Goal: Task Accomplishment & Management: Use online tool/utility

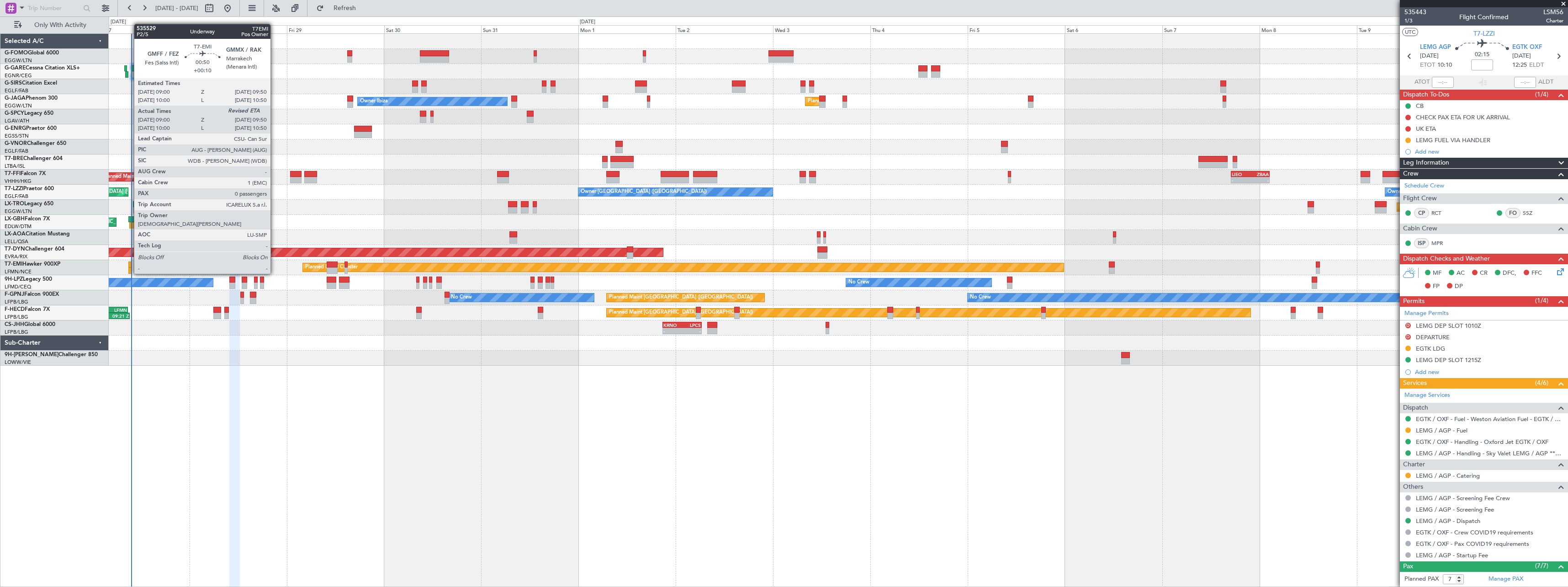
click at [130, 265] on div at bounding box center [130, 265] width 4 height 6
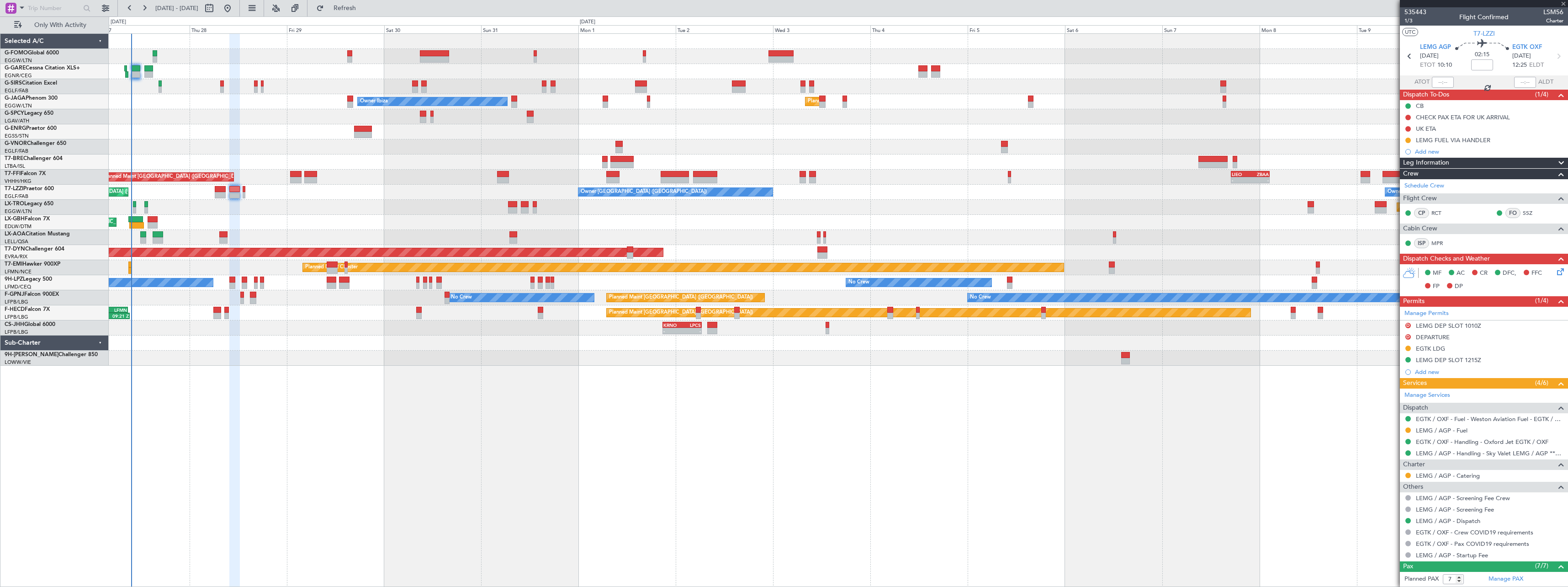
type input "+00:10"
type input "09:00"
type input "0"
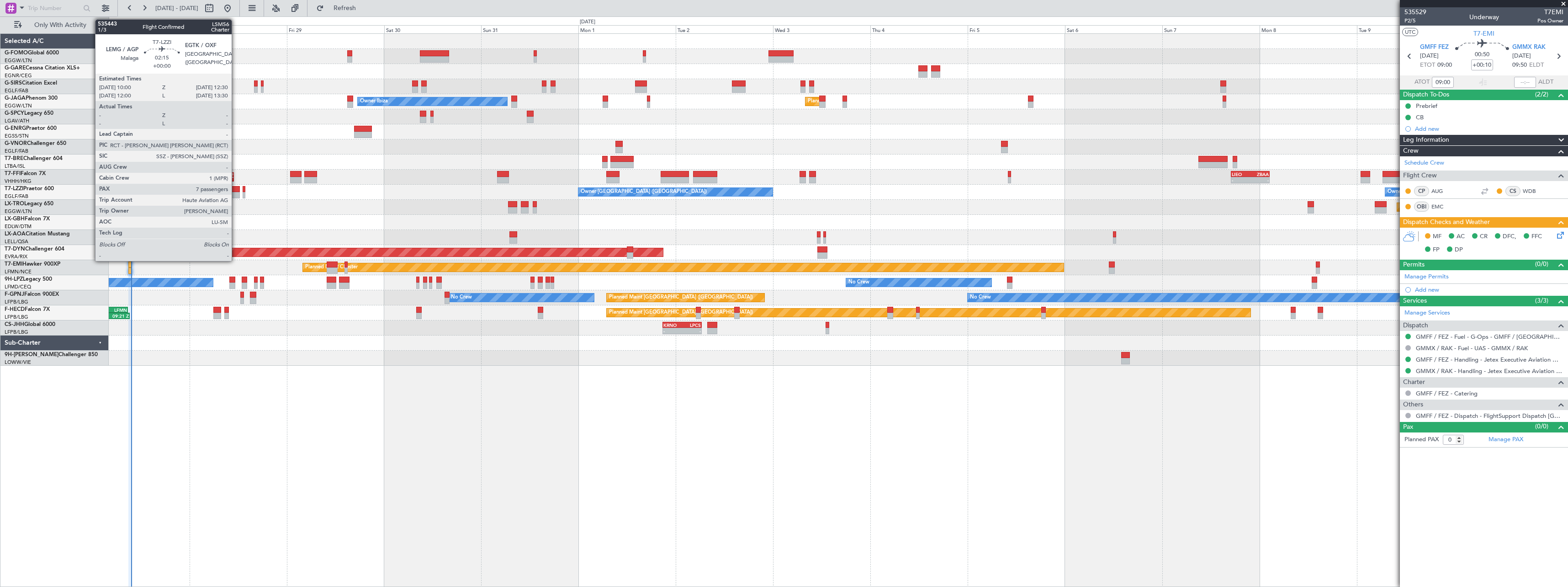
click at [236, 189] on div at bounding box center [234, 189] width 10 height 6
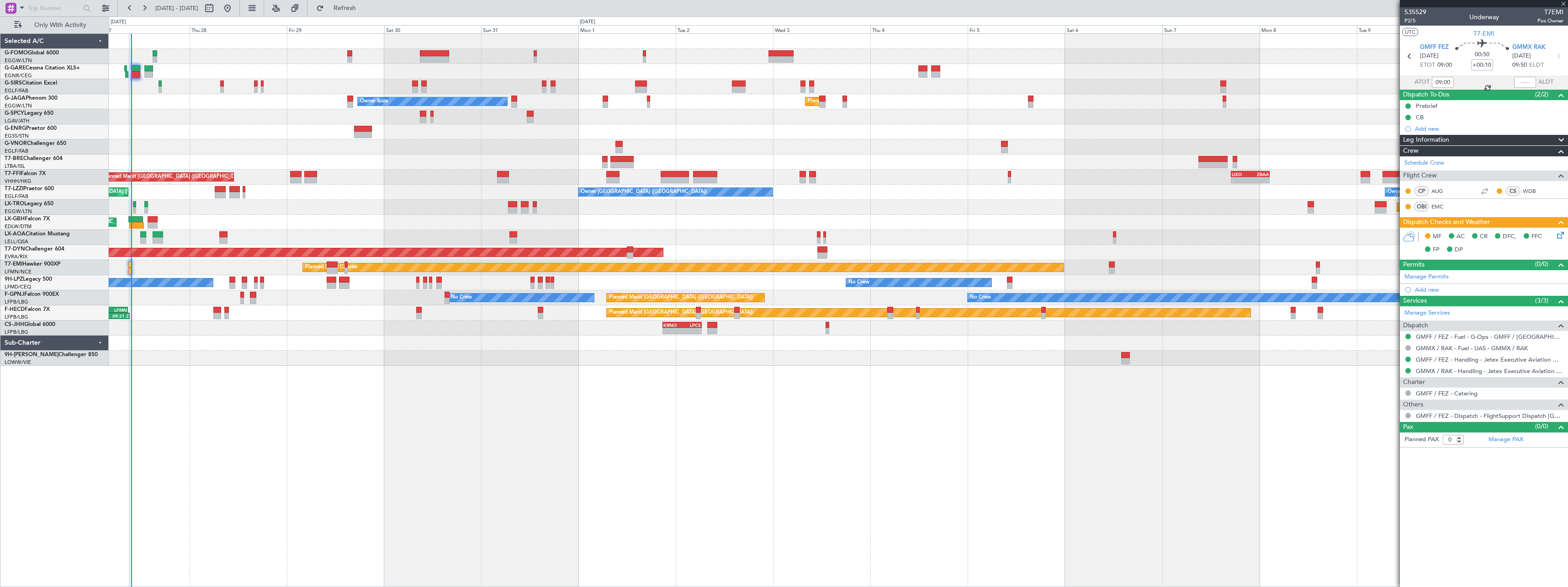
type input "7"
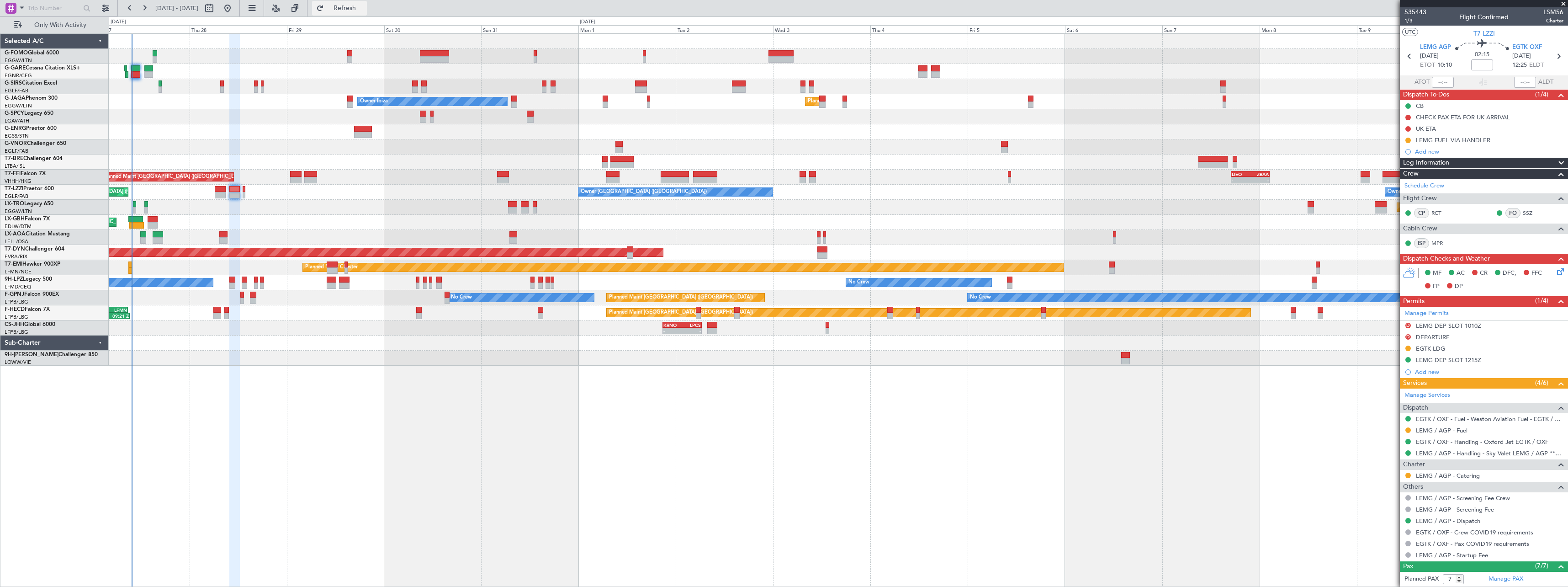
click at [364, 7] on span "Refresh" at bounding box center [345, 8] width 38 height 6
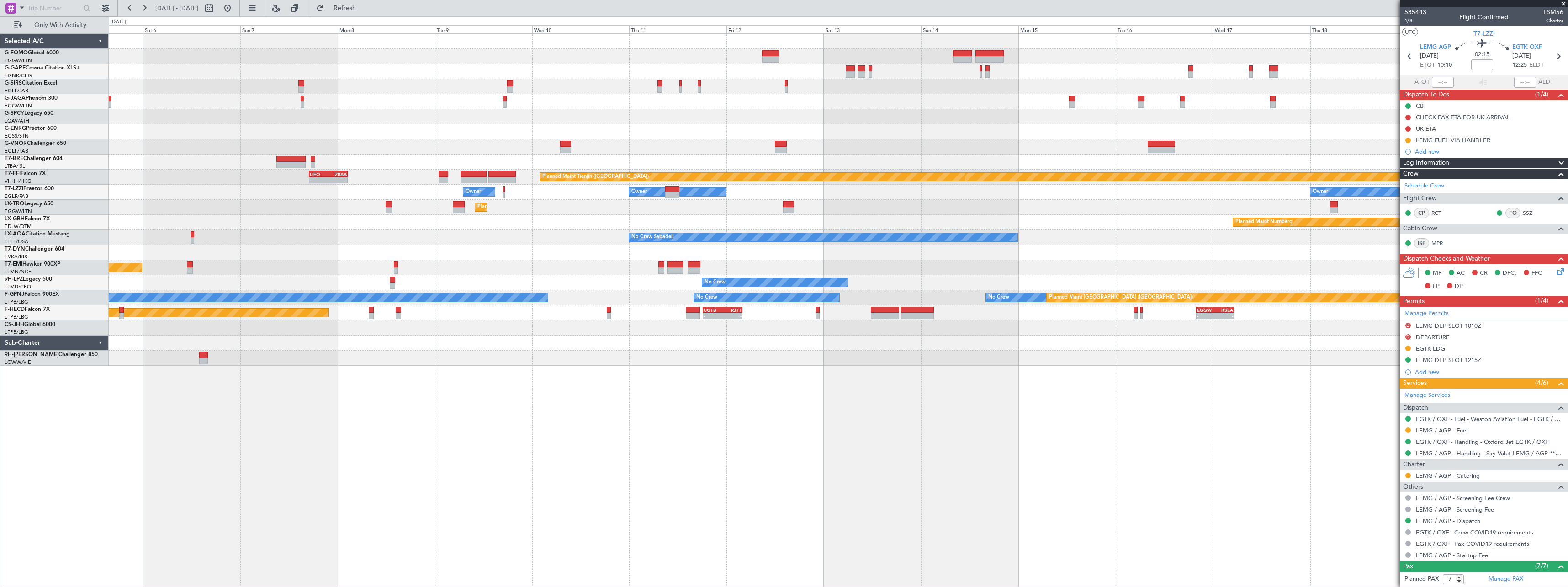
click at [311, 423] on div "Planned Maint London (Luton) Planned Maint Geneva (Cointrin) Planned Maint Tian…" at bounding box center [838, 310] width 1459 height 554
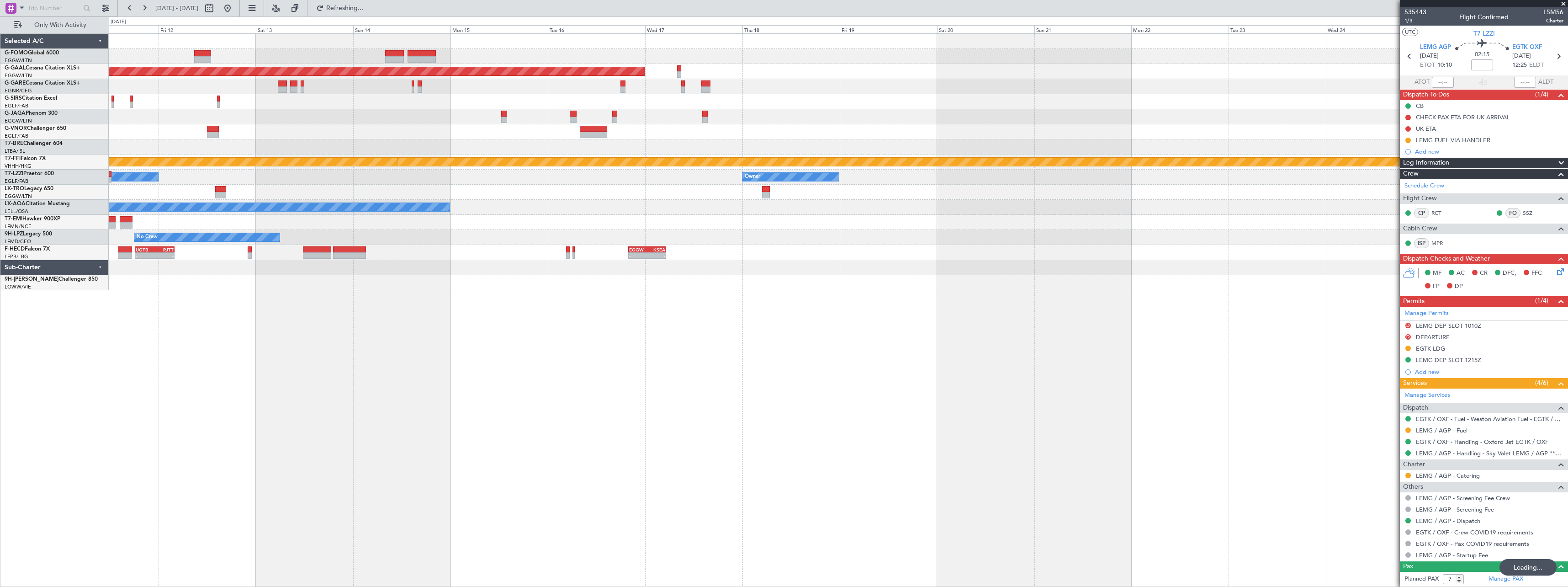
click at [593, 429] on div "Planned Maint Dusseldorf Planned Maint Geneva (Cointrin) Planned Maint Tianjin …" at bounding box center [838, 310] width 1459 height 554
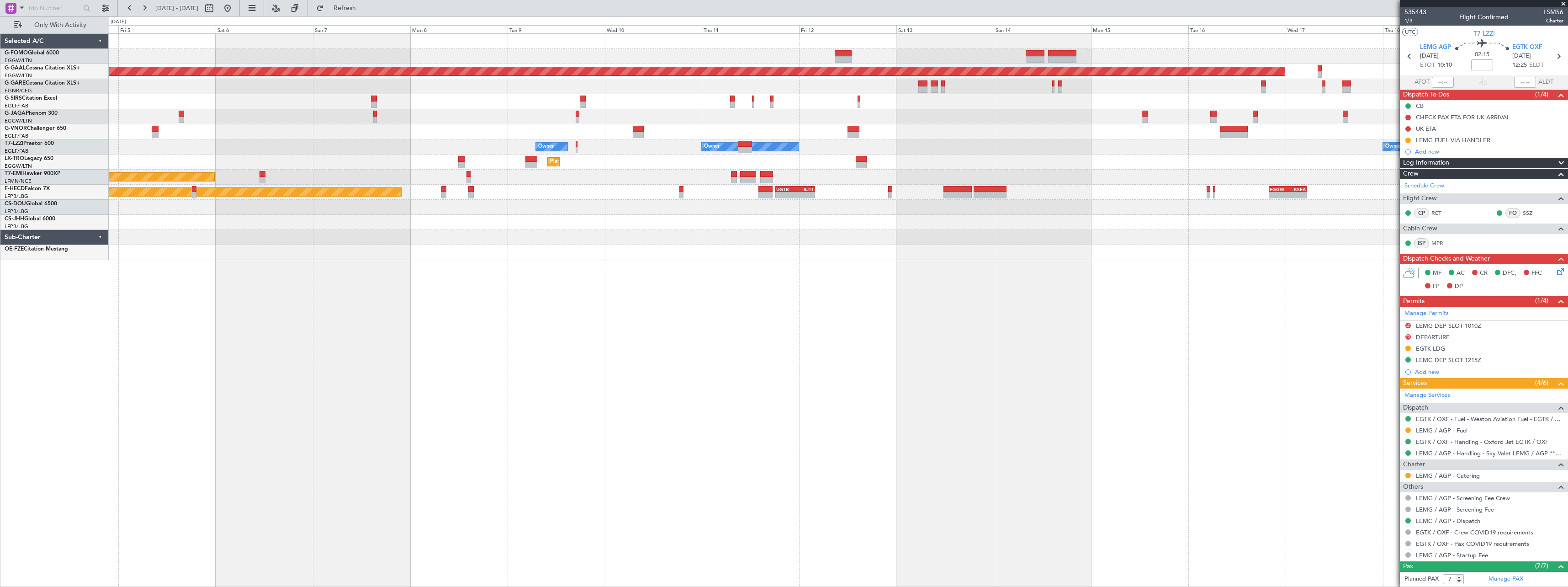
click at [1128, 402] on div "Planned Maint Dusseldorf Planned Maint London (Luton) Owner Owner Owner Owner L…" at bounding box center [838, 310] width 1459 height 554
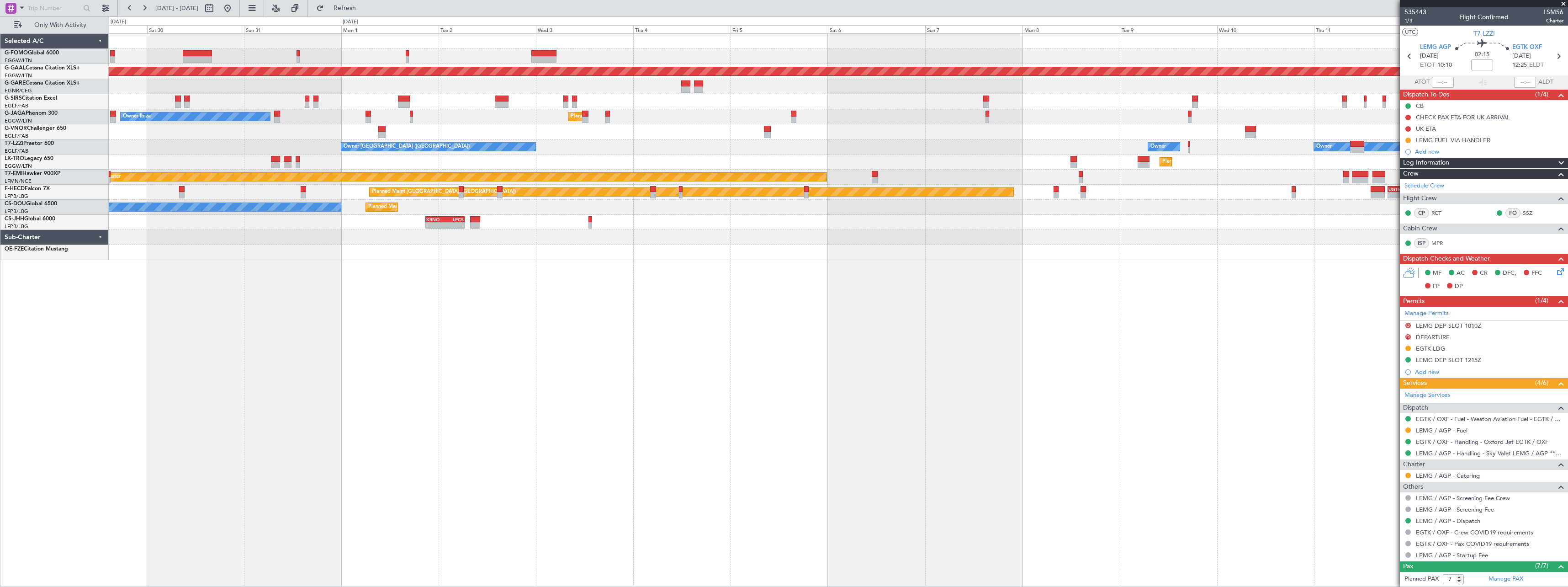
click at [1120, 417] on div "Planned Maint Dusseldorf Planned Maint London (Luton) Owner Ibiza Owner Owner O…" at bounding box center [838, 310] width 1459 height 554
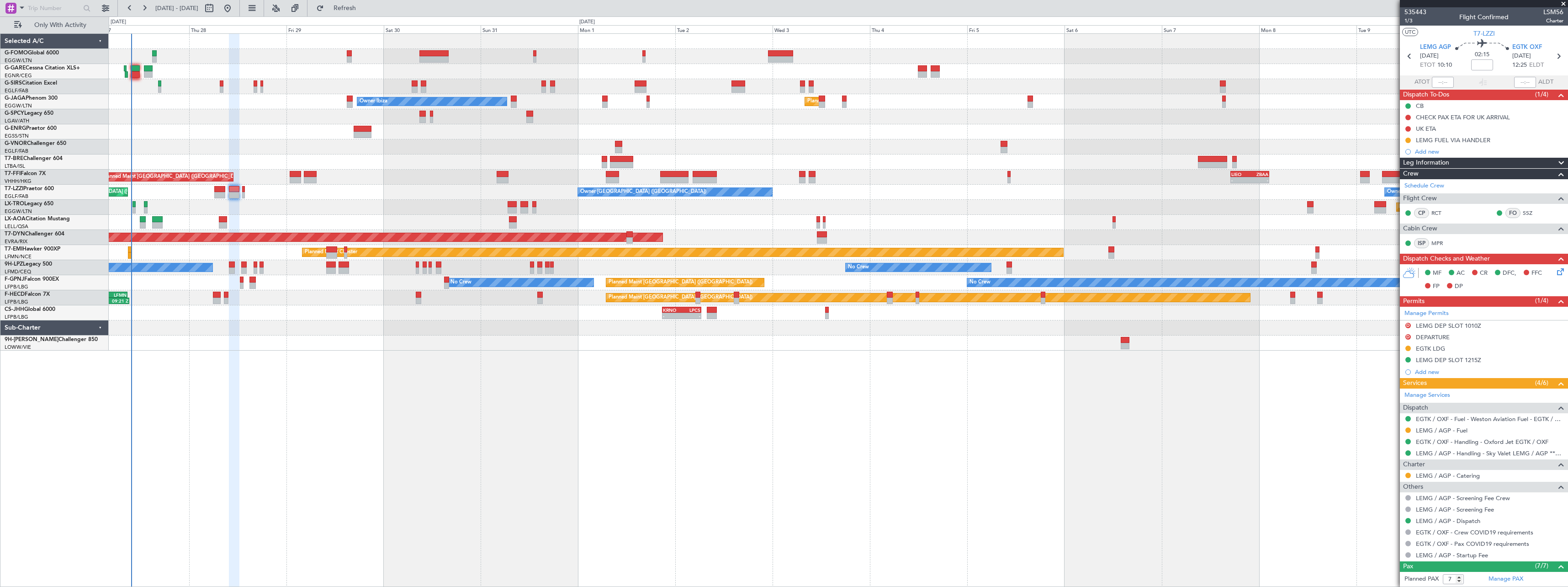
click at [848, 435] on div "Unplanned Maint Oxford (Kidlington) Planned Maint London (Luton) Owner Ibiza No…" at bounding box center [838, 310] width 1459 height 554
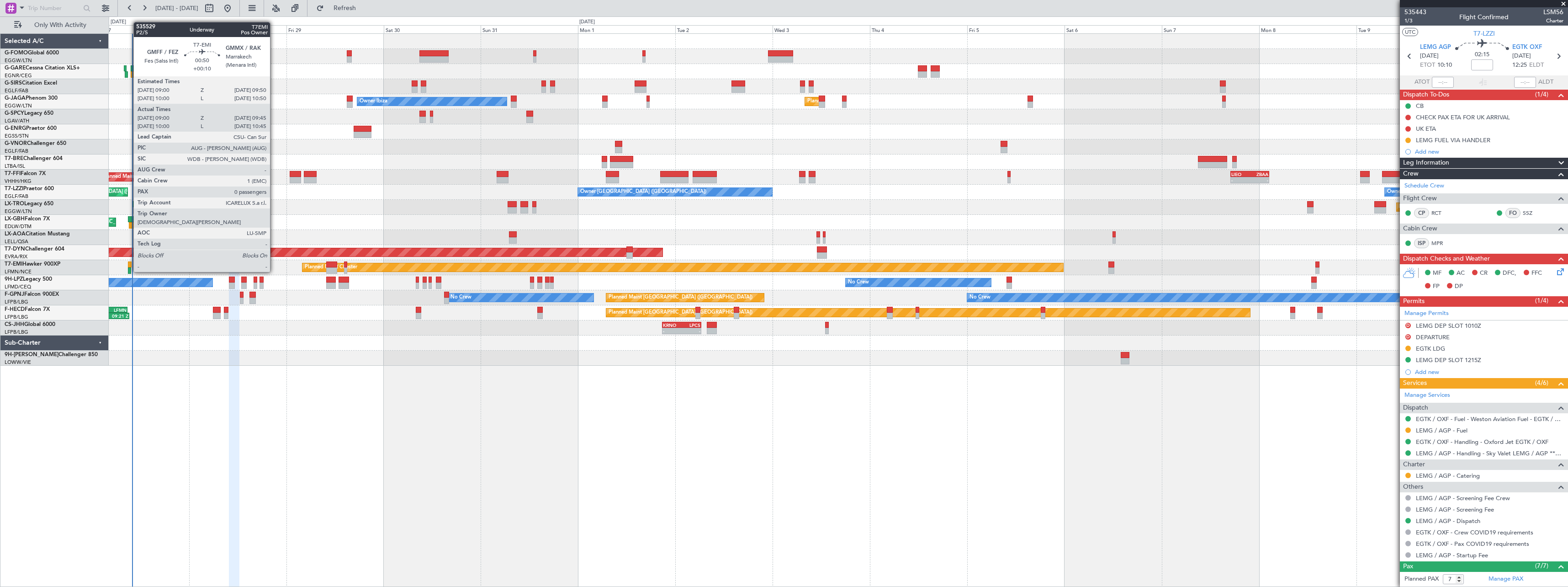
click at [129, 263] on div at bounding box center [130, 265] width 4 height 6
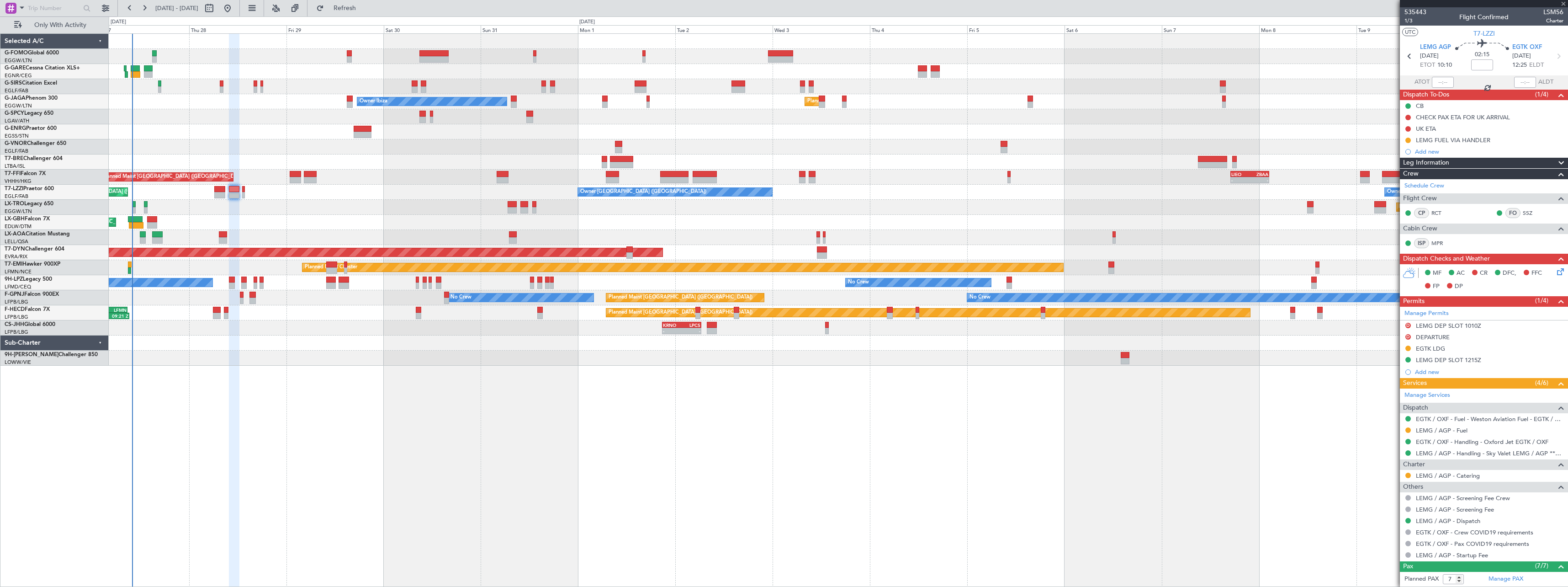
type input "+00:10"
type input "09:00"
type input "09:45"
type input "0"
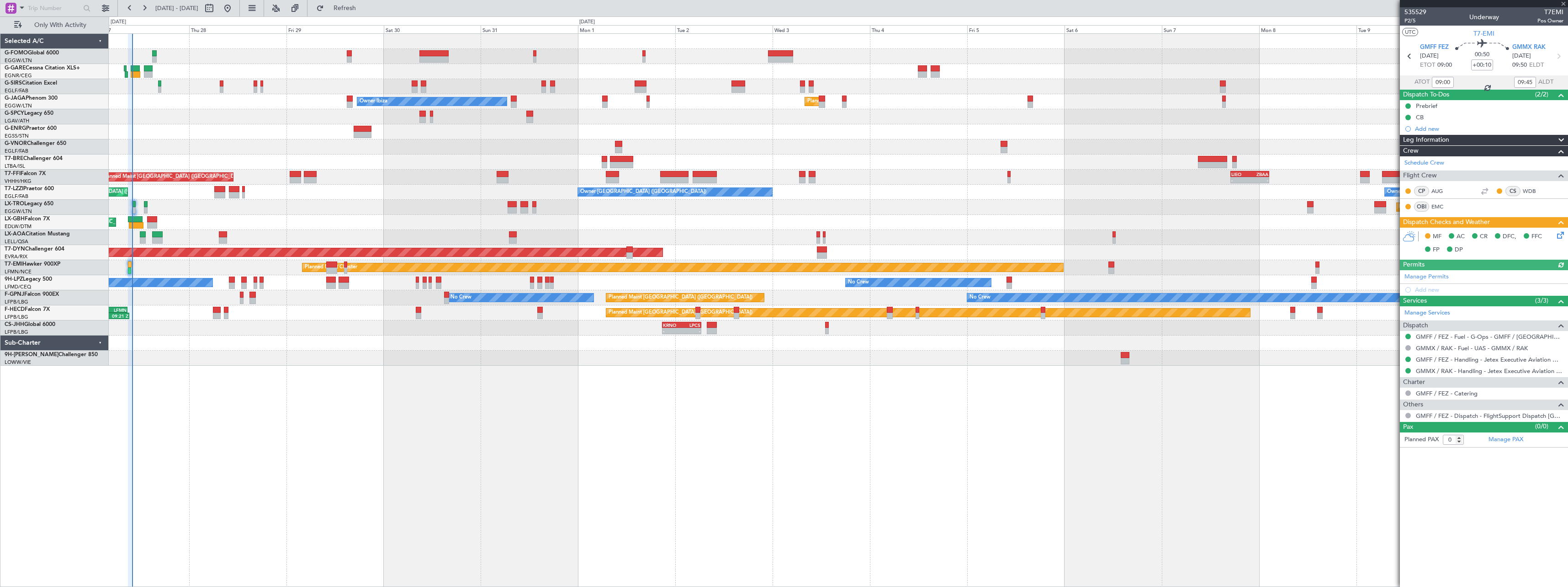
click at [1562, 235] on icon at bounding box center [1559, 234] width 7 height 7
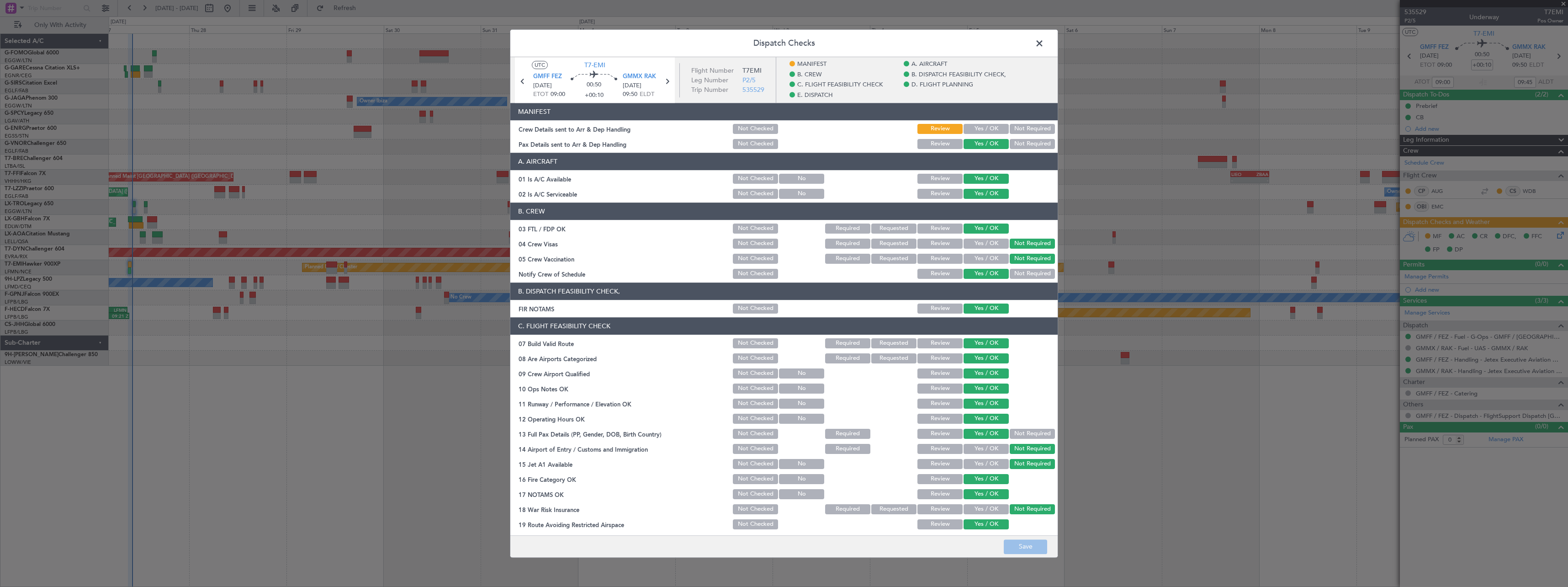
click at [981, 126] on button "Yes / OK" at bounding box center [986, 129] width 45 height 10
click at [1035, 550] on button "Save" at bounding box center [1026, 547] width 43 height 15
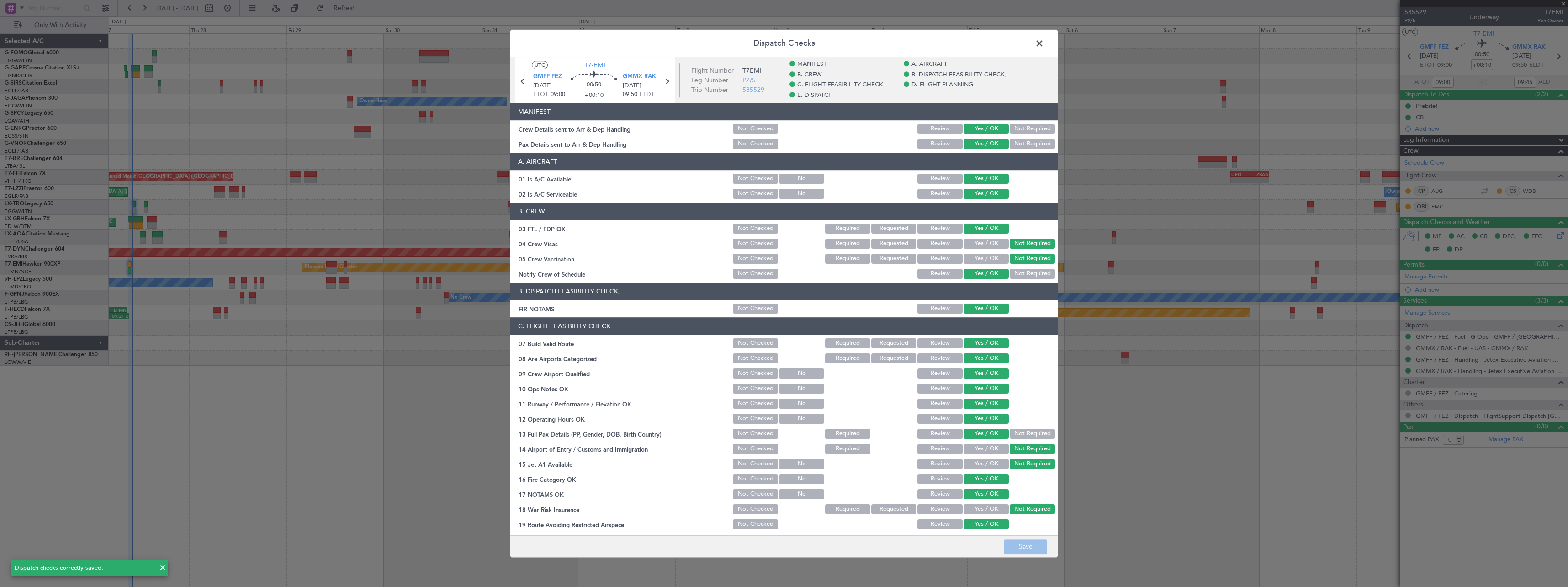
click at [1044, 43] on span at bounding box center [1044, 46] width 0 height 19
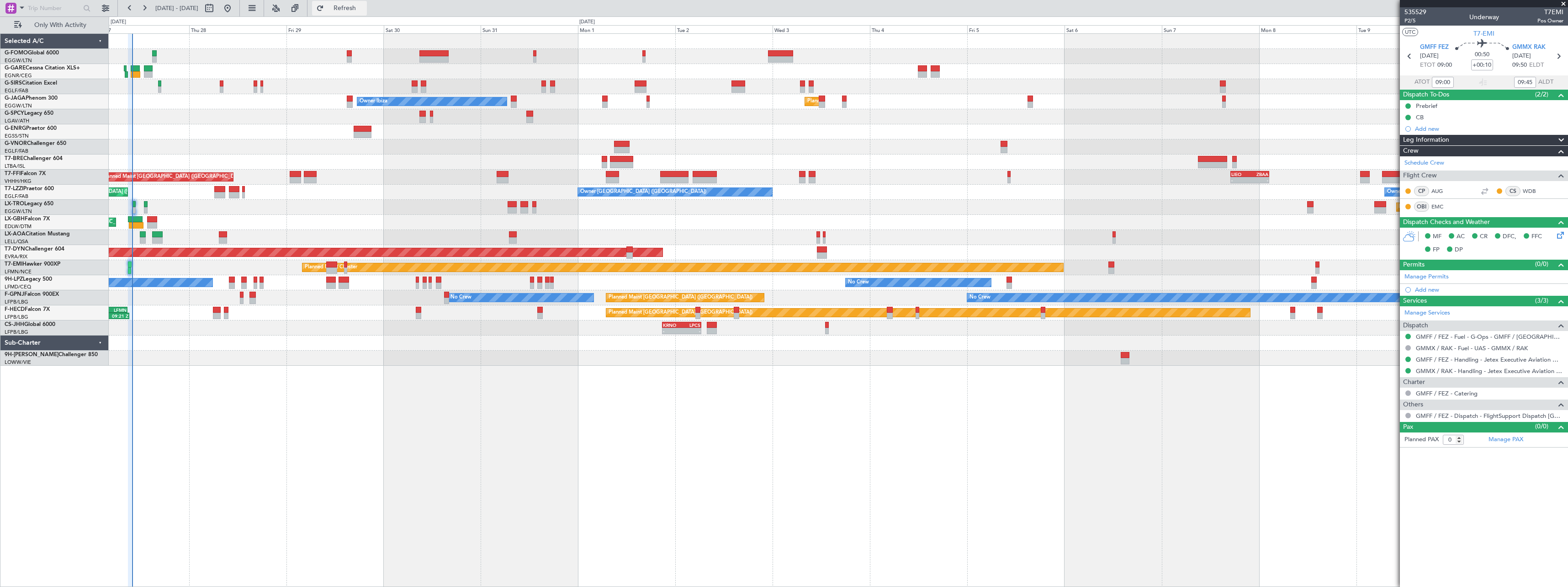
click at [364, 6] on span "Refresh" at bounding box center [345, 8] width 38 height 6
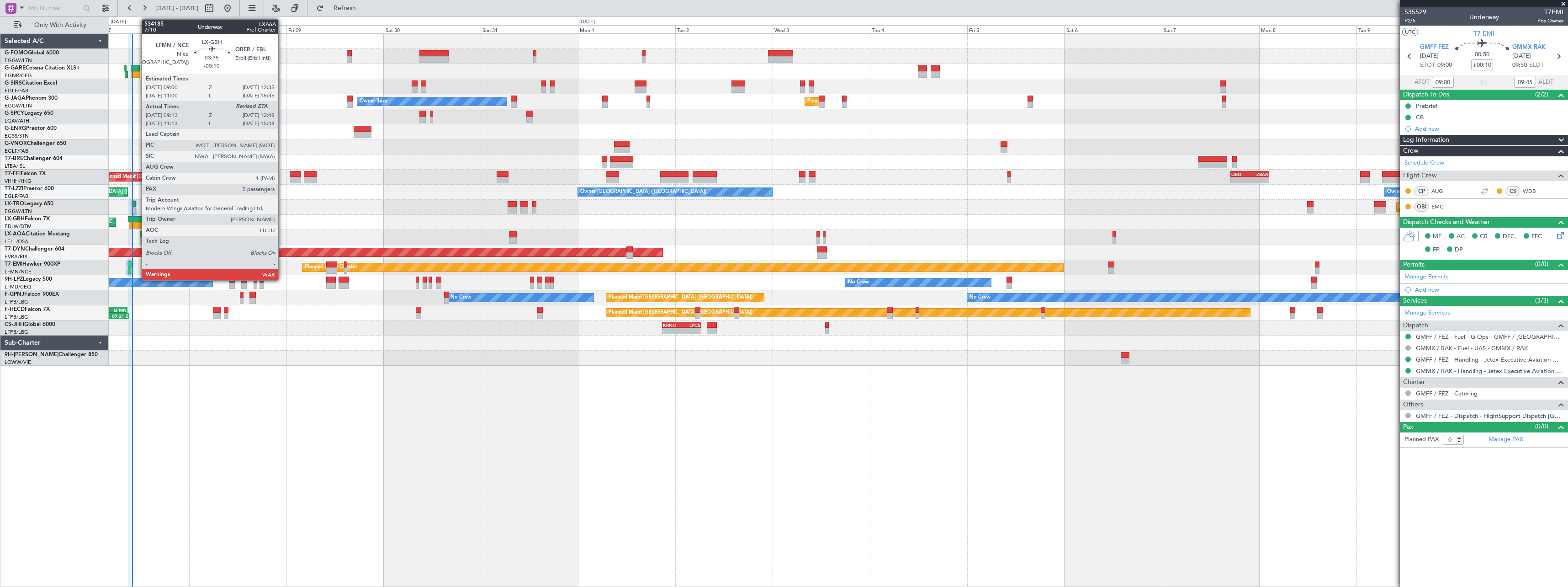
click at [137, 219] on div at bounding box center [135, 219] width 15 height 6
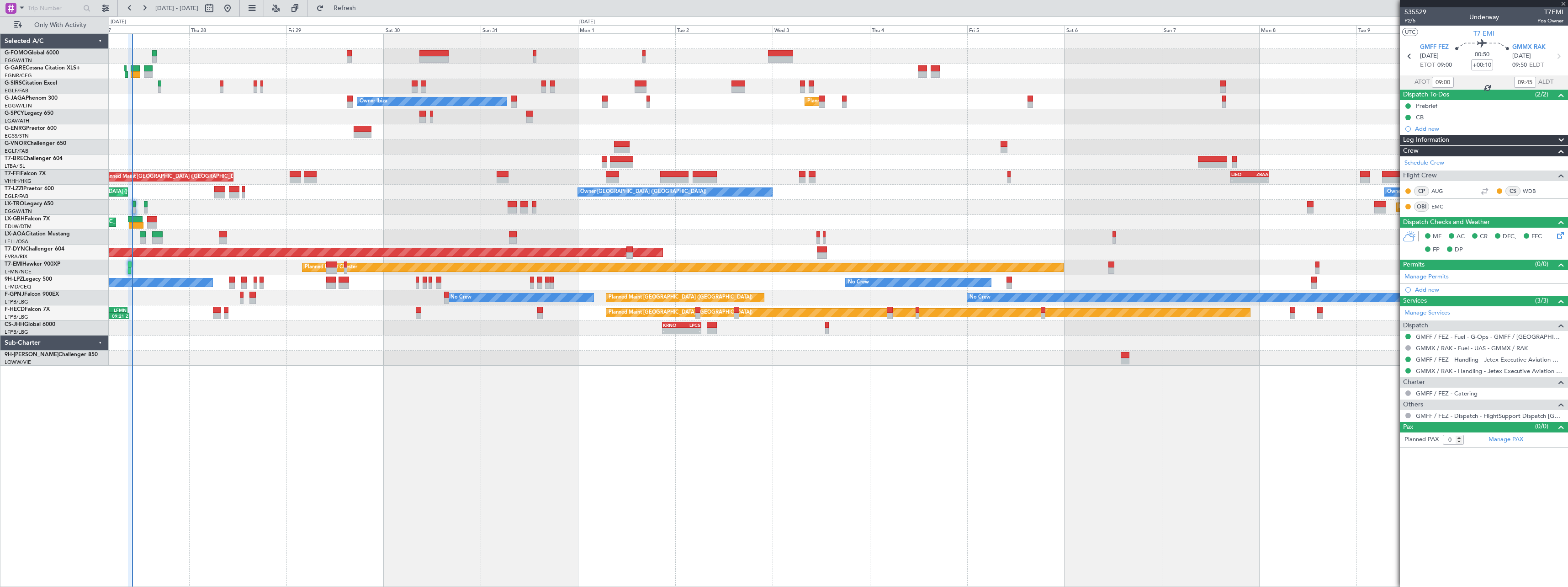
type input "-00:10"
type input "09:13"
type input "5"
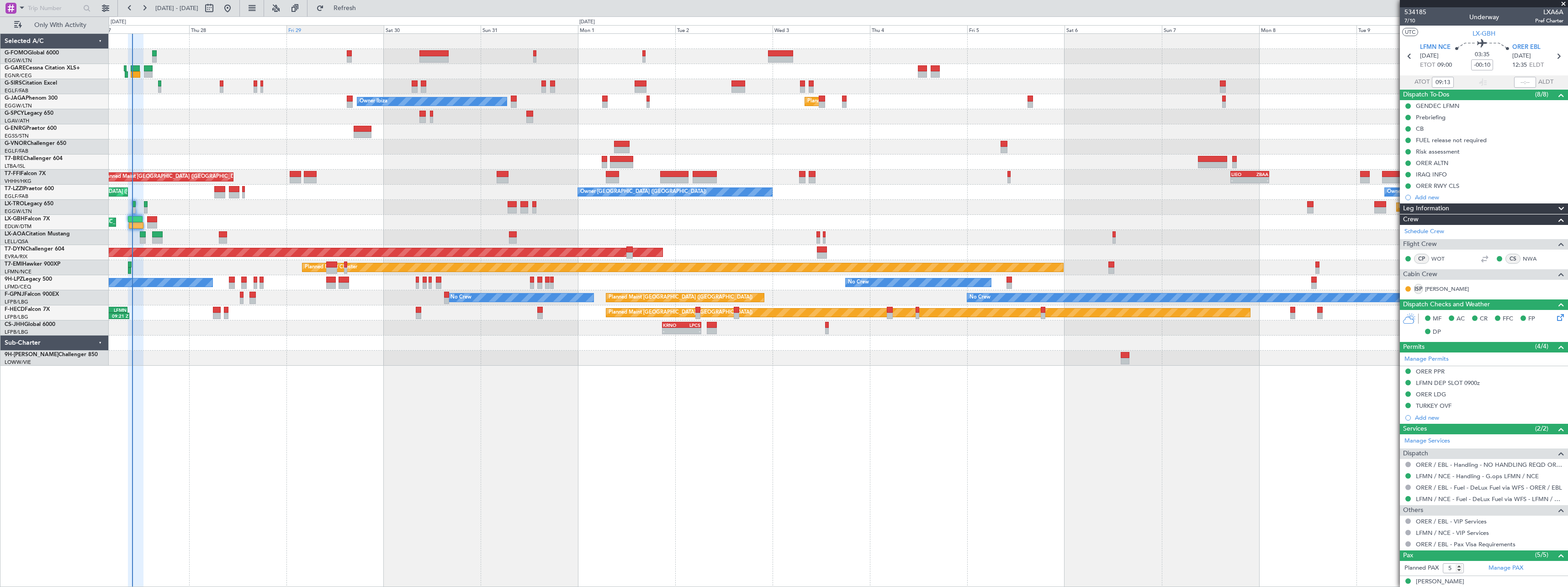
drag, startPoint x: 373, startPoint y: 10, endPoint x: 371, endPoint y: 33, distance: 23.1
click at [364, 10] on span "Refresh" at bounding box center [345, 8] width 38 height 6
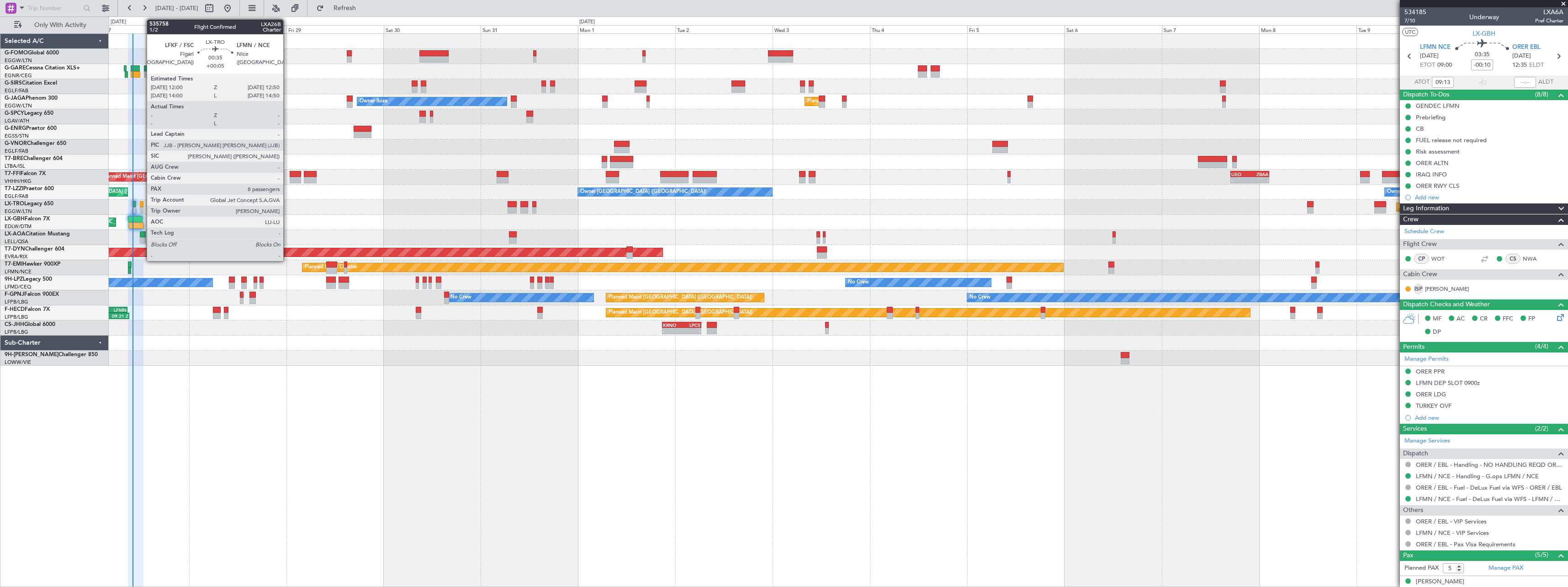
click at [142, 204] on div at bounding box center [142, 204] width 4 height 6
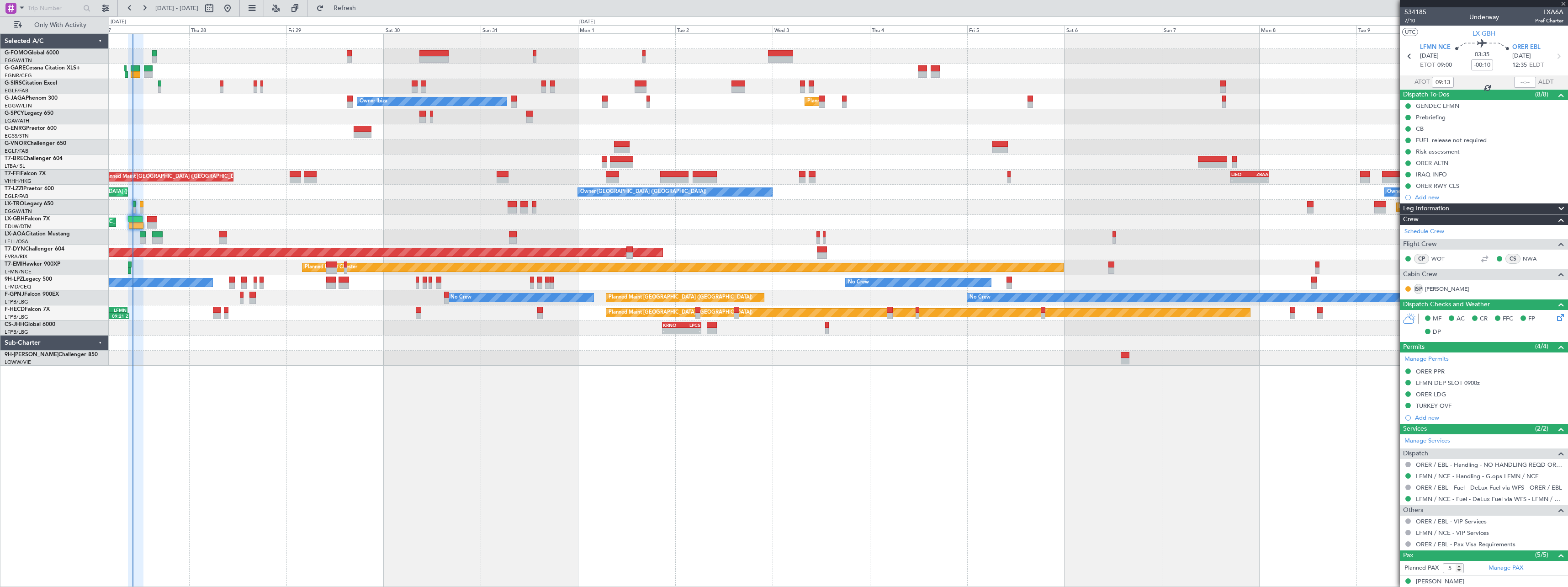
type input "+00:05"
type input "8"
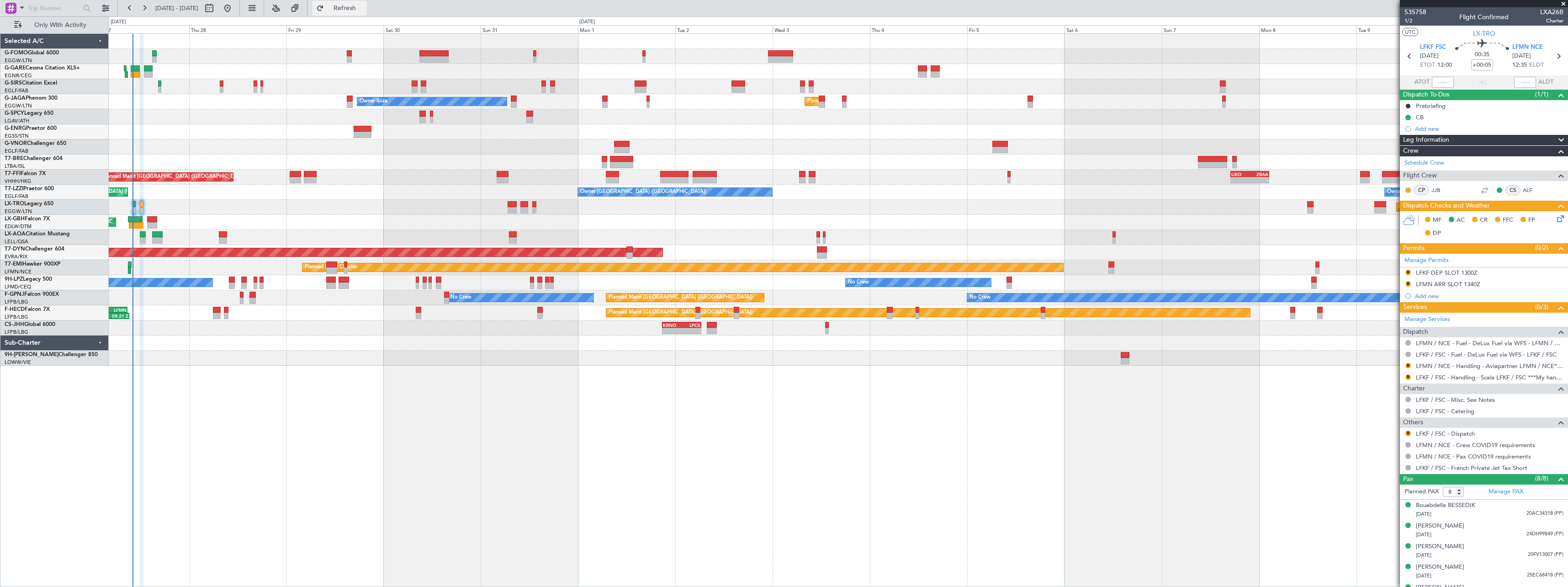
click at [364, 6] on span "Refresh" at bounding box center [345, 8] width 38 height 6
click at [364, 8] on span "Refresh" at bounding box center [345, 8] width 38 height 6
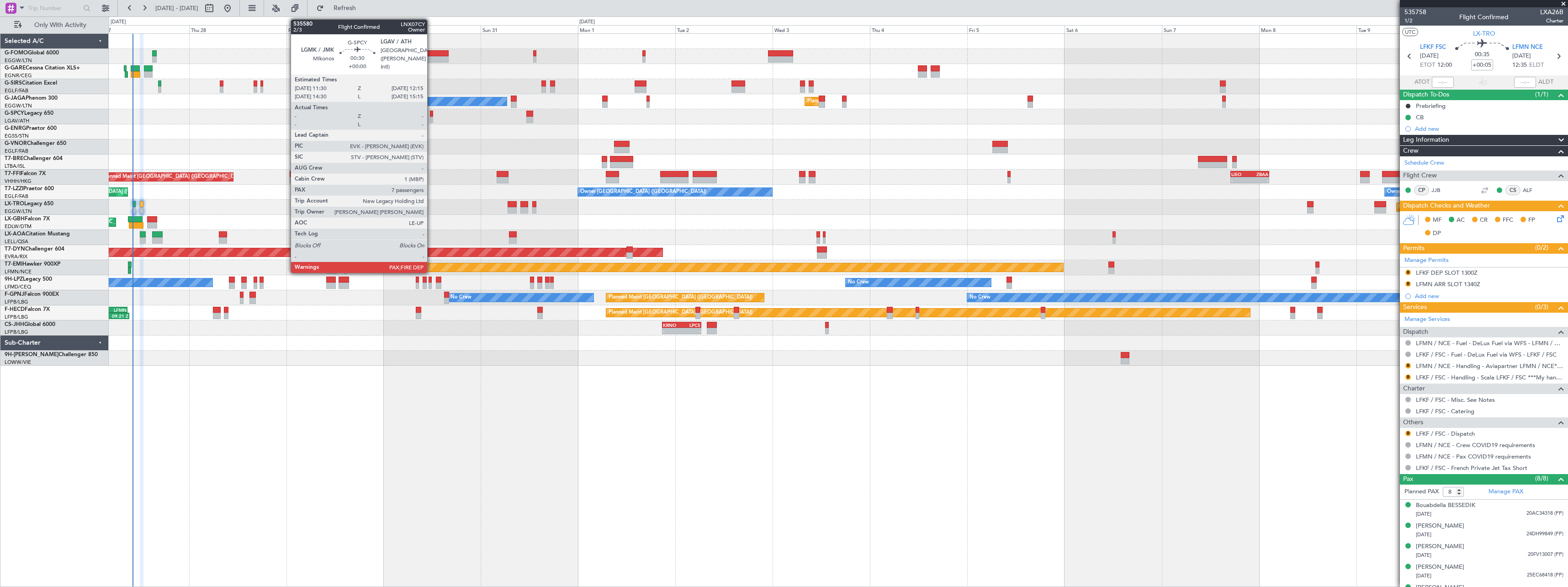
click at [431, 114] on div at bounding box center [431, 114] width 3 height 6
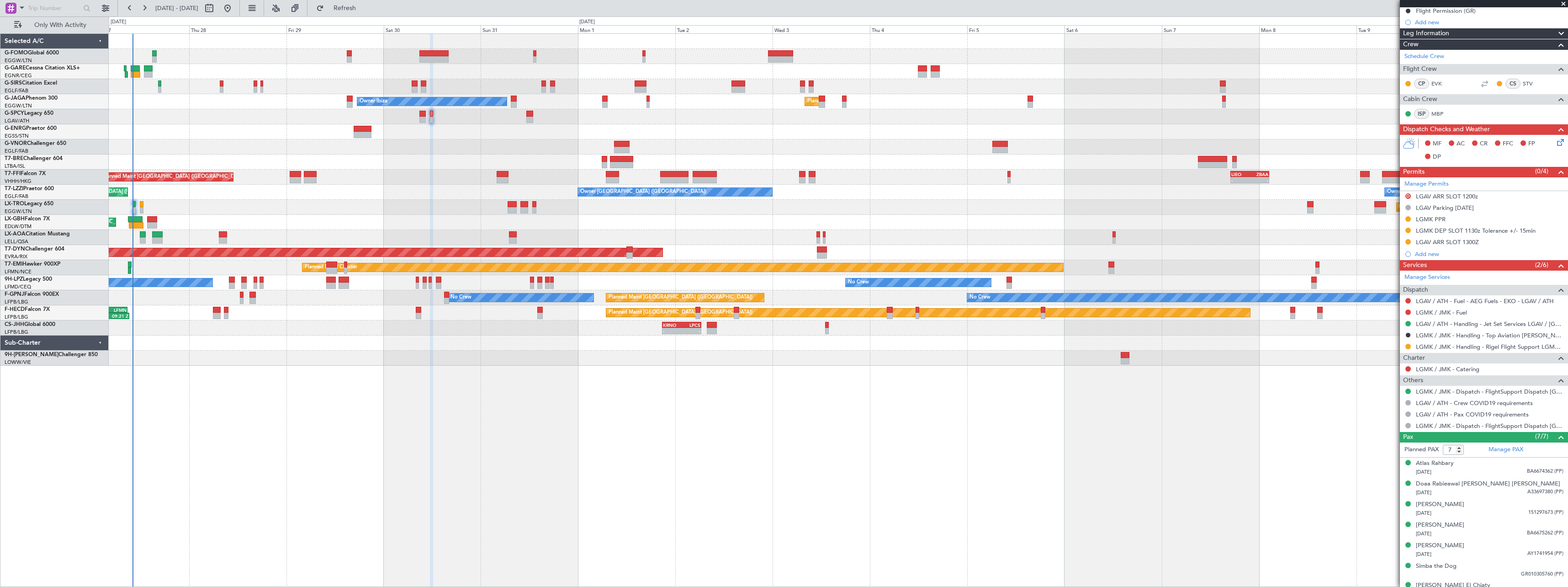
scroll to position [142, 0]
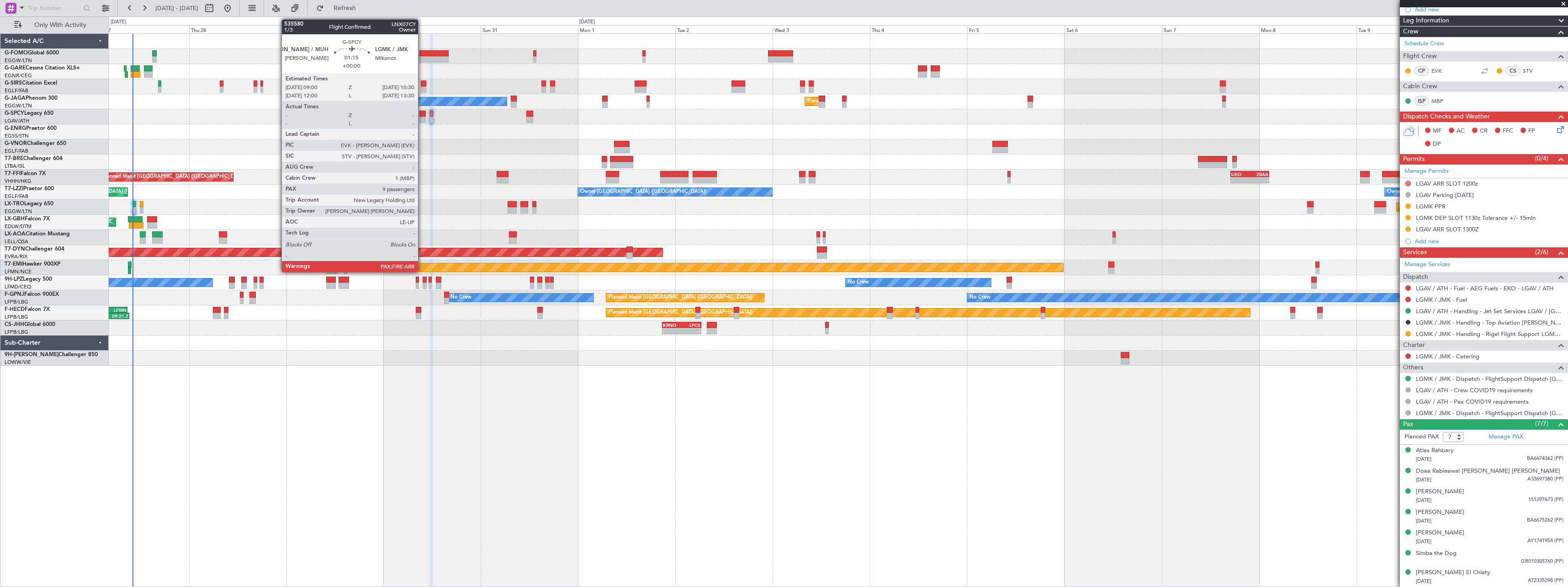
click at [423, 114] on div at bounding box center [423, 114] width 6 height 6
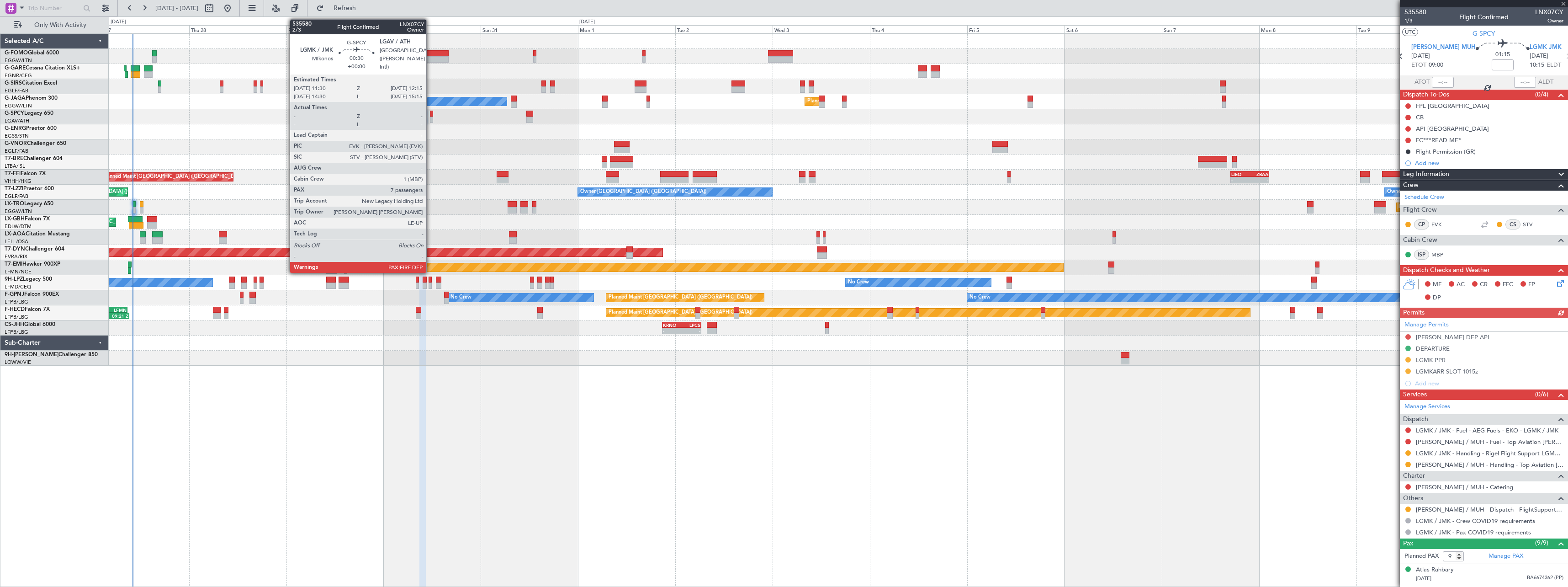
click at [431, 114] on div at bounding box center [431, 114] width 3 height 6
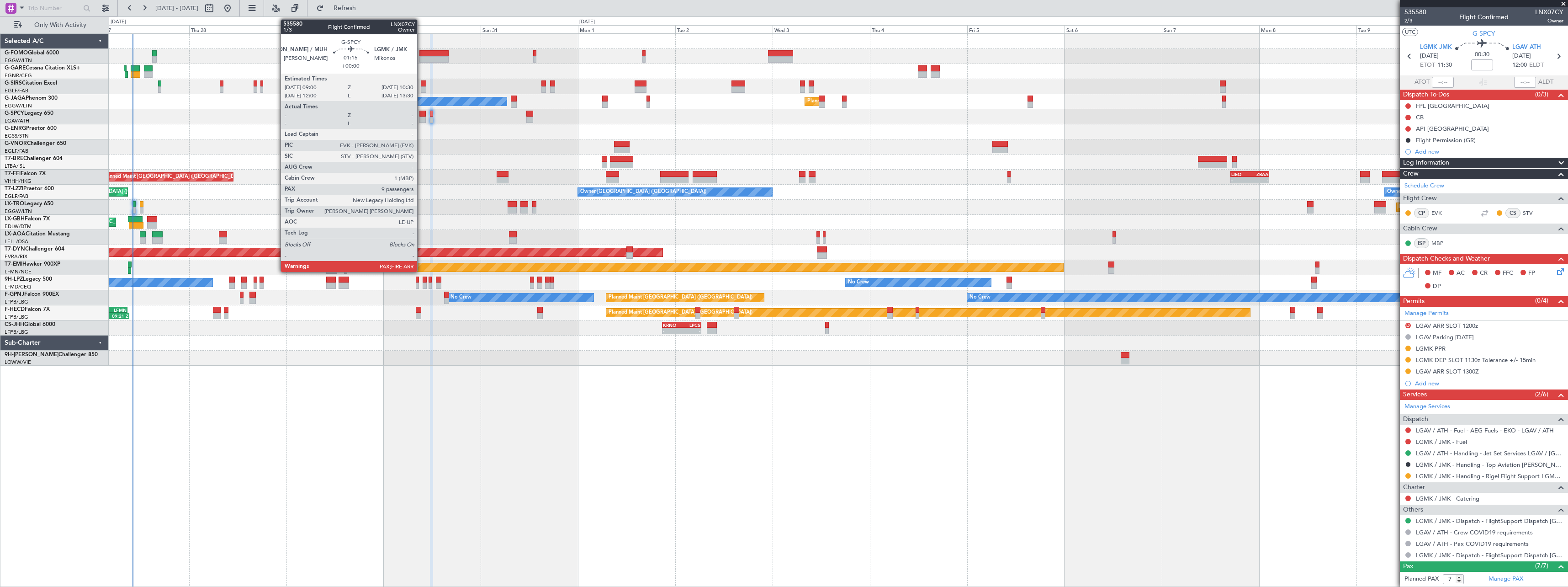
click at [421, 115] on div at bounding box center [423, 114] width 6 height 6
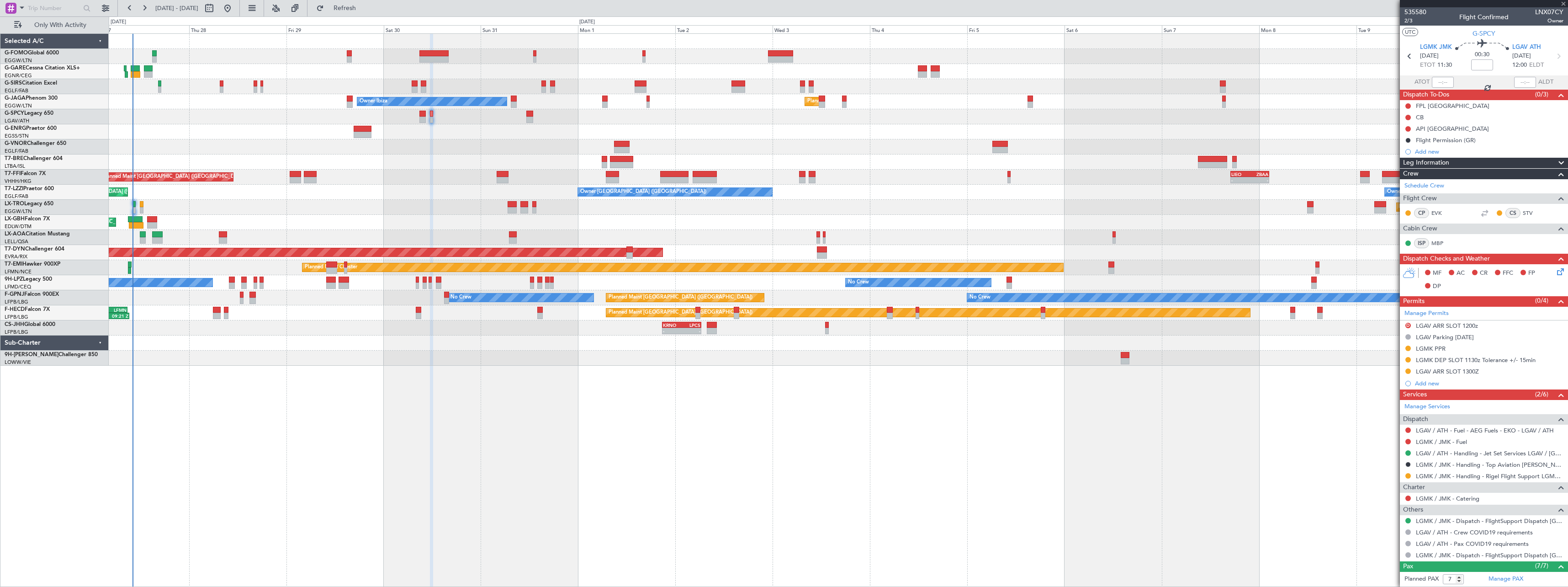
type input "9"
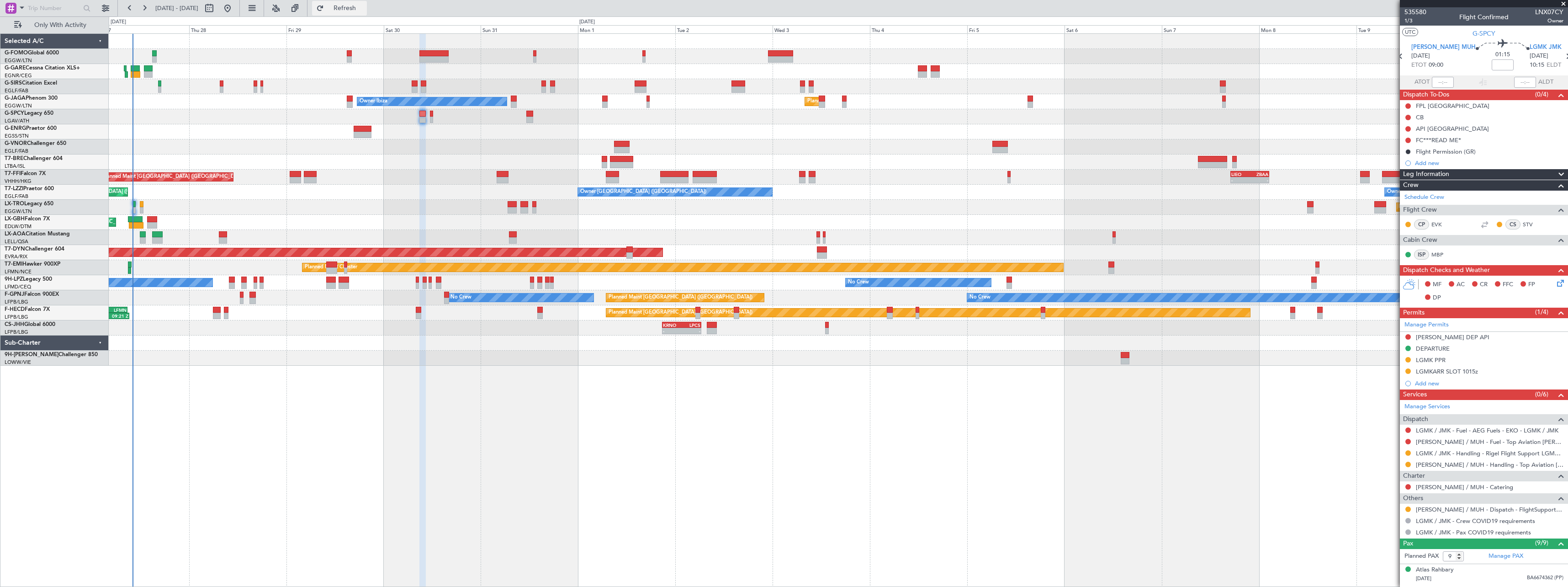
click at [364, 6] on span "Refresh" at bounding box center [345, 8] width 38 height 6
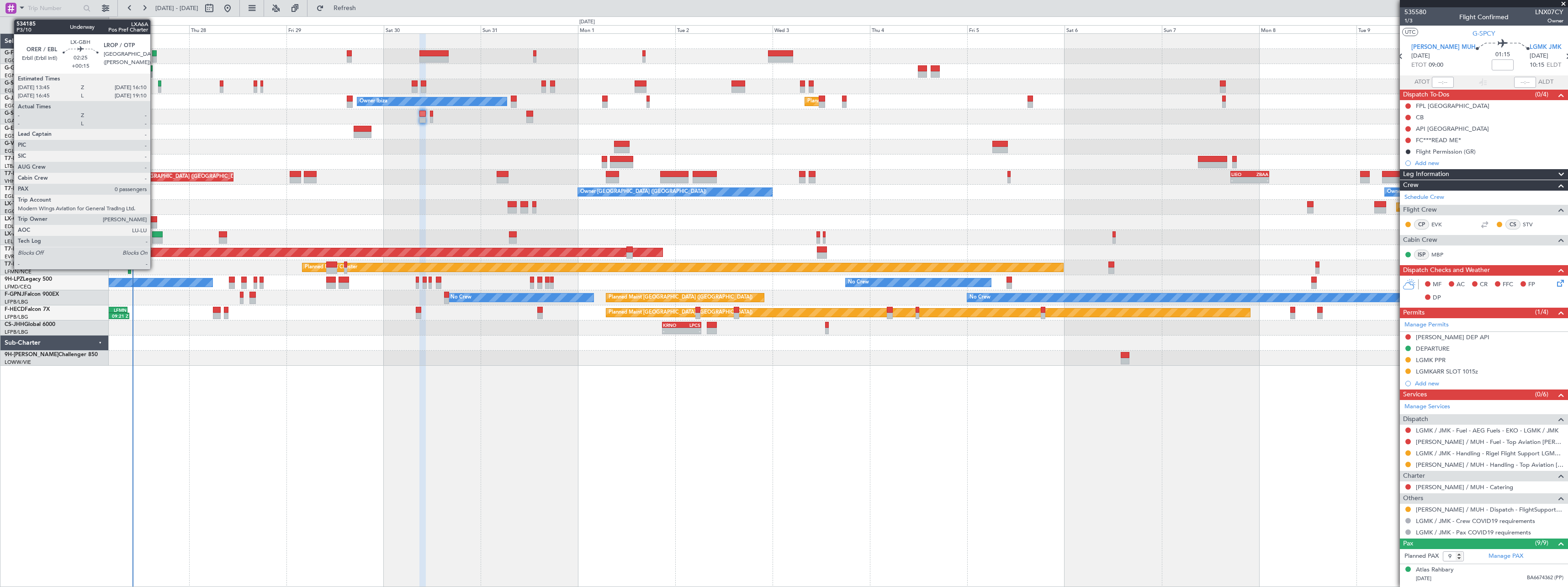
click at [154, 219] on div at bounding box center [152, 219] width 10 height 6
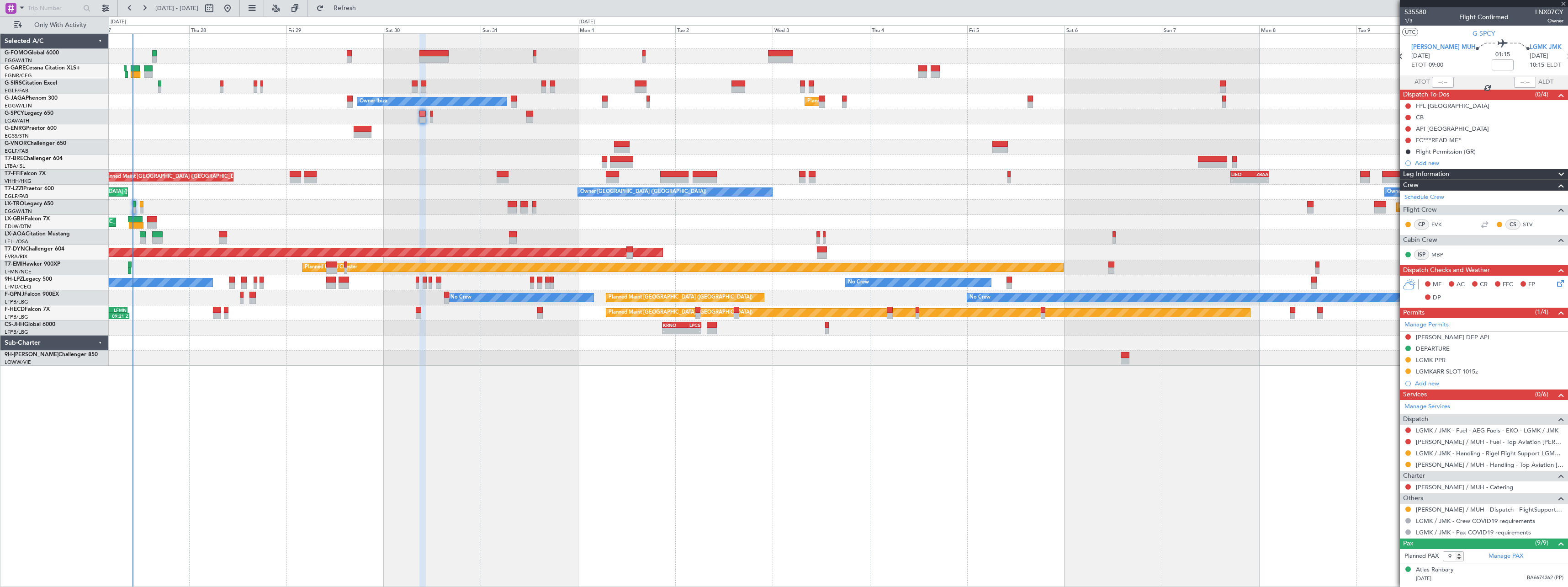
type input "+00:15"
type input "0"
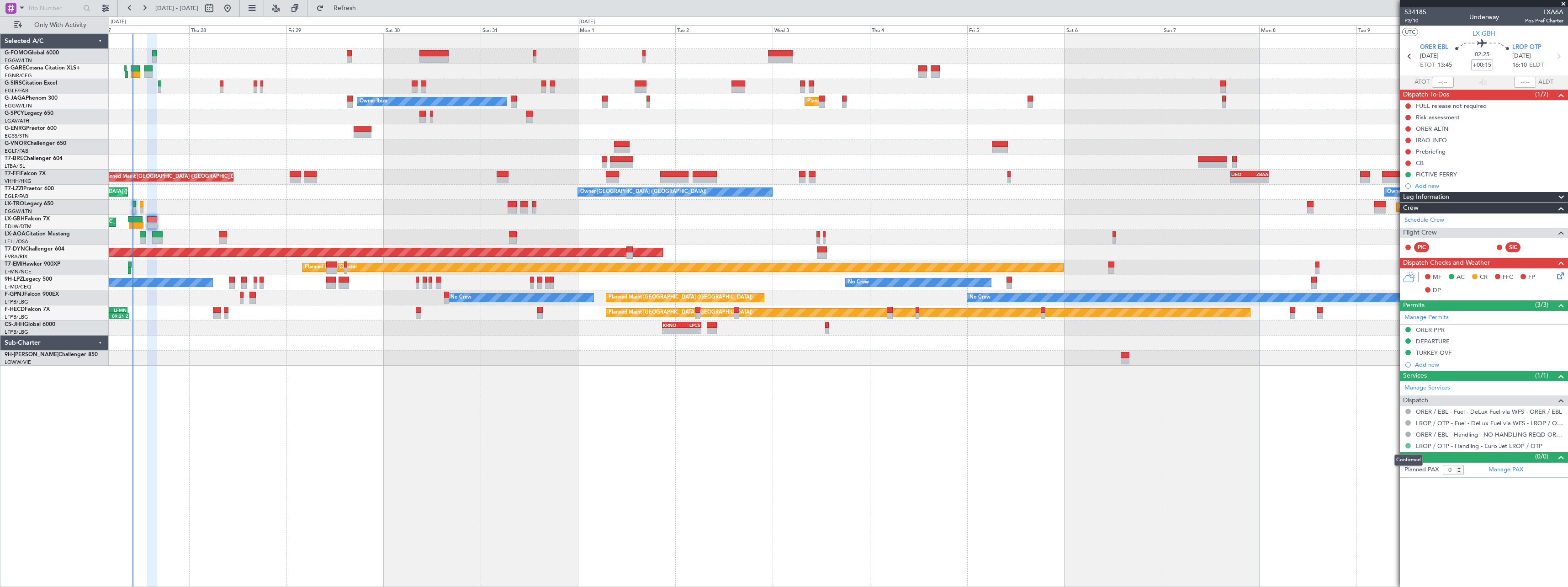
click at [1408, 447] on button at bounding box center [1408, 446] width 6 height 6
click at [1394, 473] on span "Not Requested" at bounding box center [1389, 472] width 41 height 9
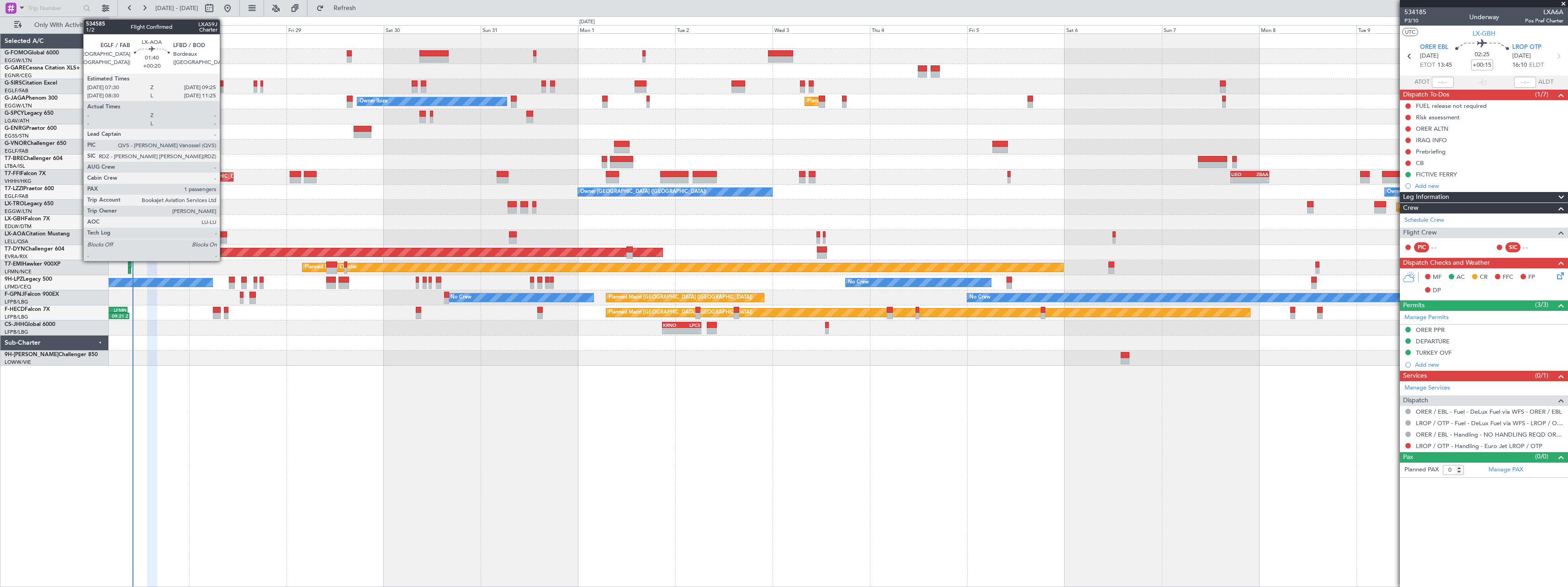
click at [224, 236] on div at bounding box center [223, 235] width 8 height 6
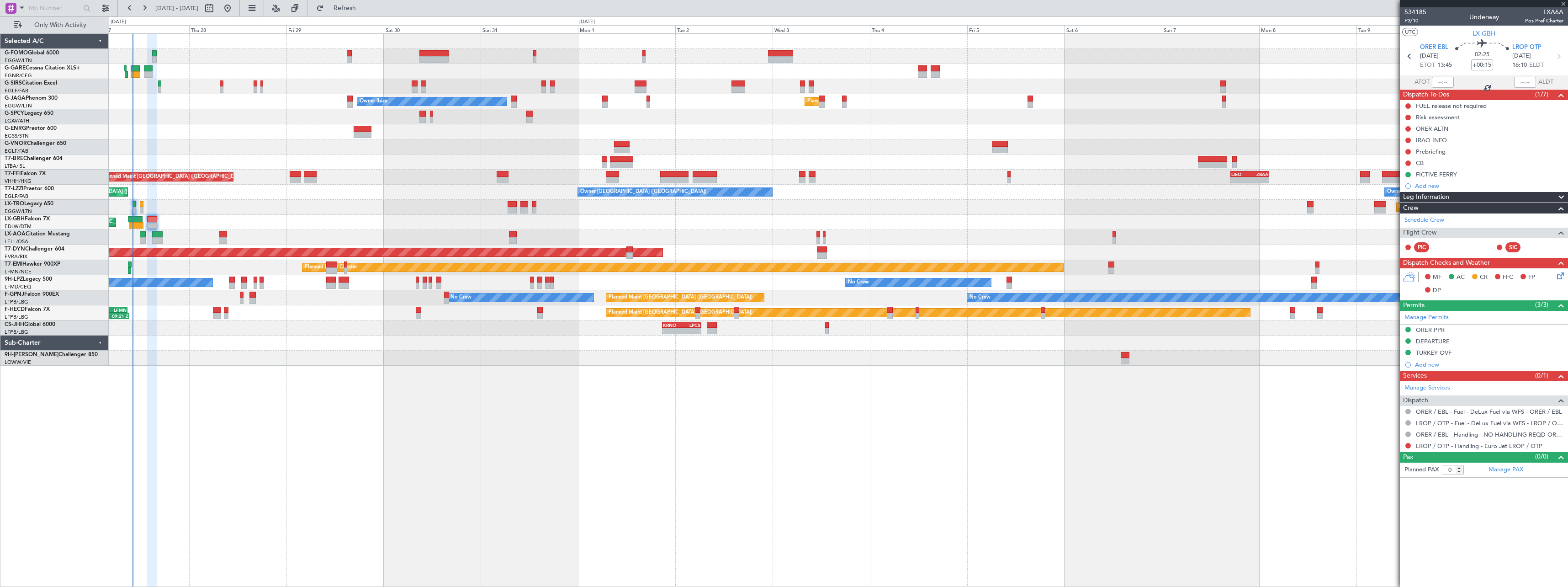
type input "+00:20"
type input "1"
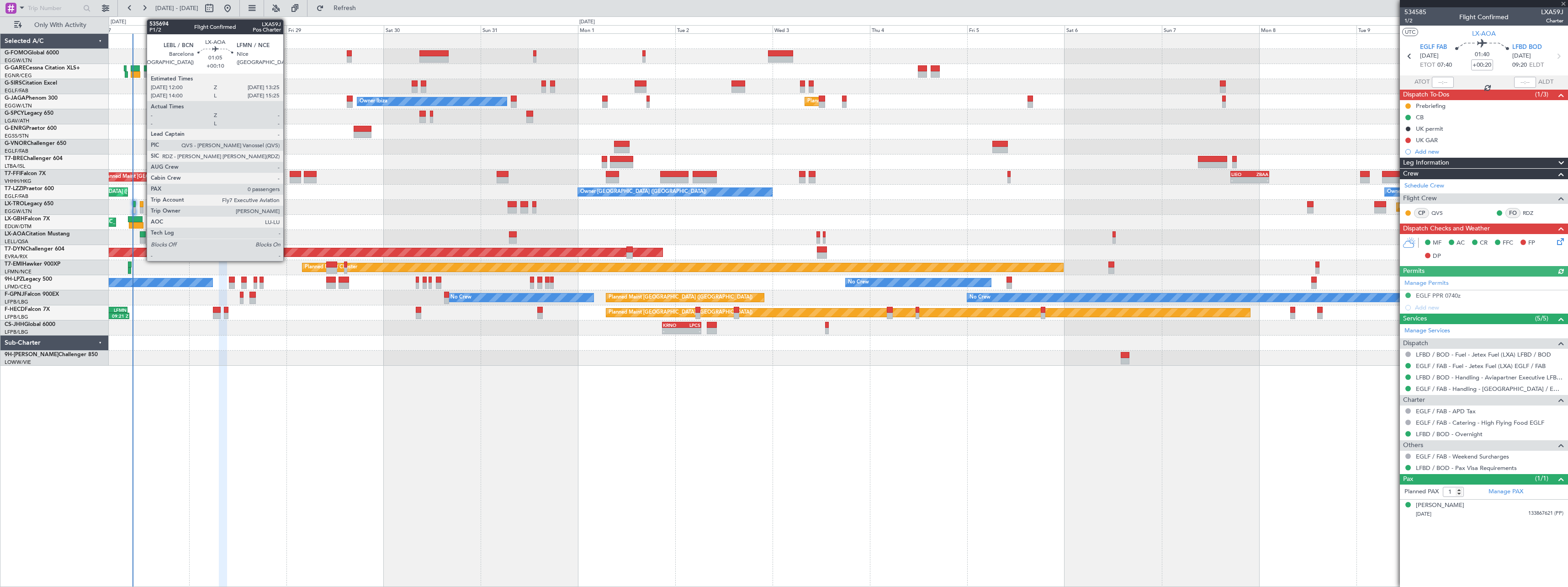
click at [142, 236] on div at bounding box center [143, 235] width 6 height 6
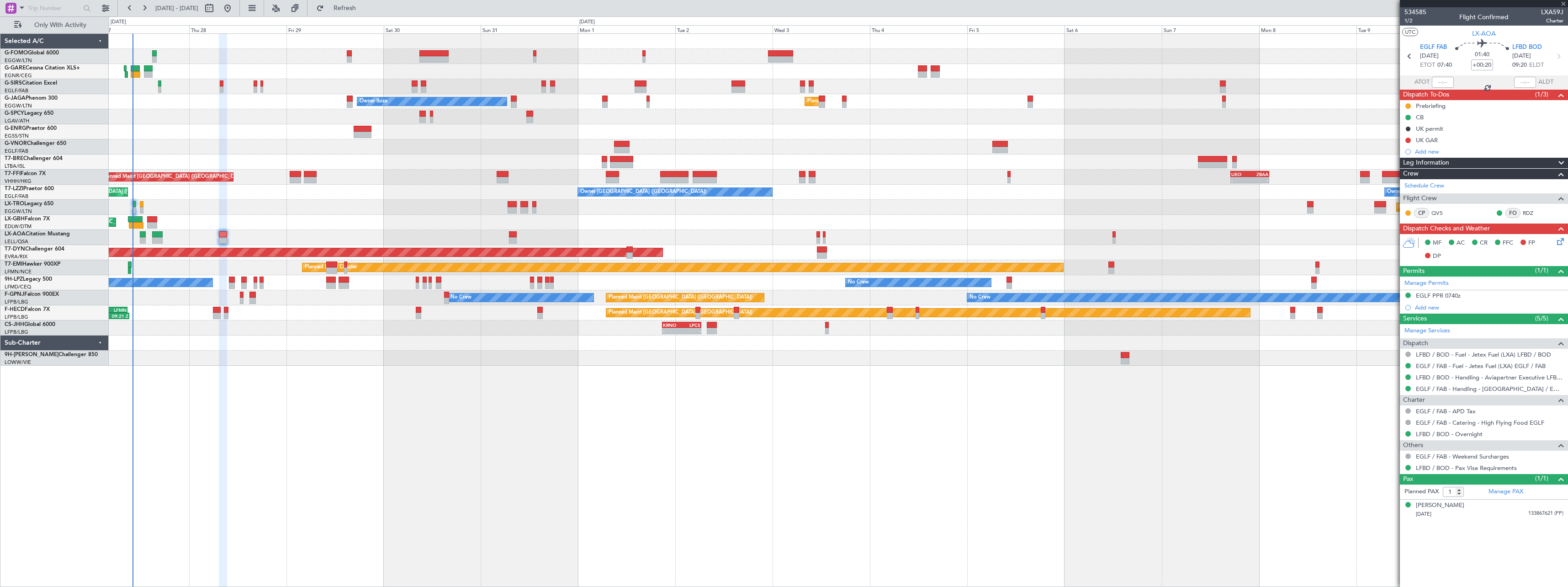
type input "+00:10"
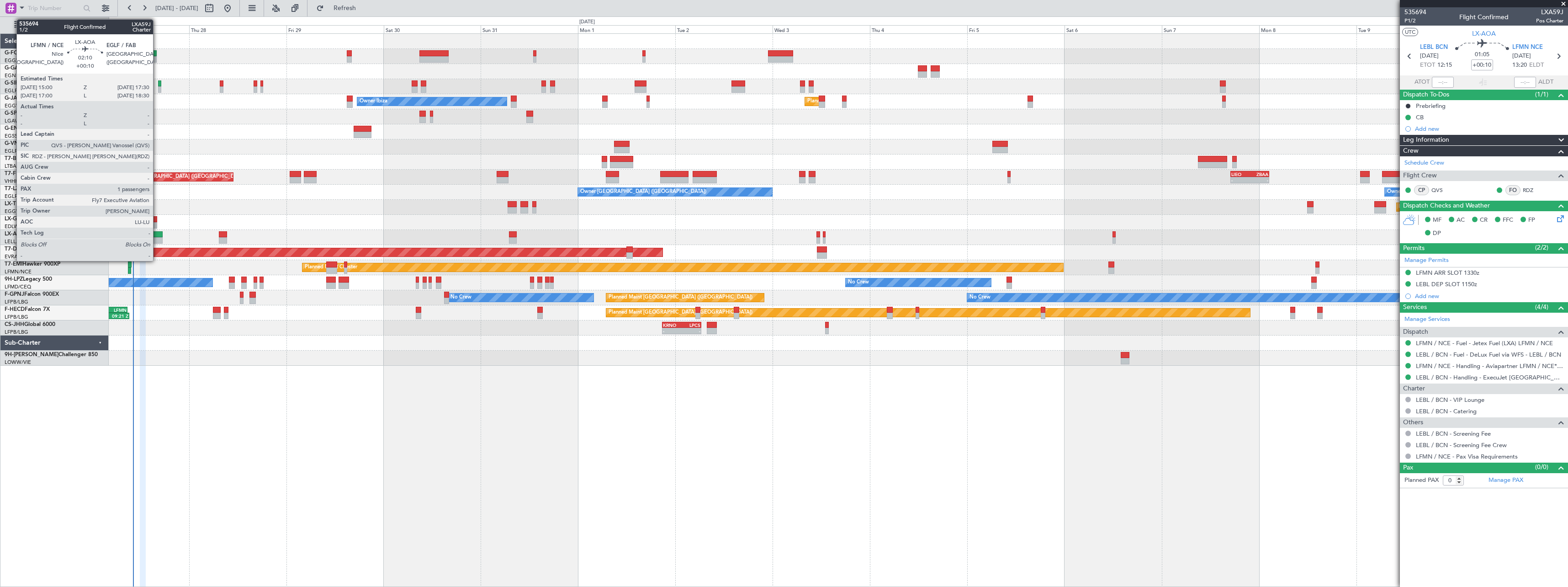
click at [157, 237] on div at bounding box center [157, 240] width 10 height 6
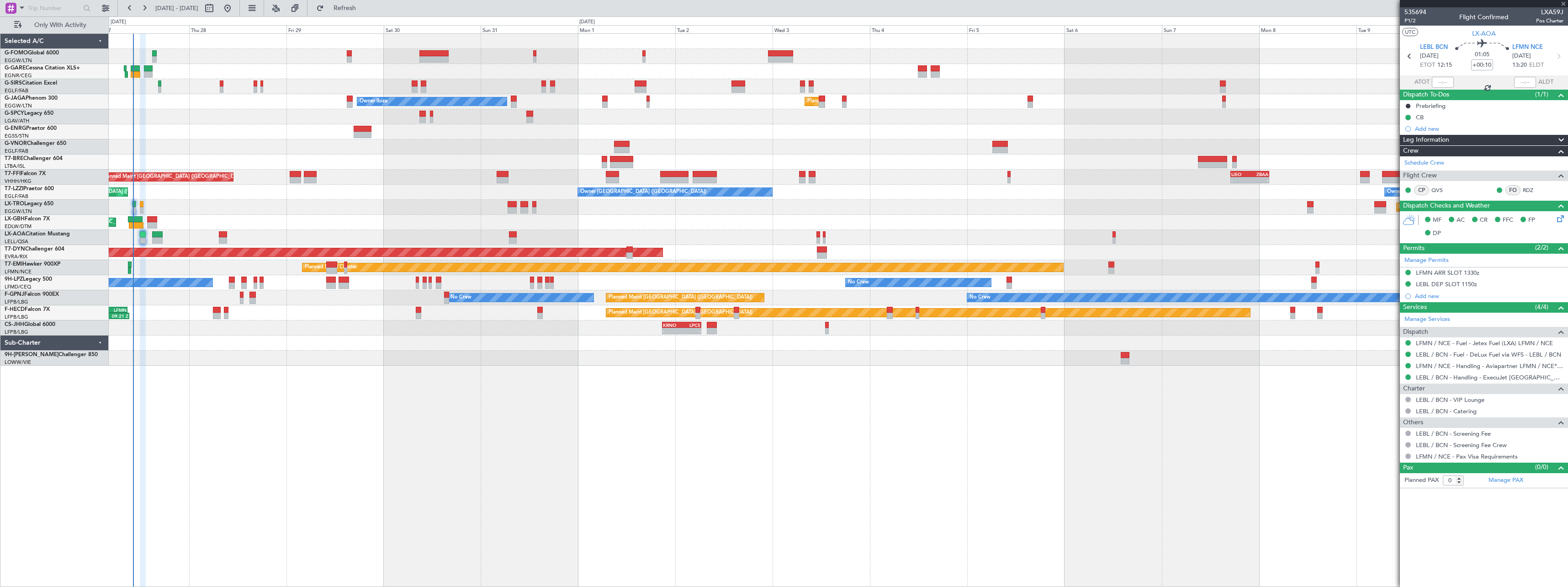
type input "1"
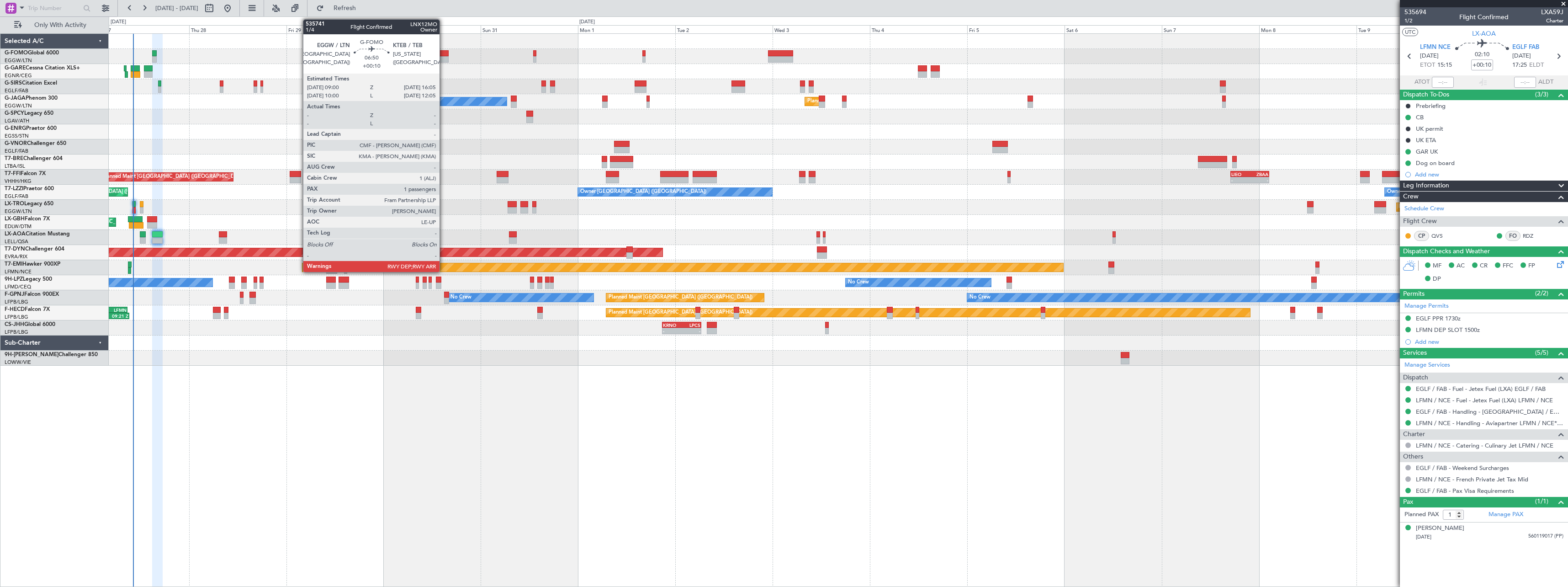
click at [444, 56] on div at bounding box center [434, 53] width 29 height 6
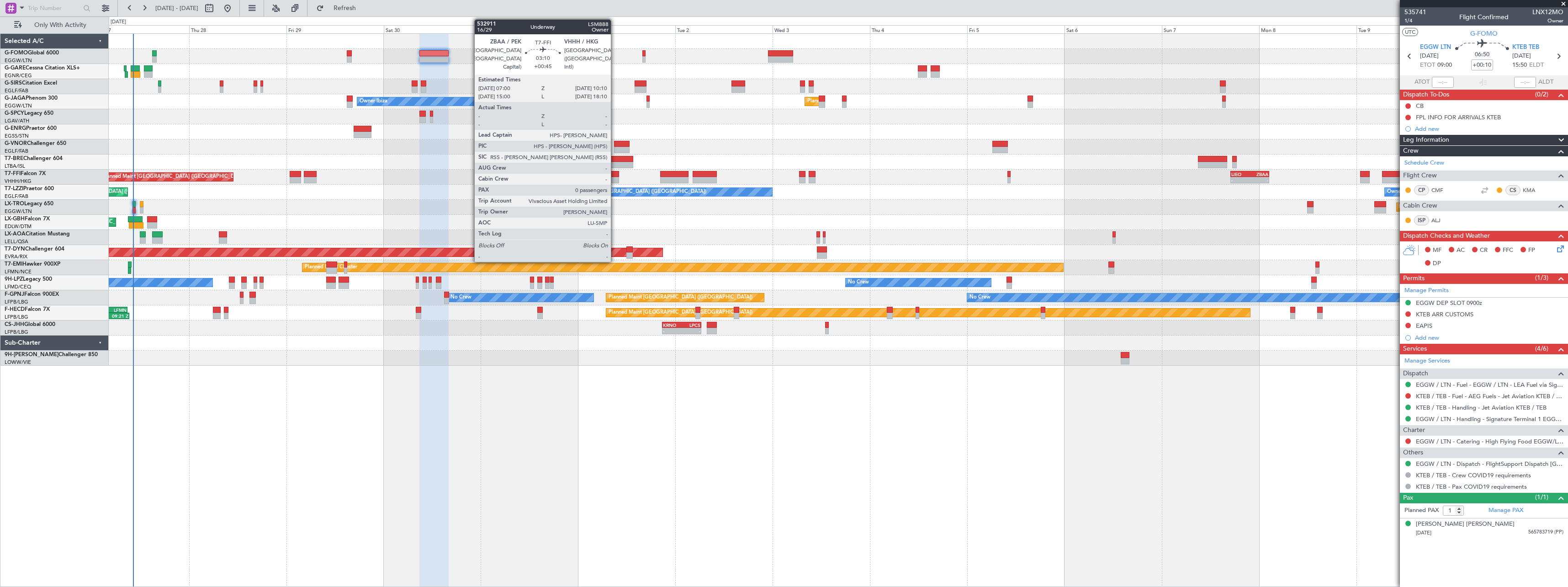
click at [615, 175] on div at bounding box center [612, 174] width 13 height 6
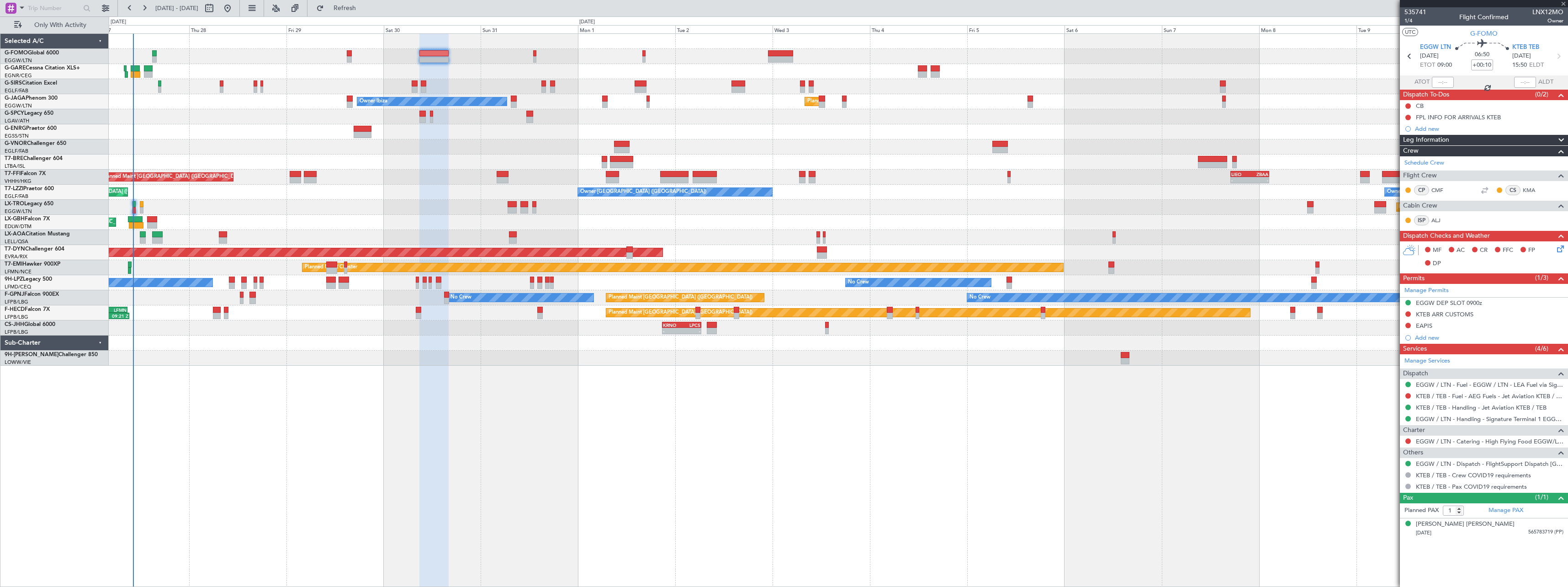
type input "+00:45"
type input "0"
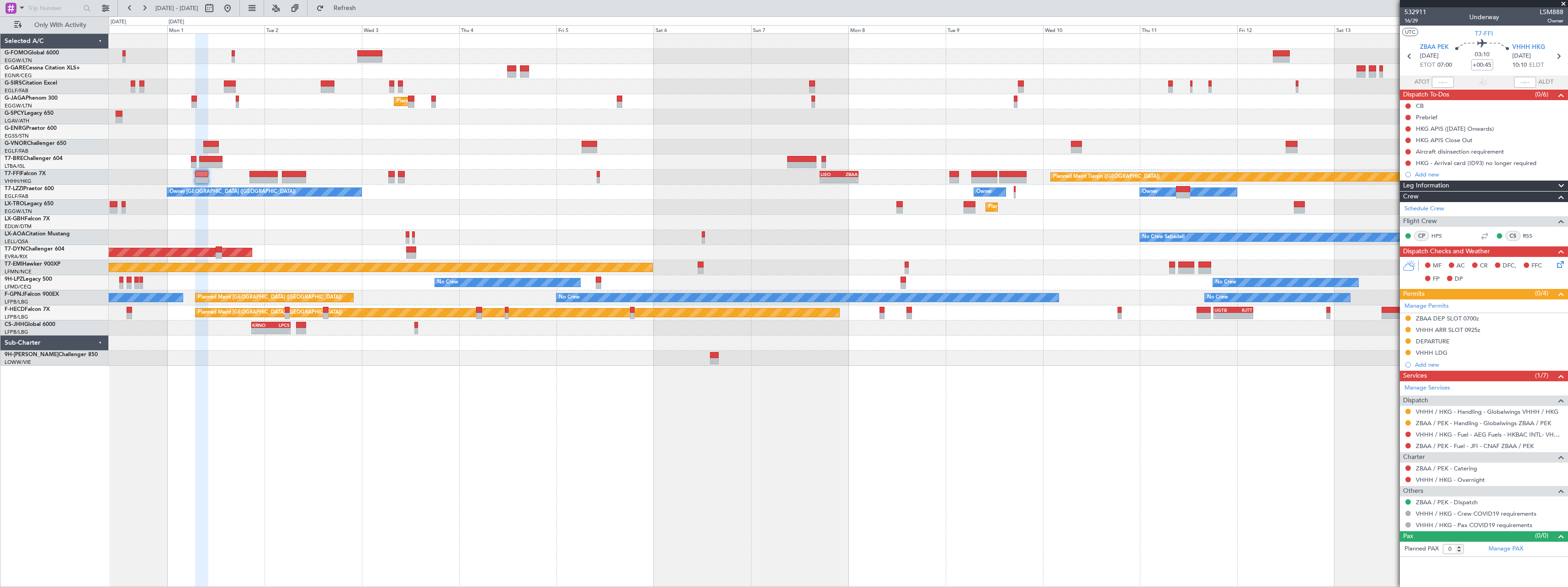
click at [926, 207] on div "Planned Maint London (Luton) Owner Ibiza Planned Maint Geneva (Cointrin) Planne…" at bounding box center [838, 200] width 1459 height 332
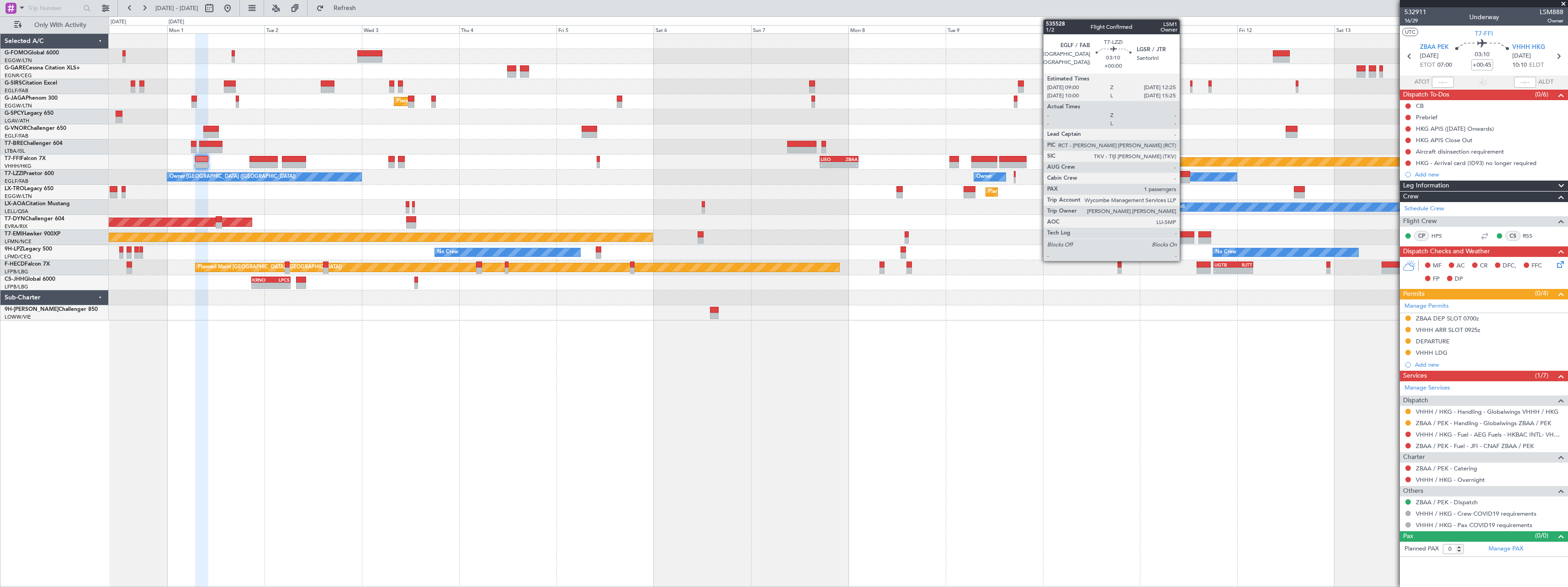
click at [1184, 179] on div at bounding box center [1183, 180] width 14 height 6
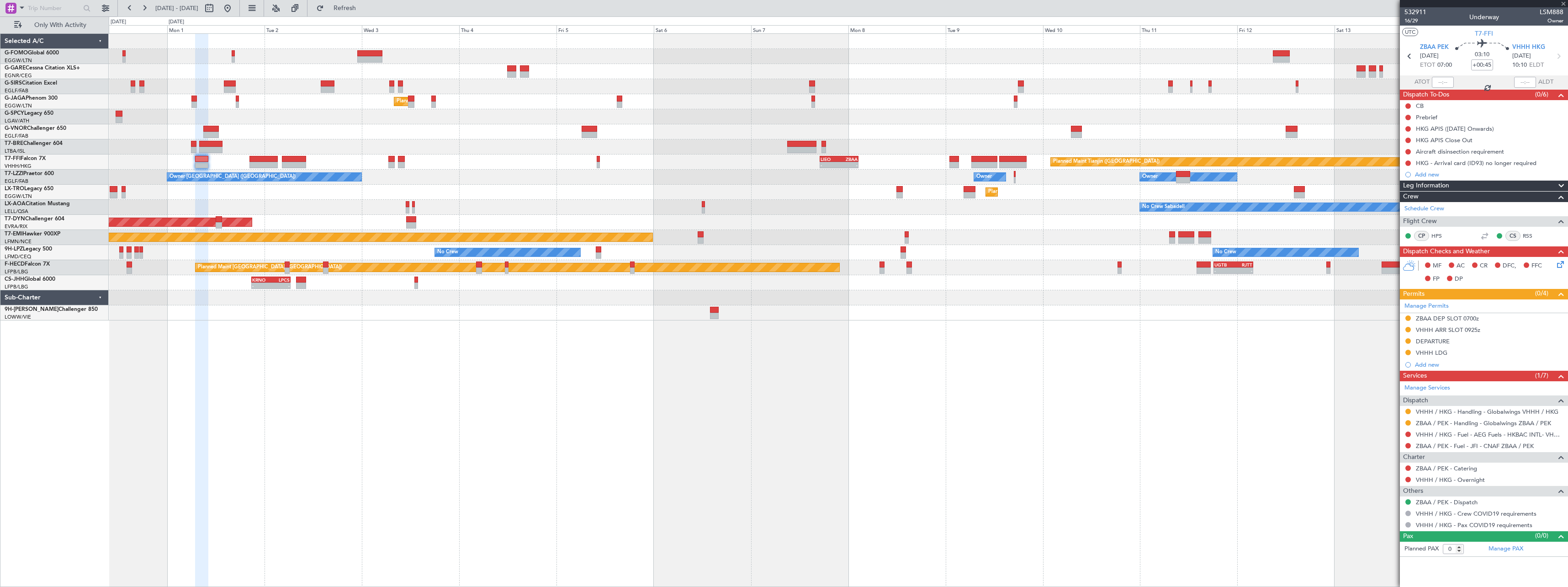
type input "1"
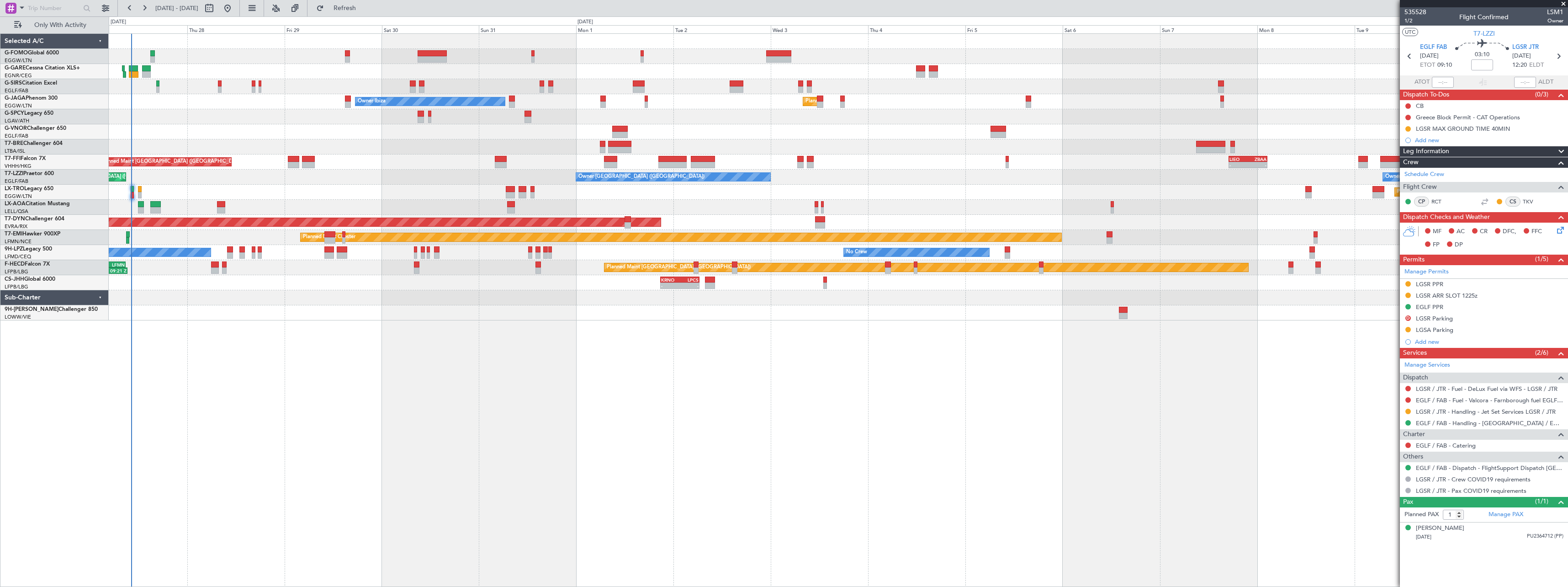
click at [1147, 446] on div "Unplanned Maint Oxford (Kidlington) Planned Maint London (Luton) Owner Ibiza No…" at bounding box center [838, 310] width 1459 height 554
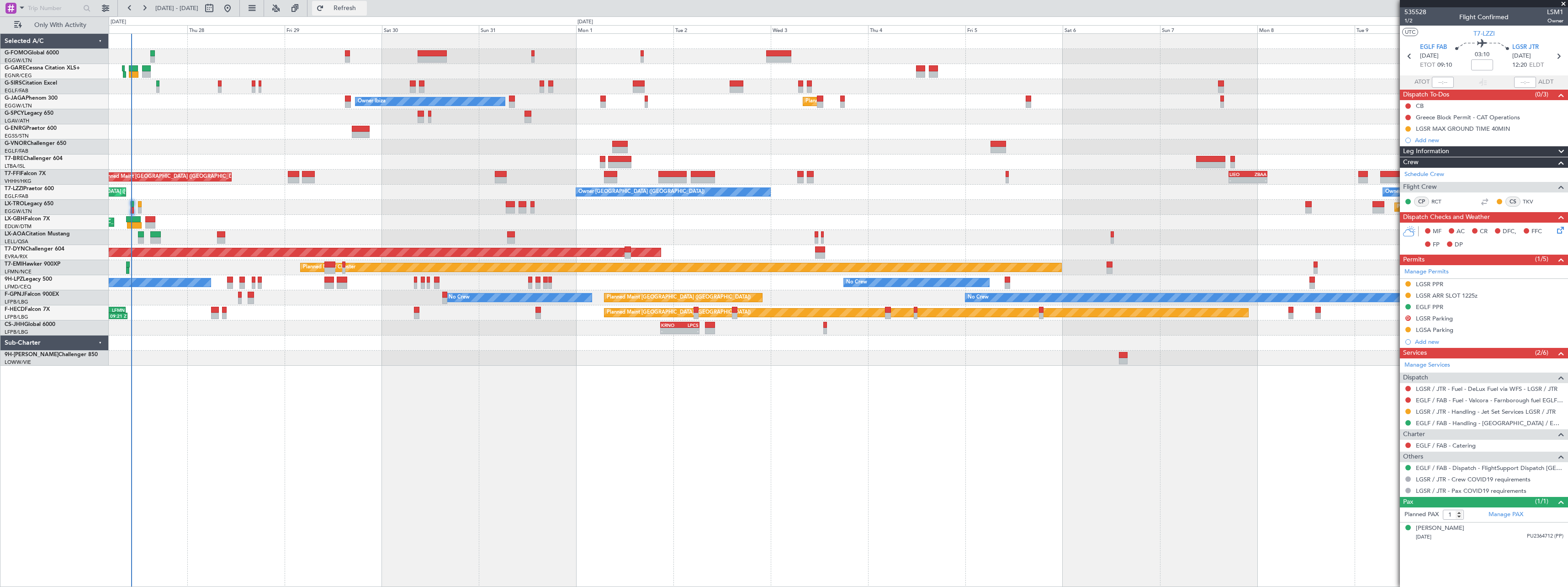
click at [364, 12] on span "Refresh" at bounding box center [345, 8] width 38 height 6
click at [364, 8] on span "Refresh" at bounding box center [345, 8] width 38 height 6
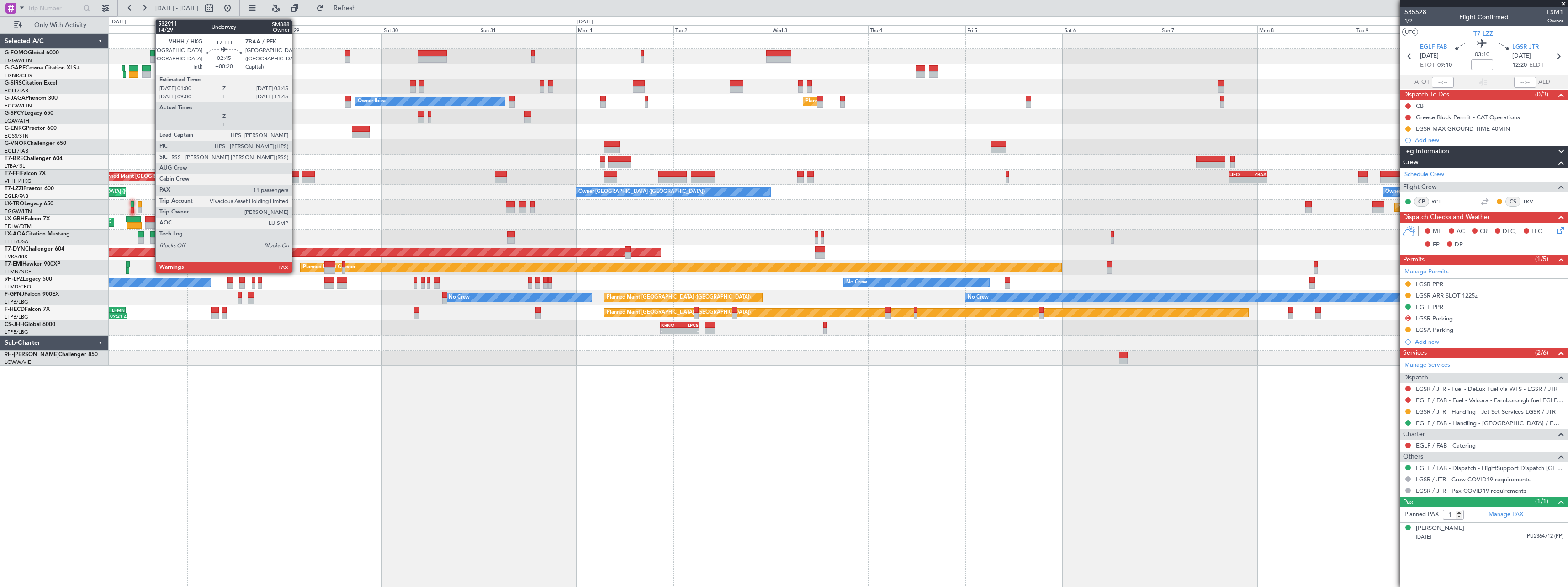
click at [296, 175] on div at bounding box center [294, 174] width 12 height 6
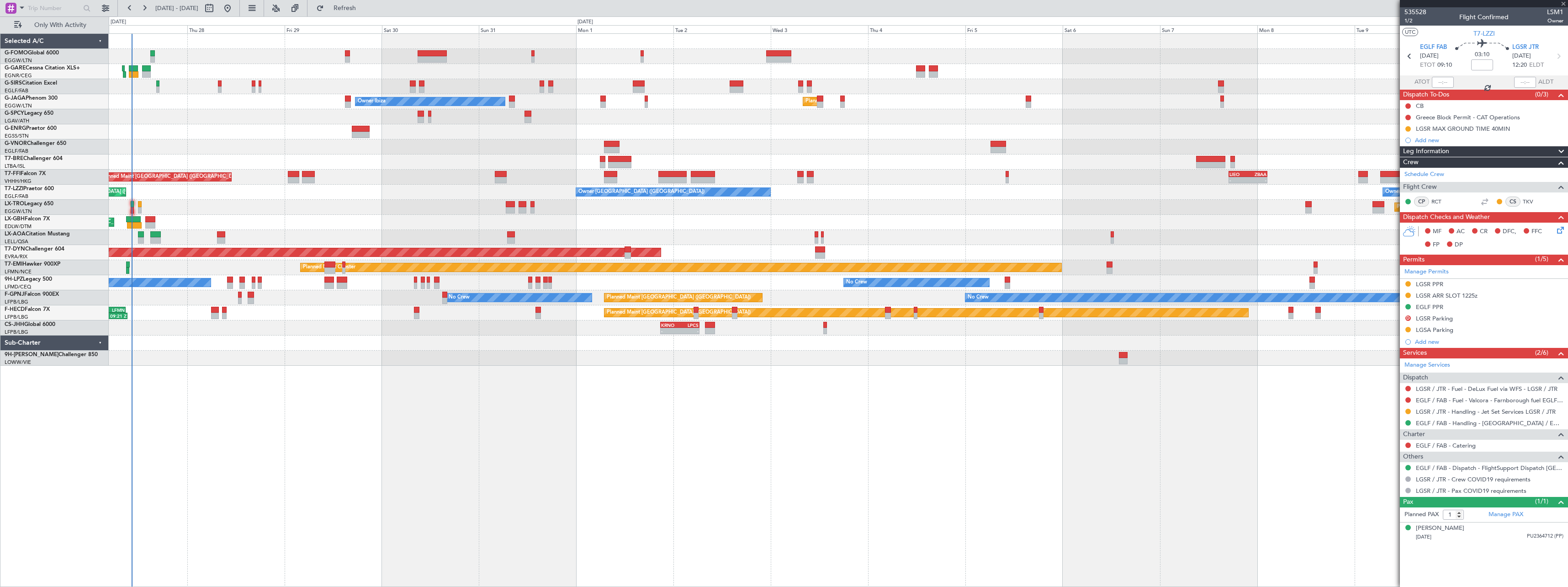
type input "+00:20"
type input "11"
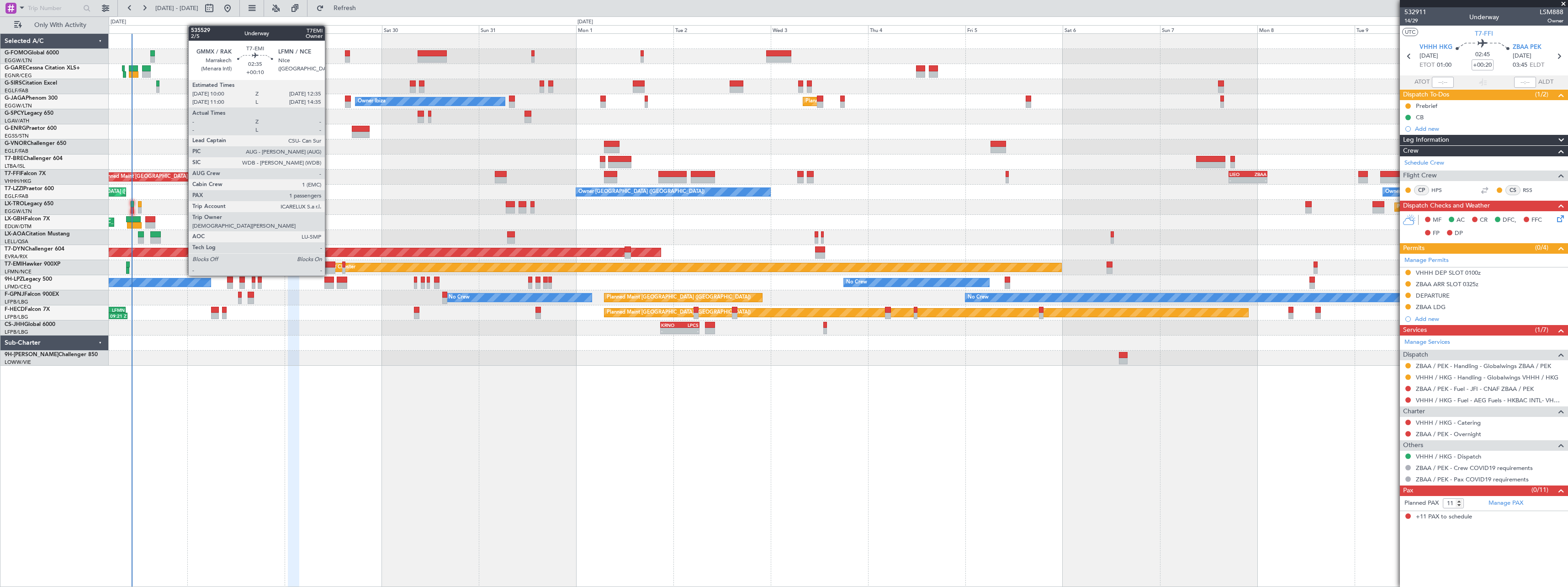
click at [329, 267] on div at bounding box center [329, 265] width 10 height 6
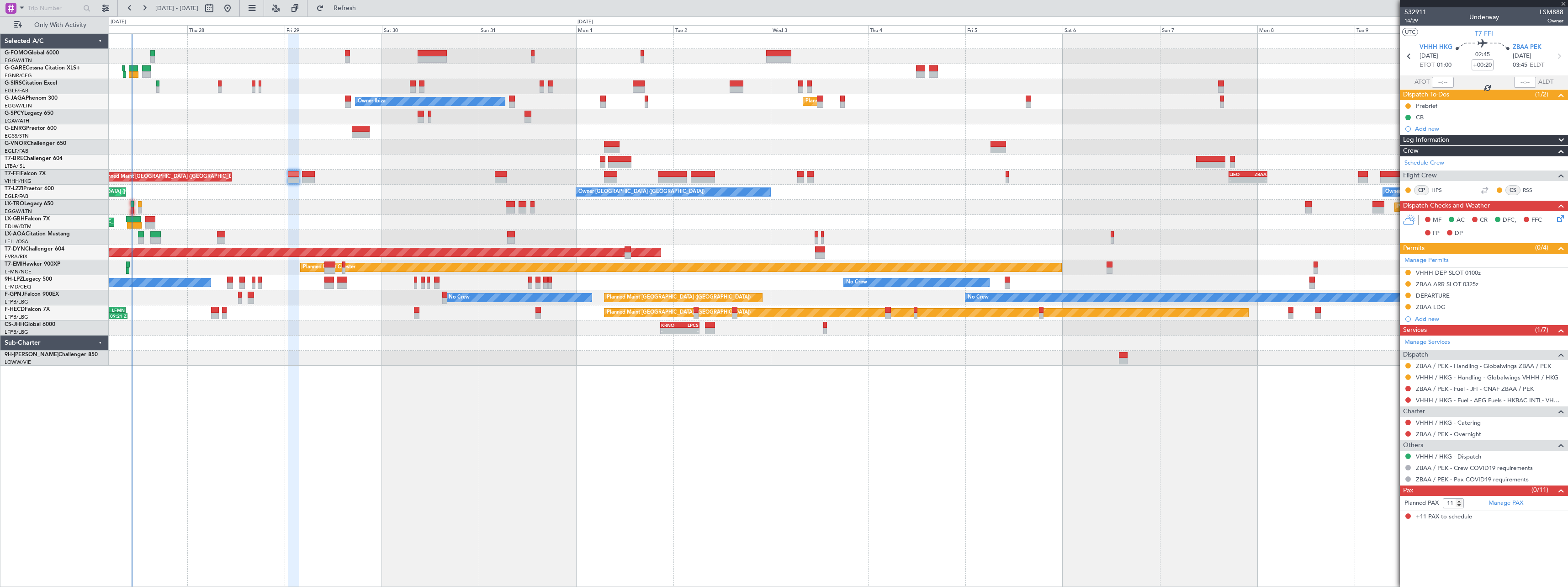
type input "+00:10"
type input "1"
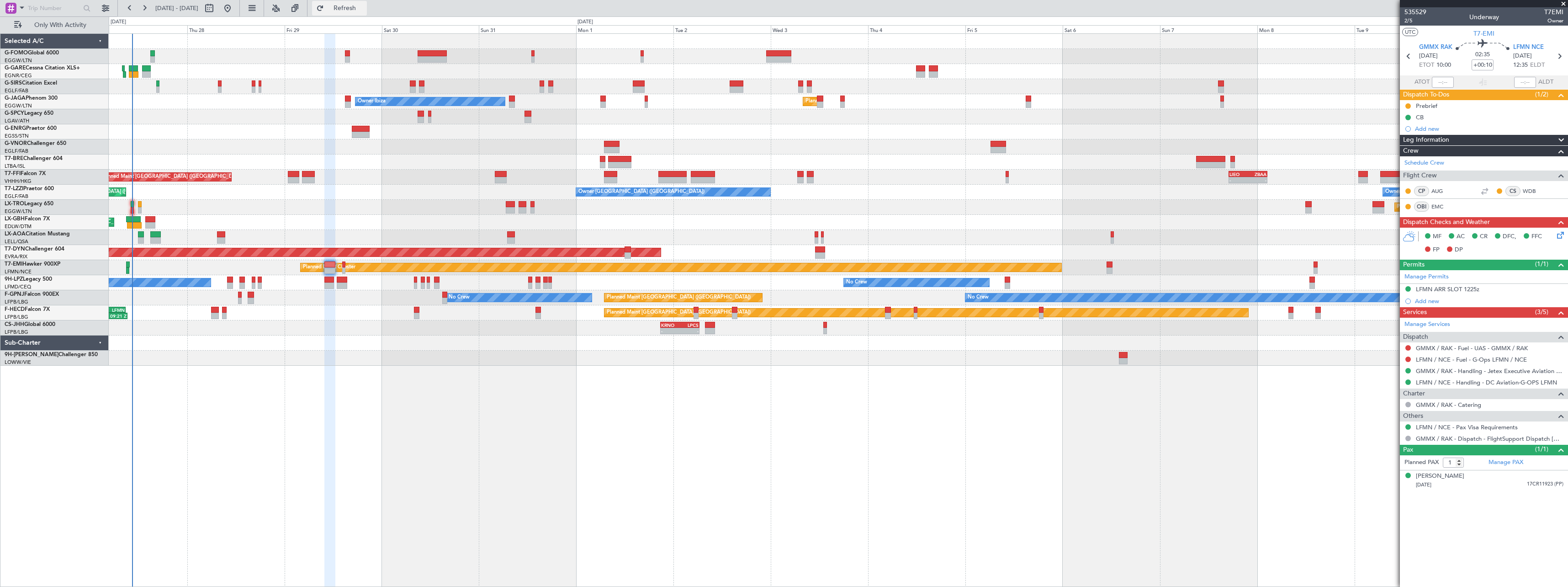
click at [364, 6] on span "Refresh" at bounding box center [345, 8] width 38 height 6
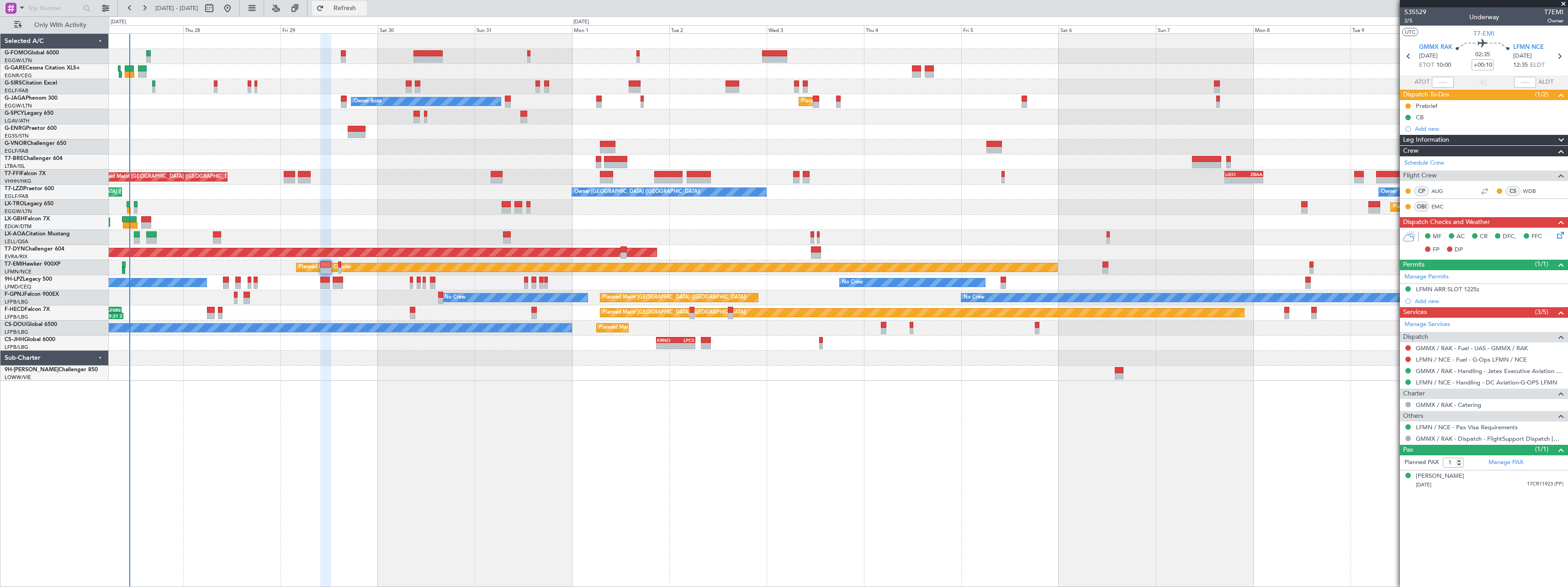
click at [364, 9] on span "Refresh" at bounding box center [345, 8] width 38 height 6
click at [355, 4] on button "Refresh" at bounding box center [339, 8] width 55 height 15
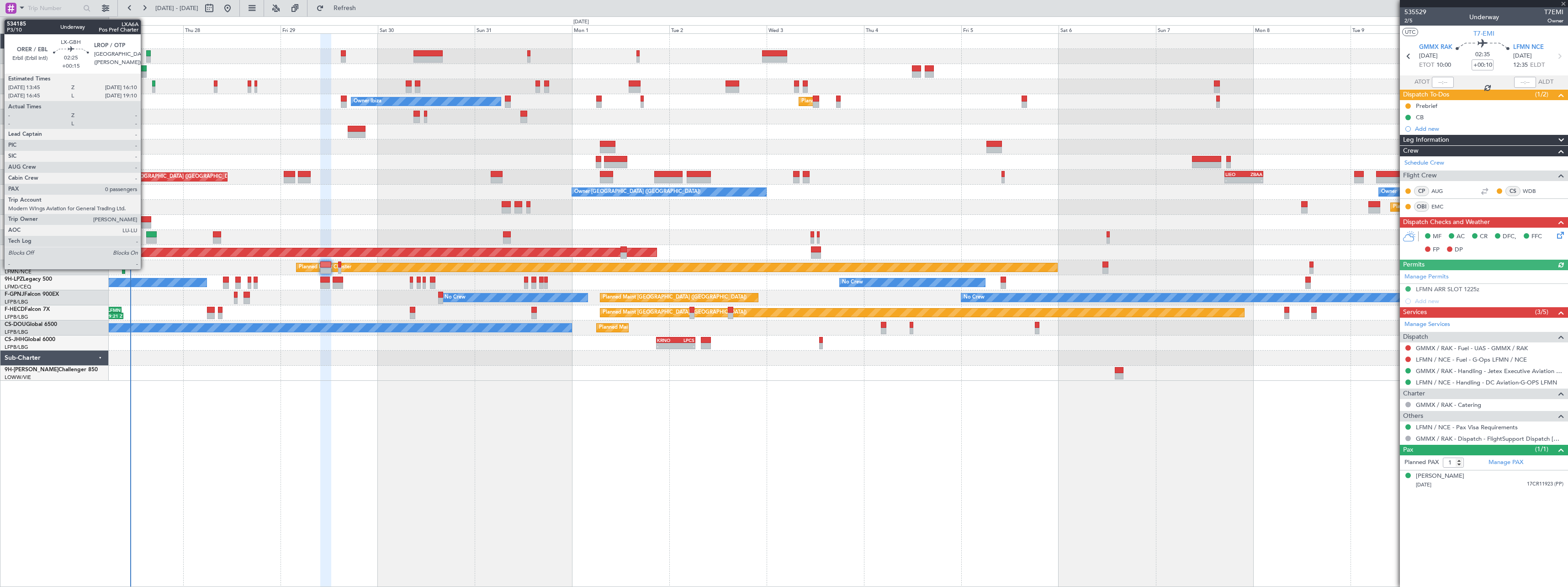
click at [145, 218] on div at bounding box center [146, 219] width 10 height 6
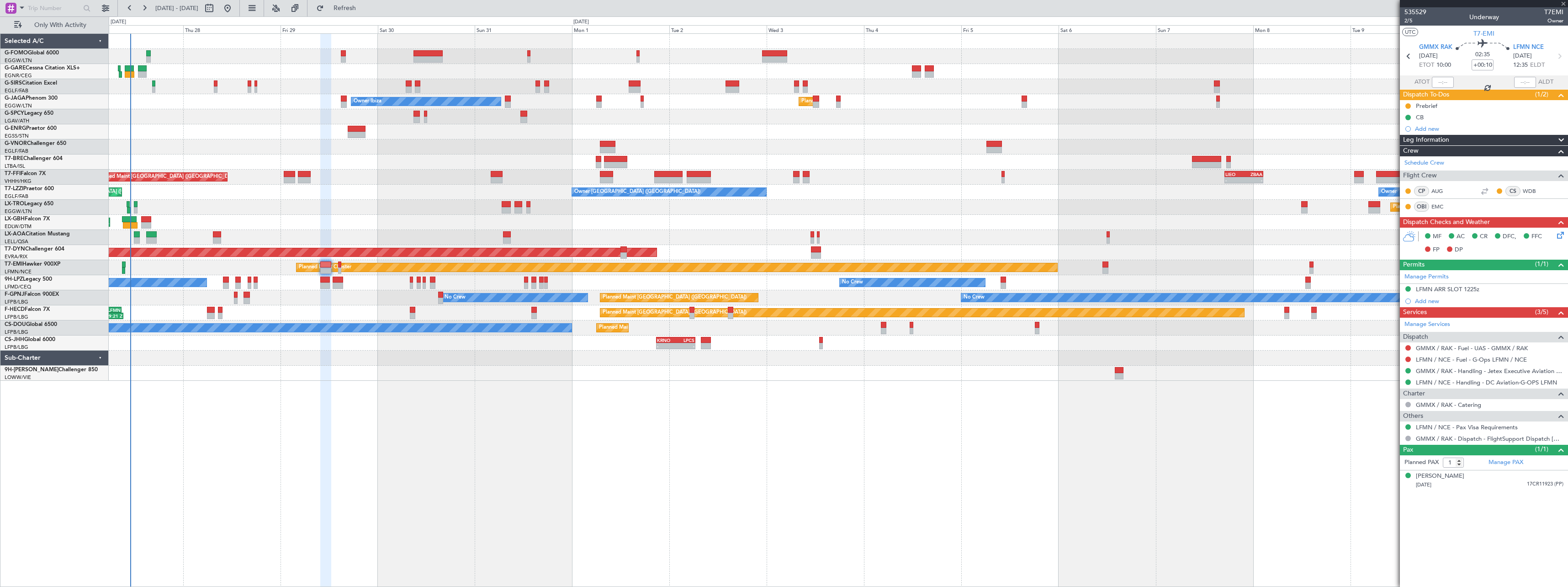
type input "+00:15"
type input "0"
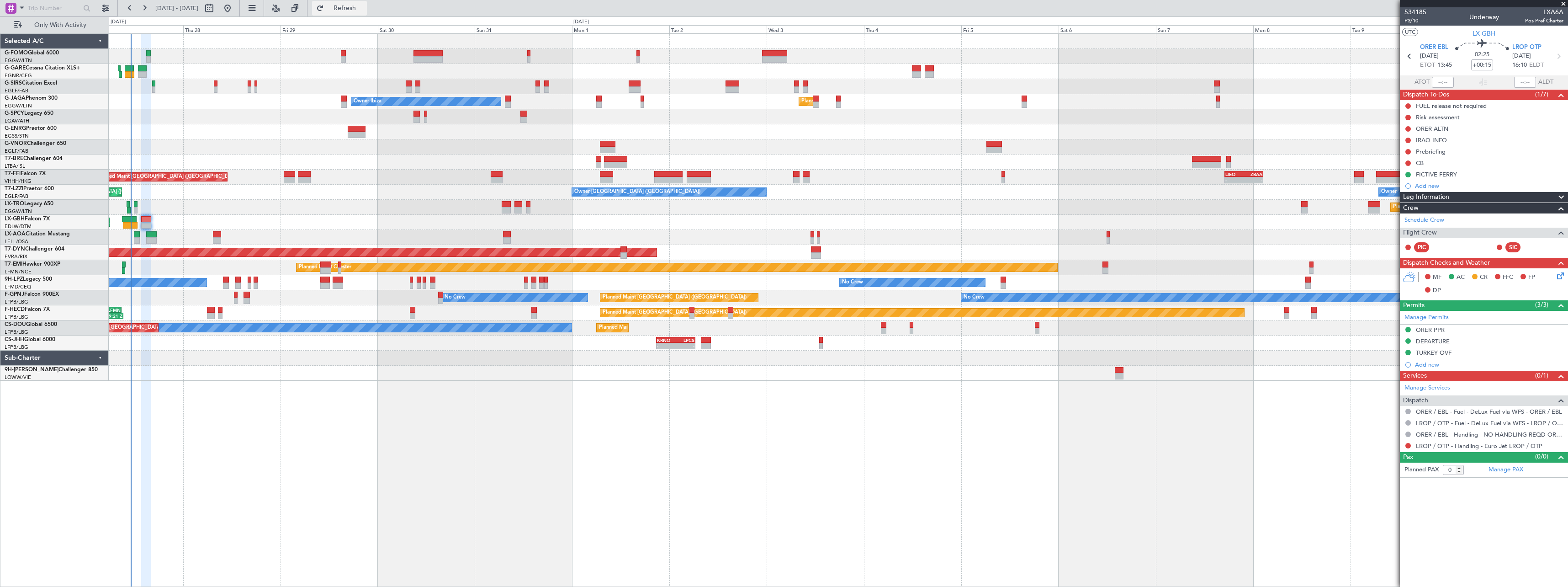
click at [364, 6] on span "Refresh" at bounding box center [345, 8] width 38 height 6
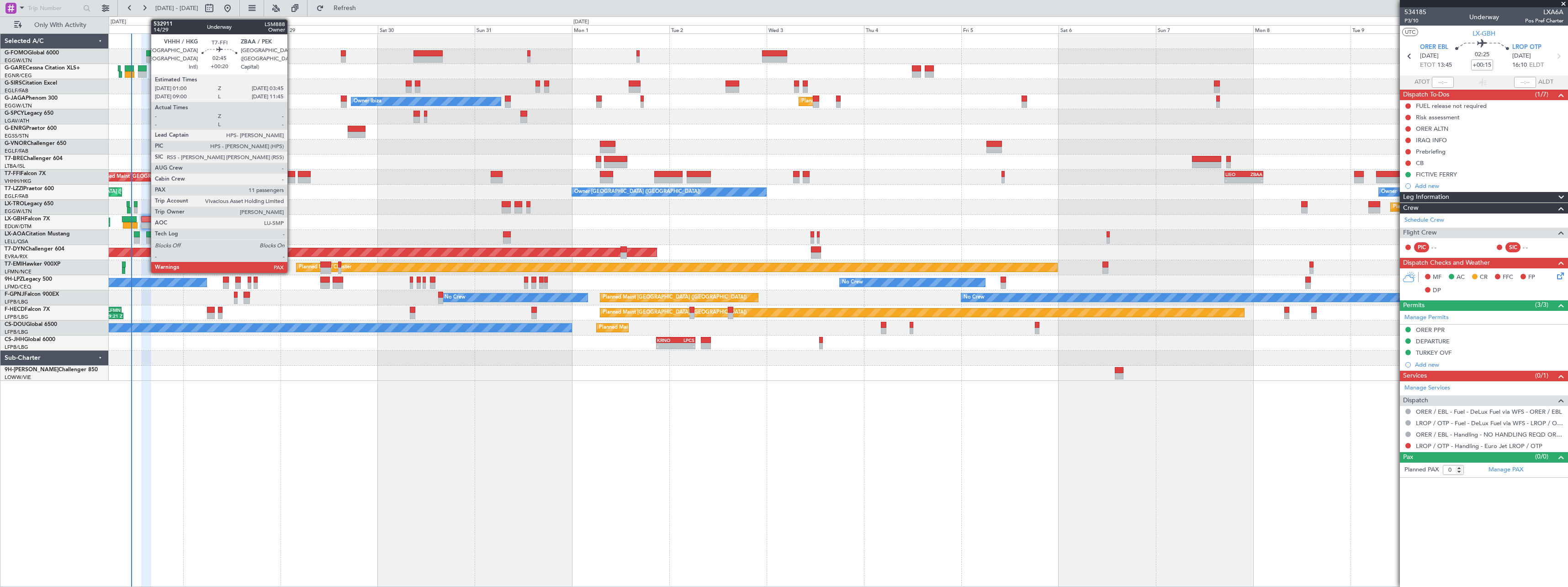
click at [292, 175] on div at bounding box center [289, 174] width 12 height 6
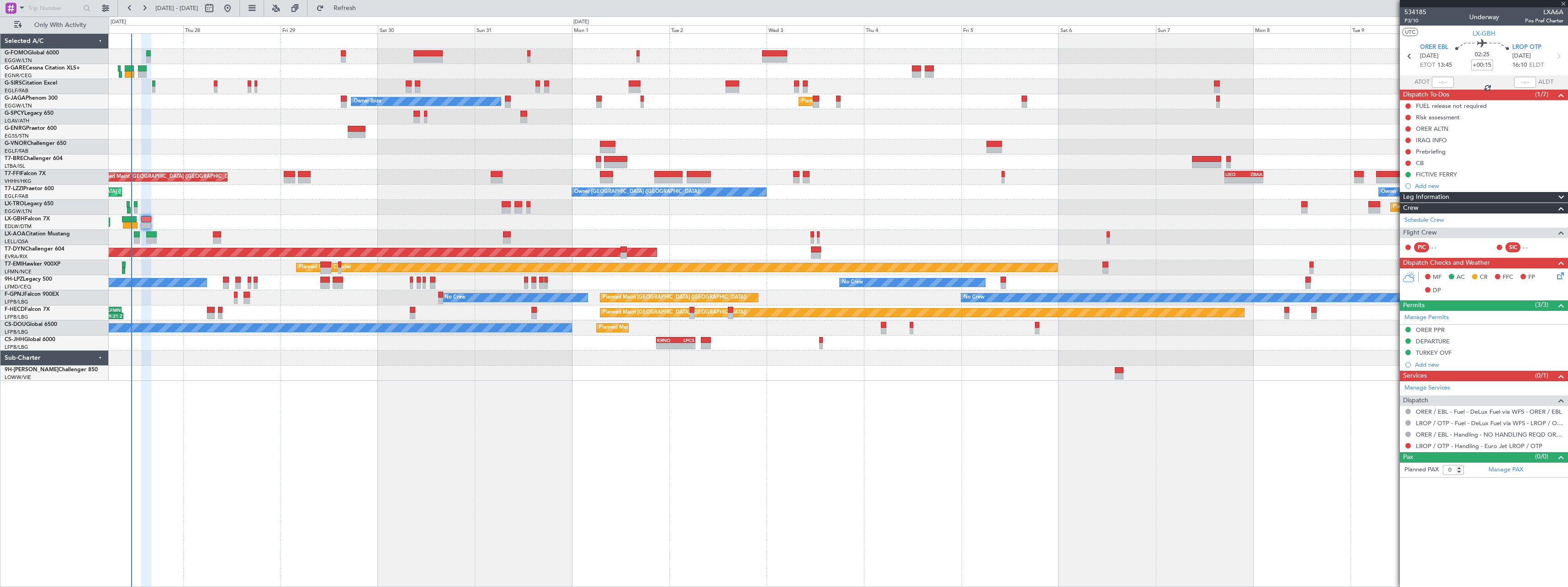
type input "+00:20"
type input "11"
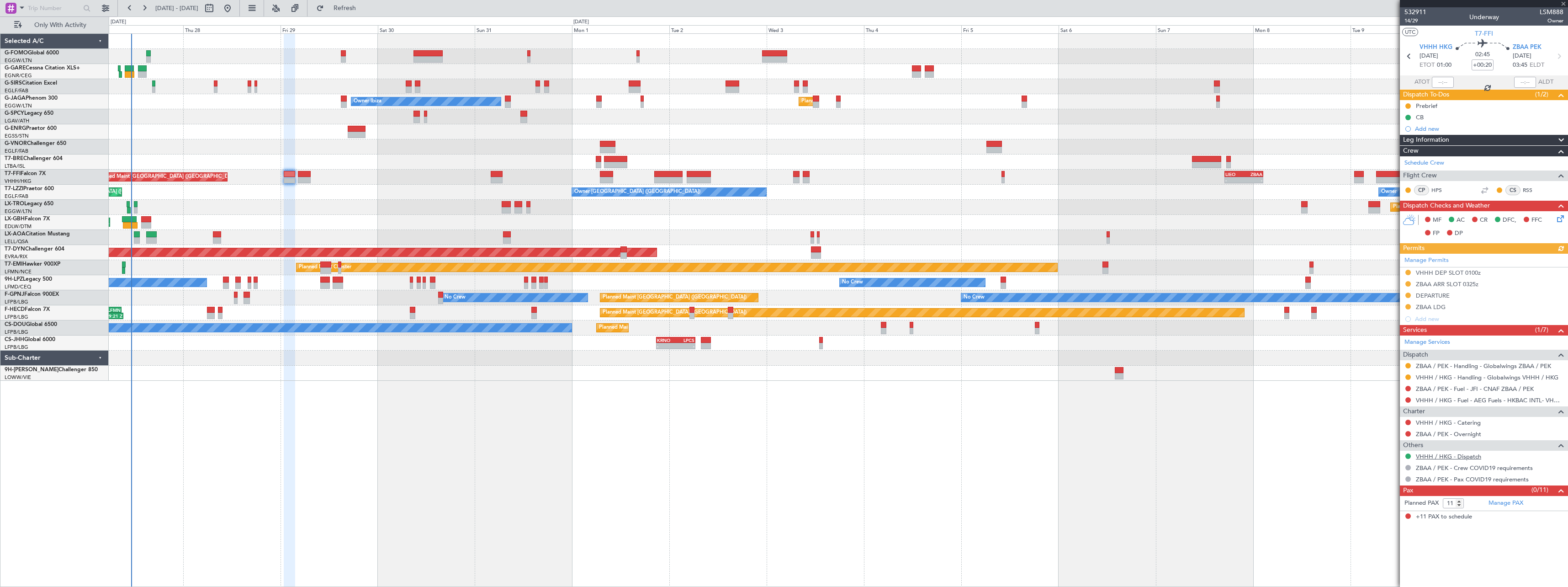
click at [1436, 457] on link "VHHH / HKG - Dispatch" at bounding box center [1449, 456] width 65 height 8
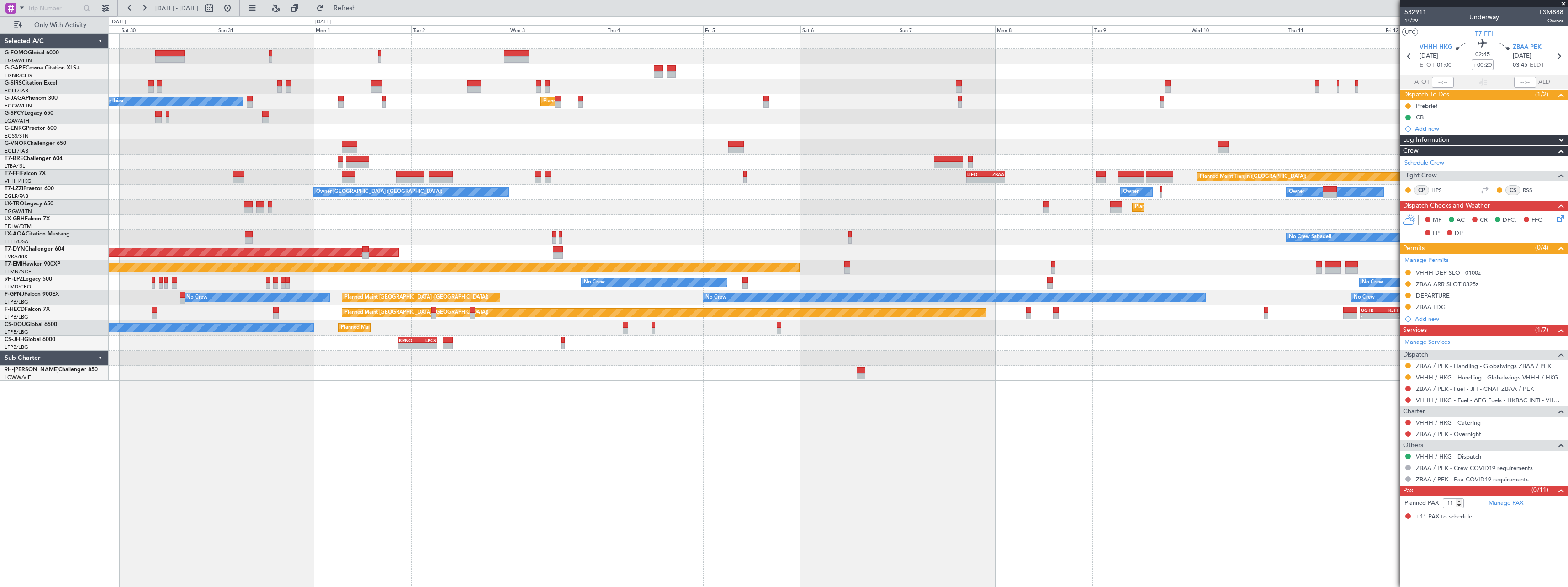
click at [1067, 217] on div "Owner Ibiza Planned Maint London (Luton) Planned Maint Geneva (Cointrin) Planne…" at bounding box center [838, 207] width 1459 height 347
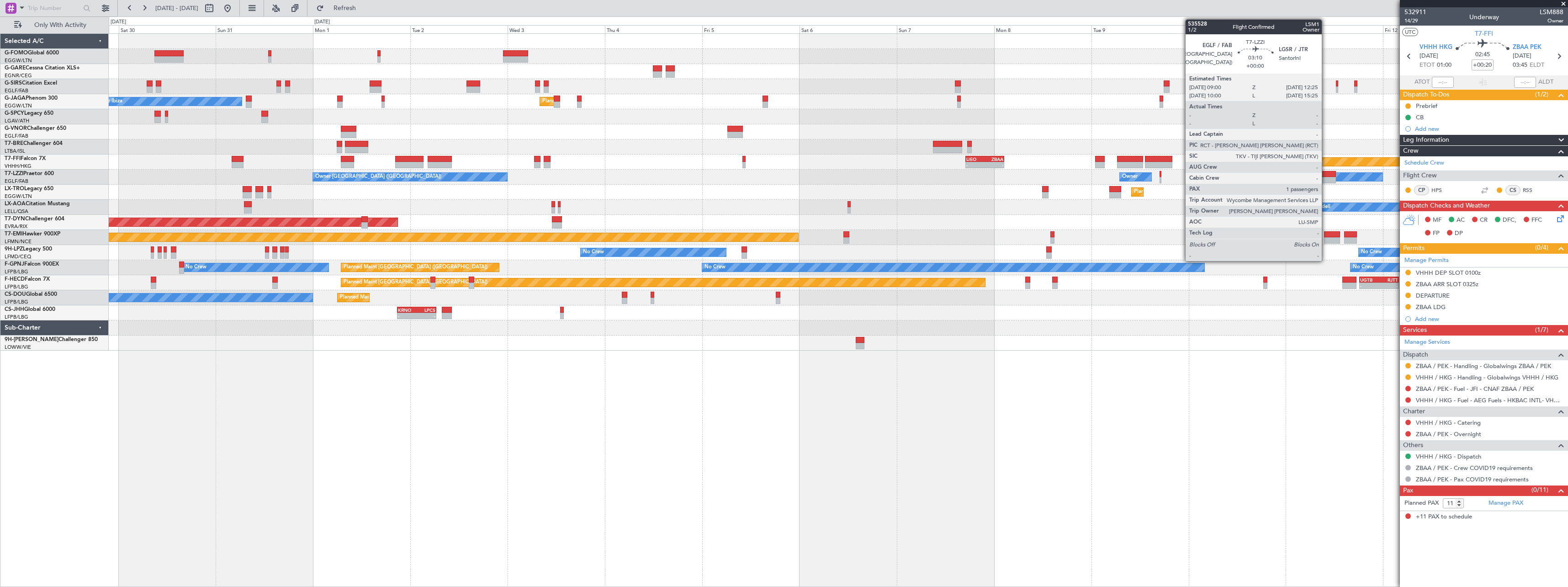
click at [1326, 177] on div at bounding box center [1329, 180] width 14 height 6
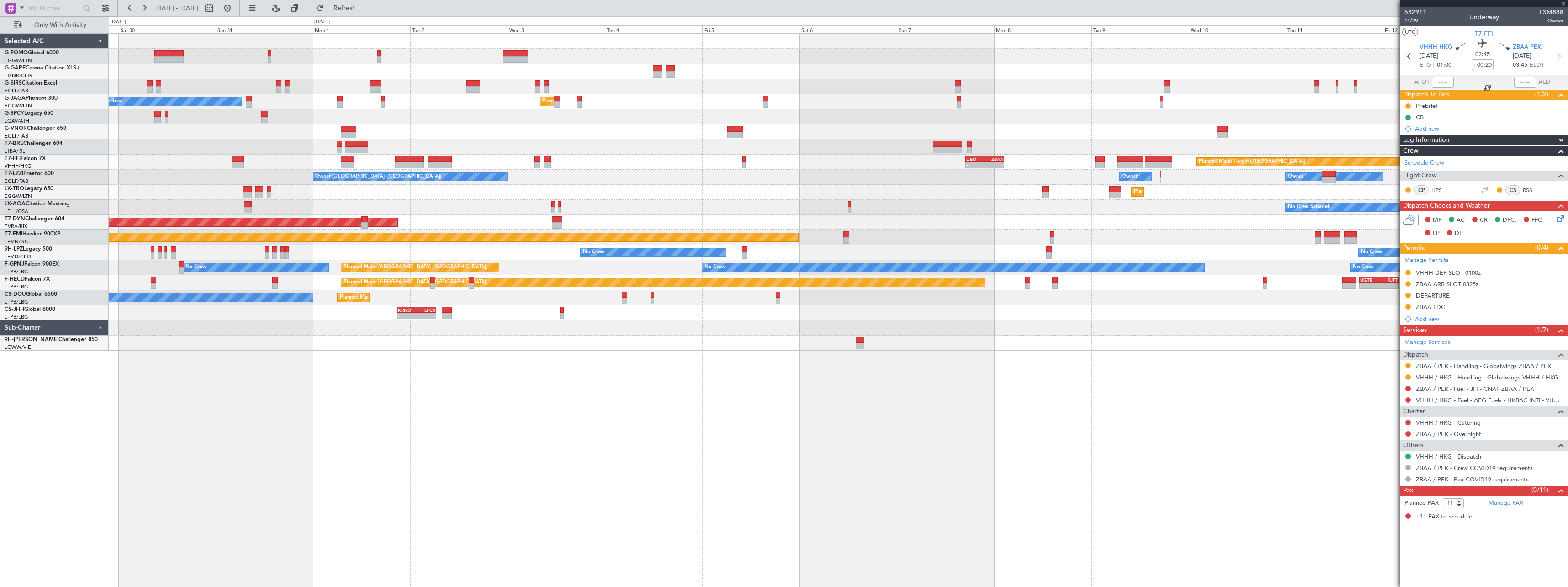
type input "1"
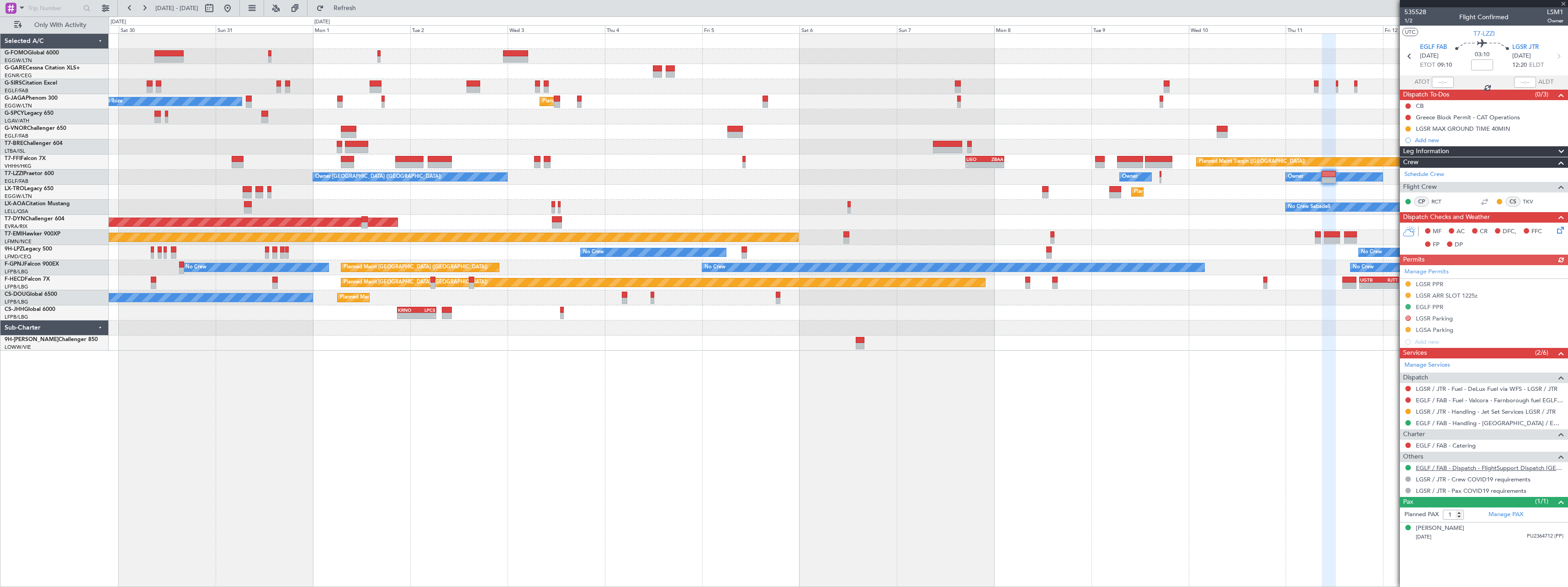
click at [1476, 470] on link "EGLF / FAB - Dispatch - FlightSupport Dispatch UK" at bounding box center [1490, 468] width 147 height 8
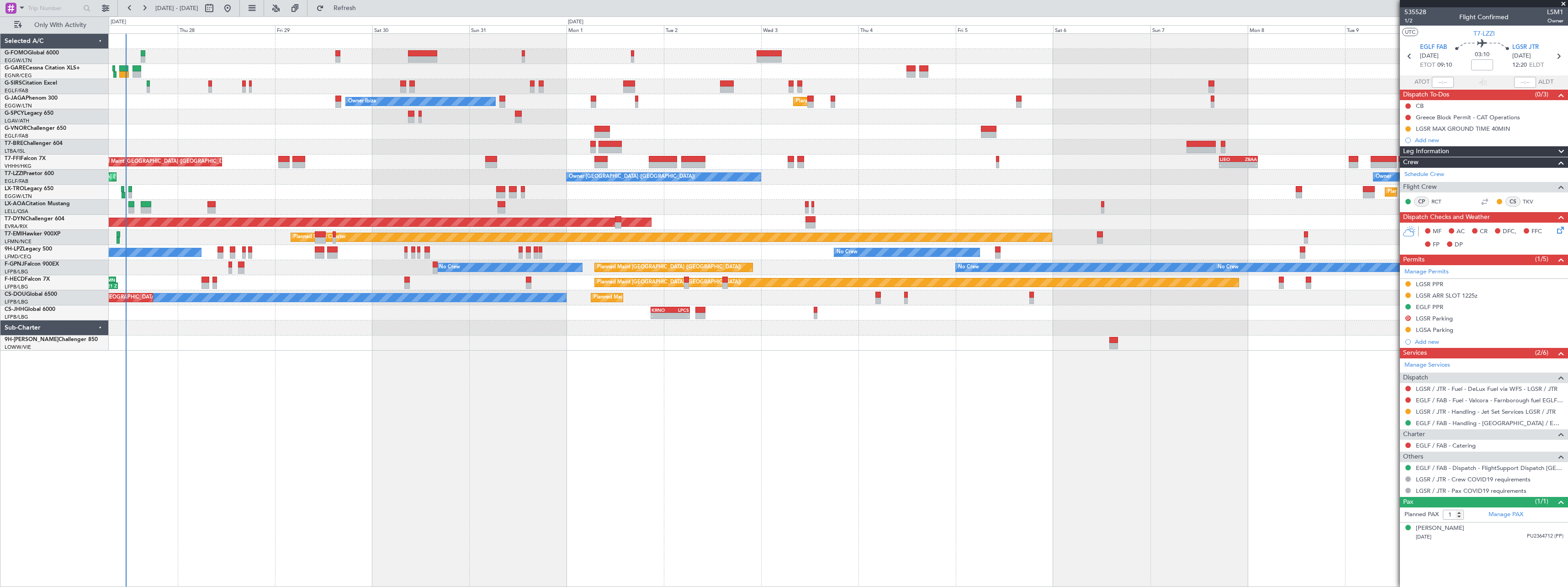
click at [547, 393] on div "Unplanned Maint Oxford (Kidlington) Owner Ibiza Planned Maint London (Luton) No…" at bounding box center [838, 310] width 1459 height 554
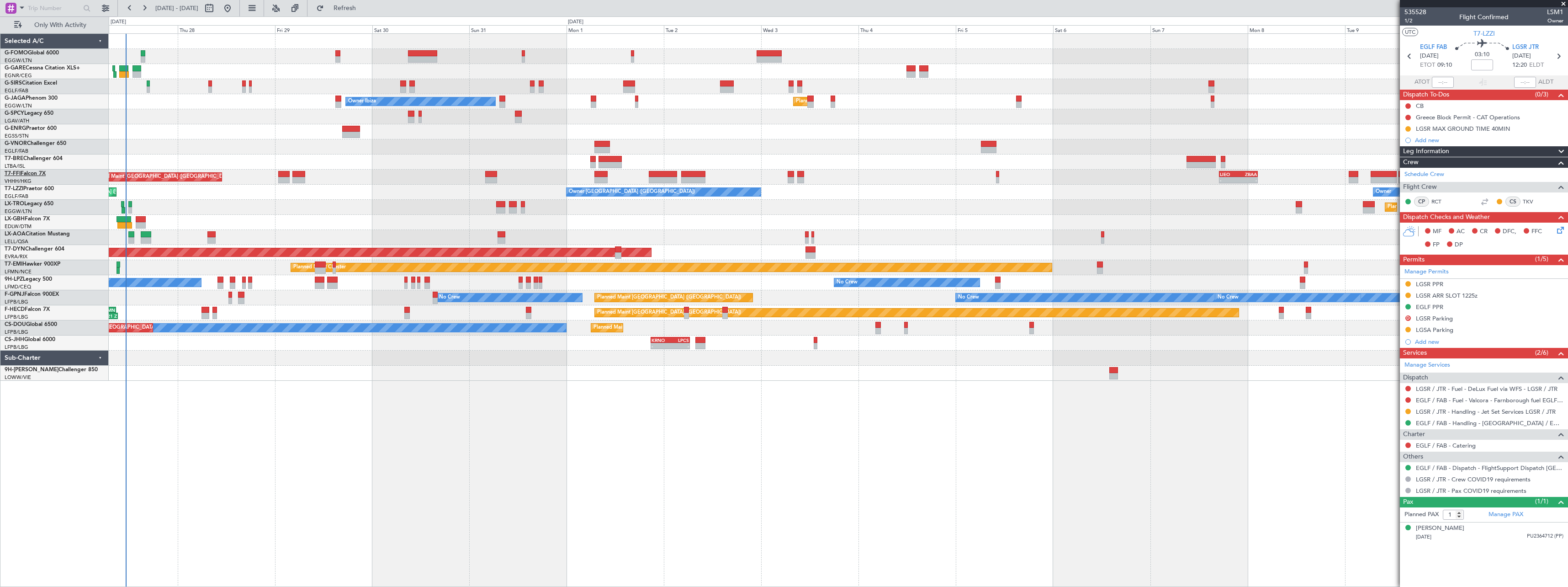
click at [22, 173] on link "T7-FFI Falcon 7X" at bounding box center [25, 173] width 41 height 6
click at [24, 189] on link "T7-LZZI Praetor 600" at bounding box center [29, 189] width 49 height 6
click at [27, 204] on link "LX-TRO Legacy 650" at bounding box center [28, 204] width 49 height 6
click at [364, 6] on span "Refresh" at bounding box center [345, 8] width 38 height 6
click at [45, 144] on link "G-VNOR Challenger 650" at bounding box center [35, 143] width 62 height 6
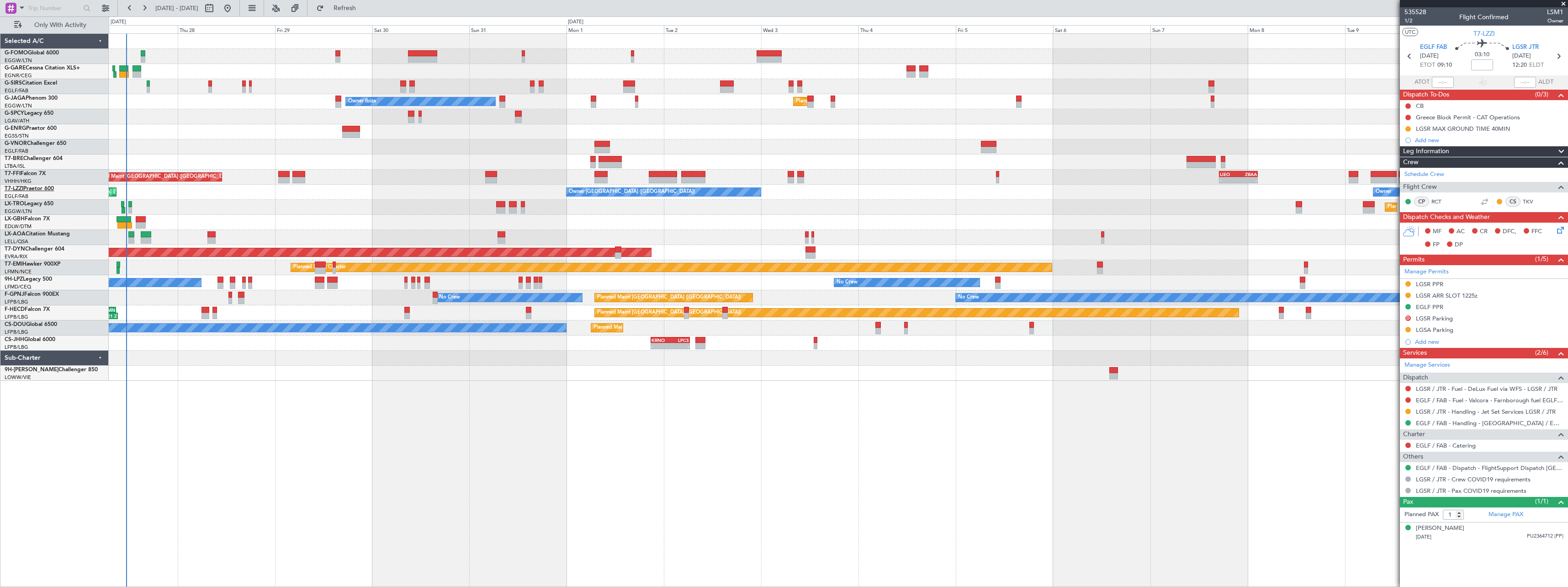
click at [33, 189] on link "T7-LZZI Praetor 600" at bounding box center [29, 189] width 49 height 6
click at [22, 130] on span "G-ENRG" at bounding box center [15, 128] width 22 height 6
click at [35, 216] on link "LX-GBH Falcon 7X" at bounding box center [27, 219] width 45 height 6
click at [364, 8] on span "Refresh" at bounding box center [345, 8] width 38 height 6
click at [367, 13] on button "Refreshing..." at bounding box center [339, 8] width 55 height 15
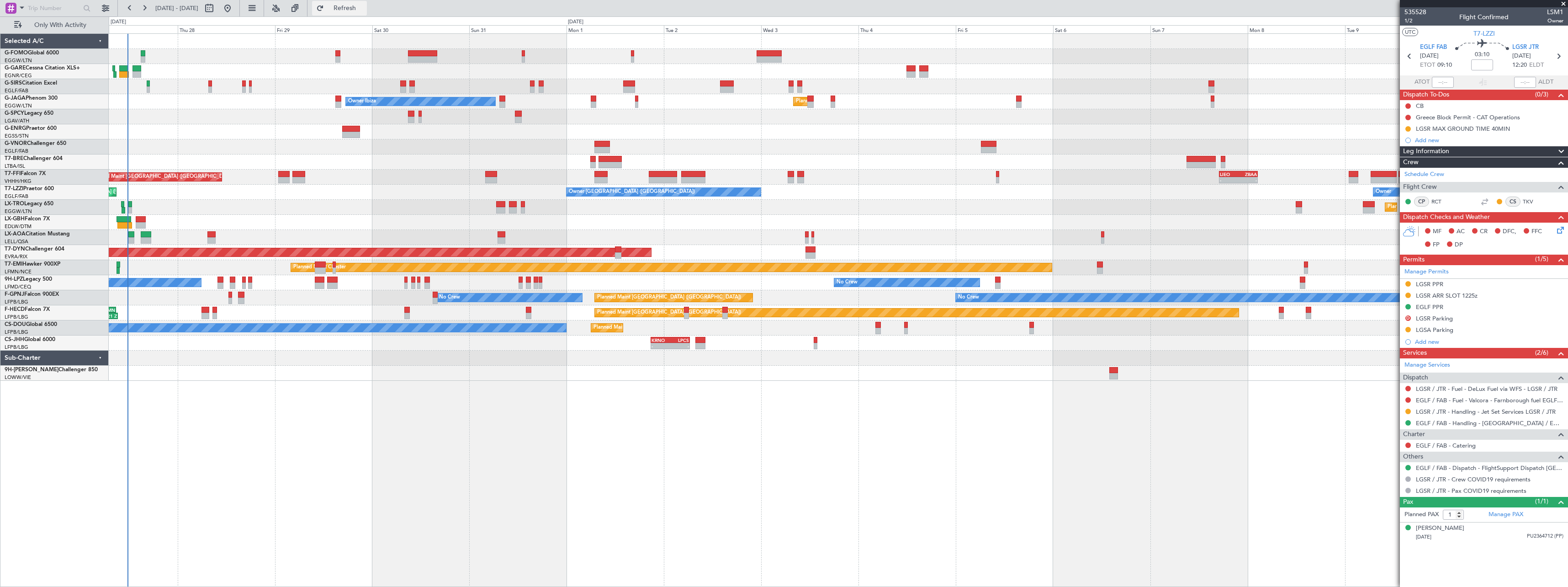
click at [364, 8] on span "Refresh" at bounding box center [345, 8] width 38 height 6
click at [14, 204] on span "LX-TRO" at bounding box center [14, 204] width 20 height 6
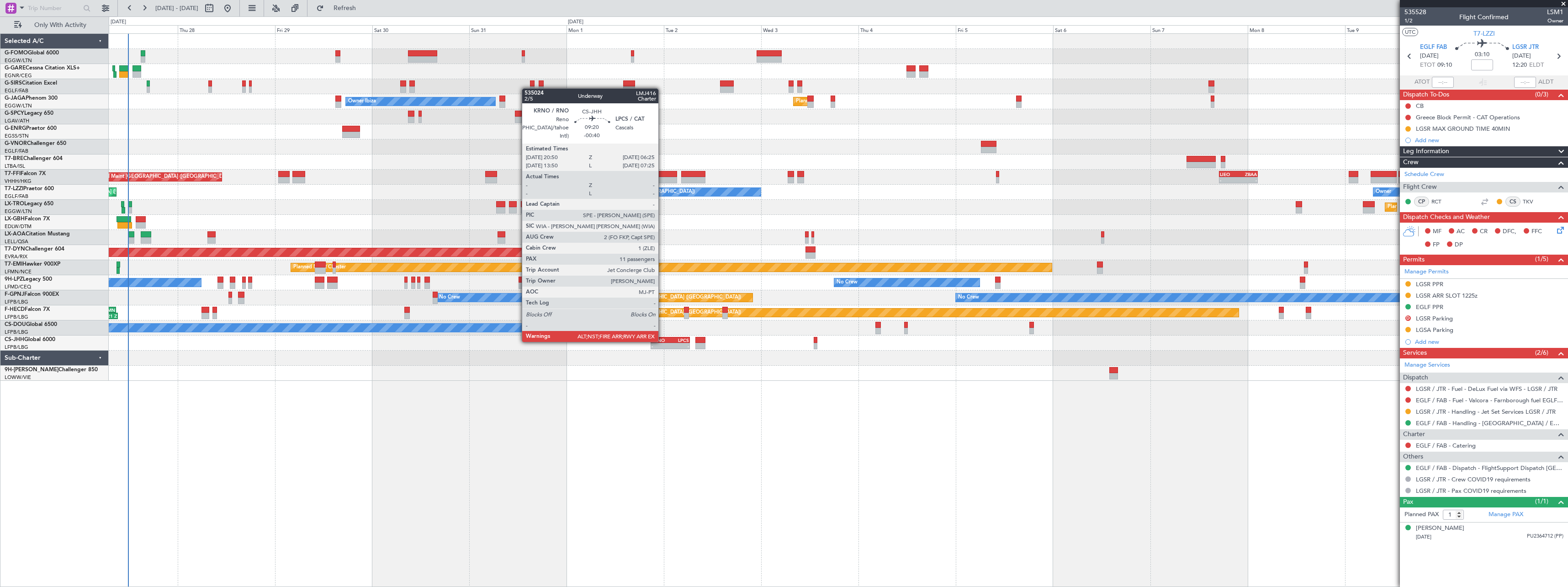
click at [662, 341] on div "KRNO" at bounding box center [661, 340] width 19 height 6
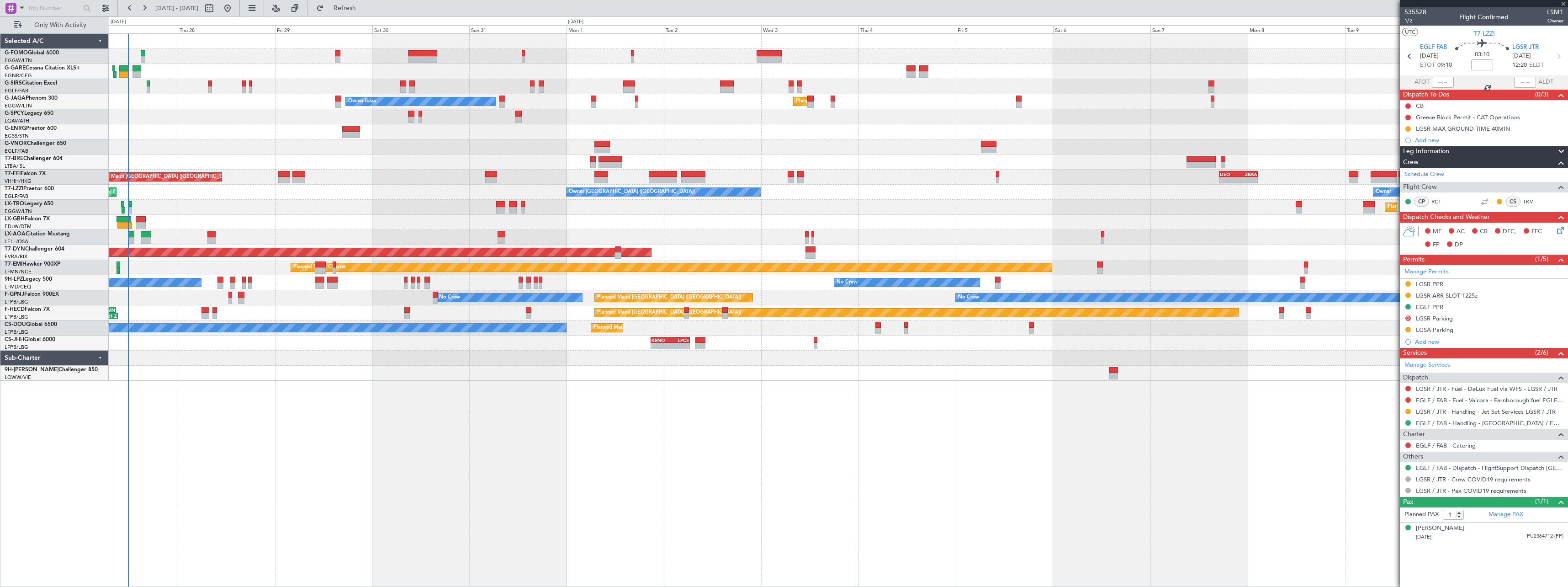
type input "-00:40"
type input "11"
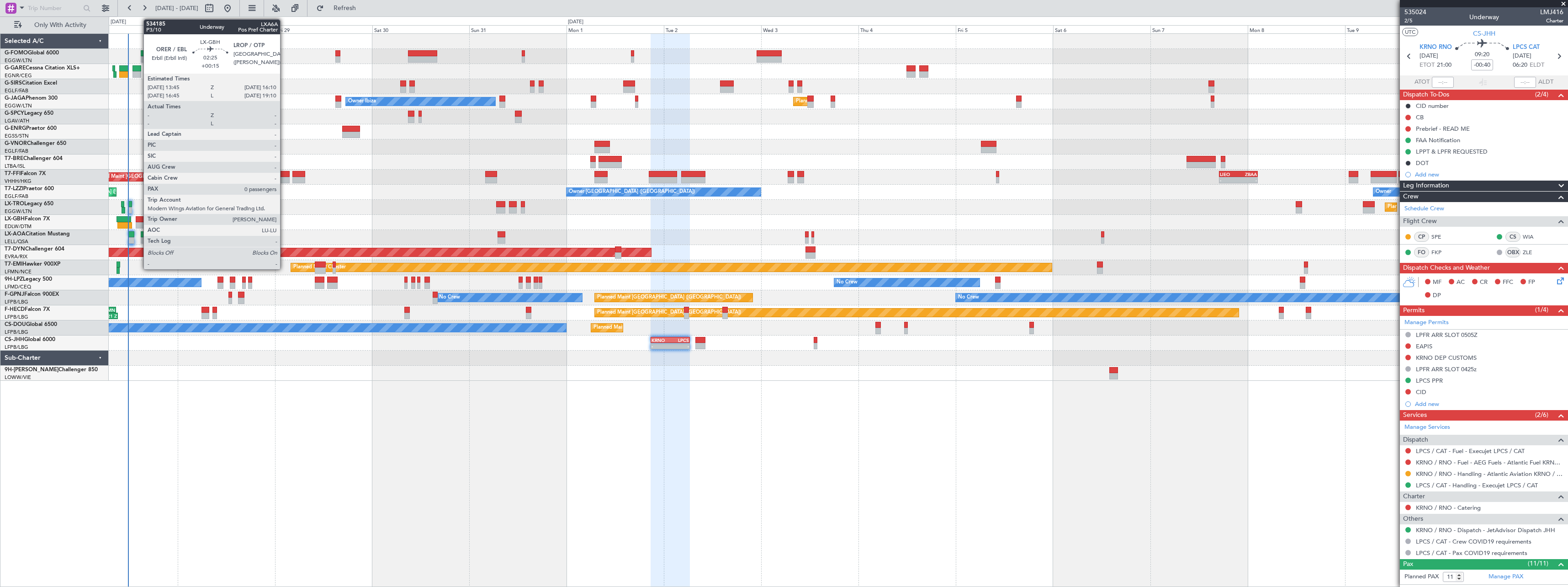
click at [139, 220] on div at bounding box center [141, 219] width 10 height 6
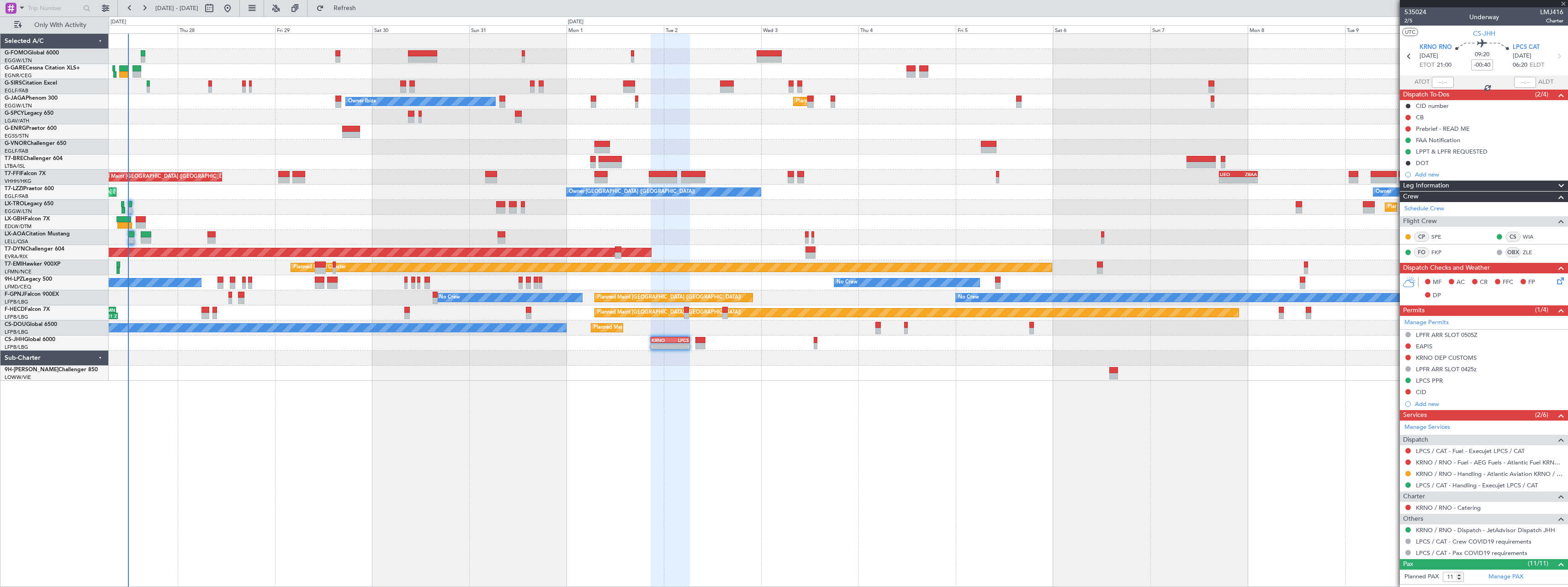
click at [121, 220] on div at bounding box center [124, 219] width 15 height 6
type input "-00:10"
type input "09:13"
type input "5"
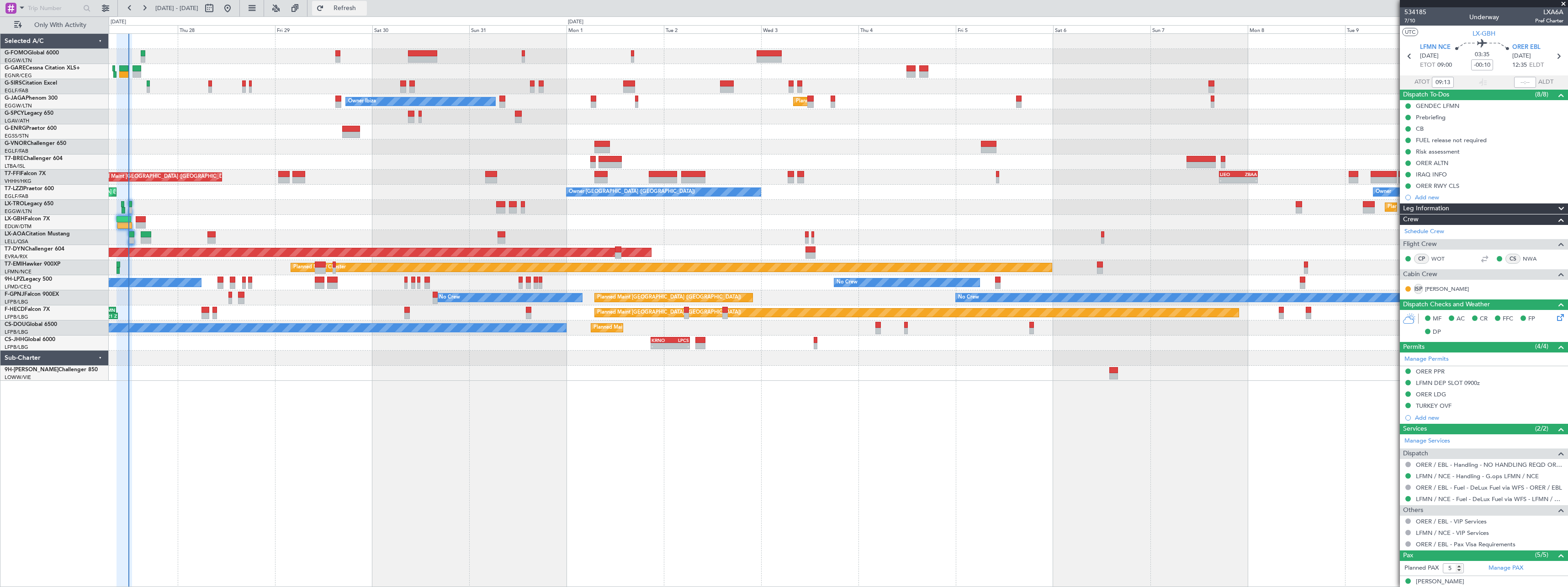
click at [364, 10] on span "Refresh" at bounding box center [345, 8] width 38 height 6
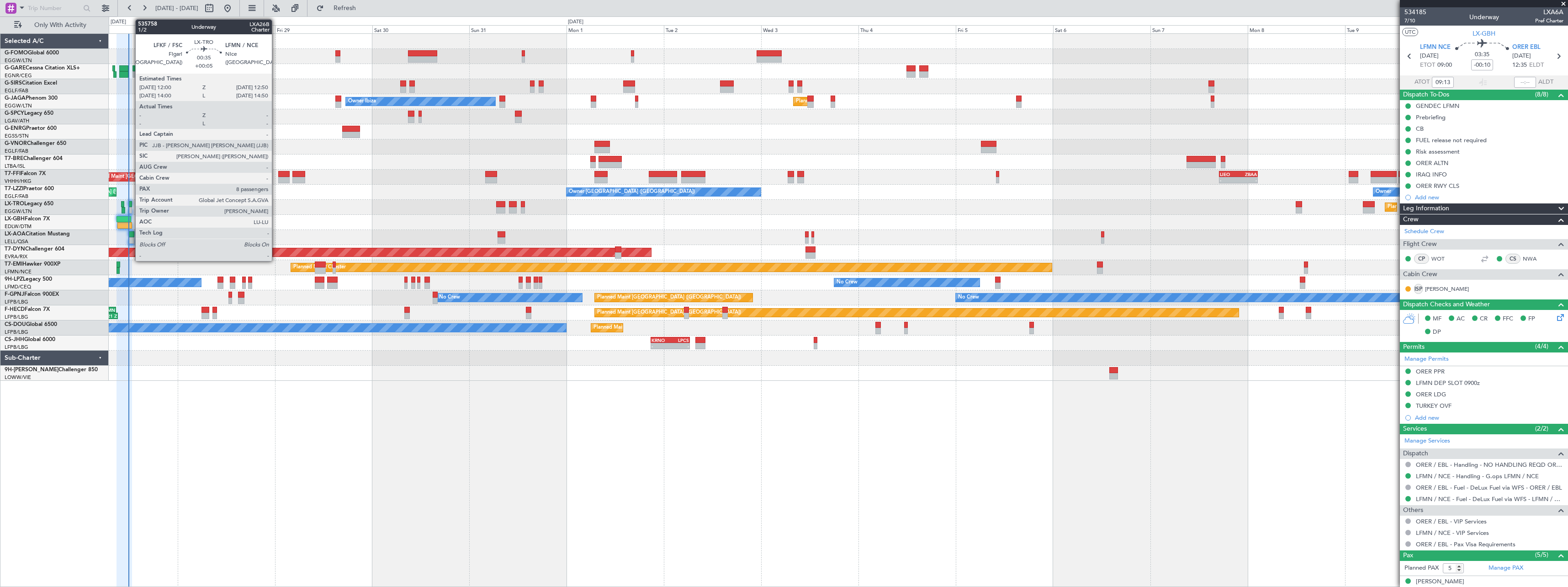
click at [131, 204] on div at bounding box center [130, 204] width 4 height 6
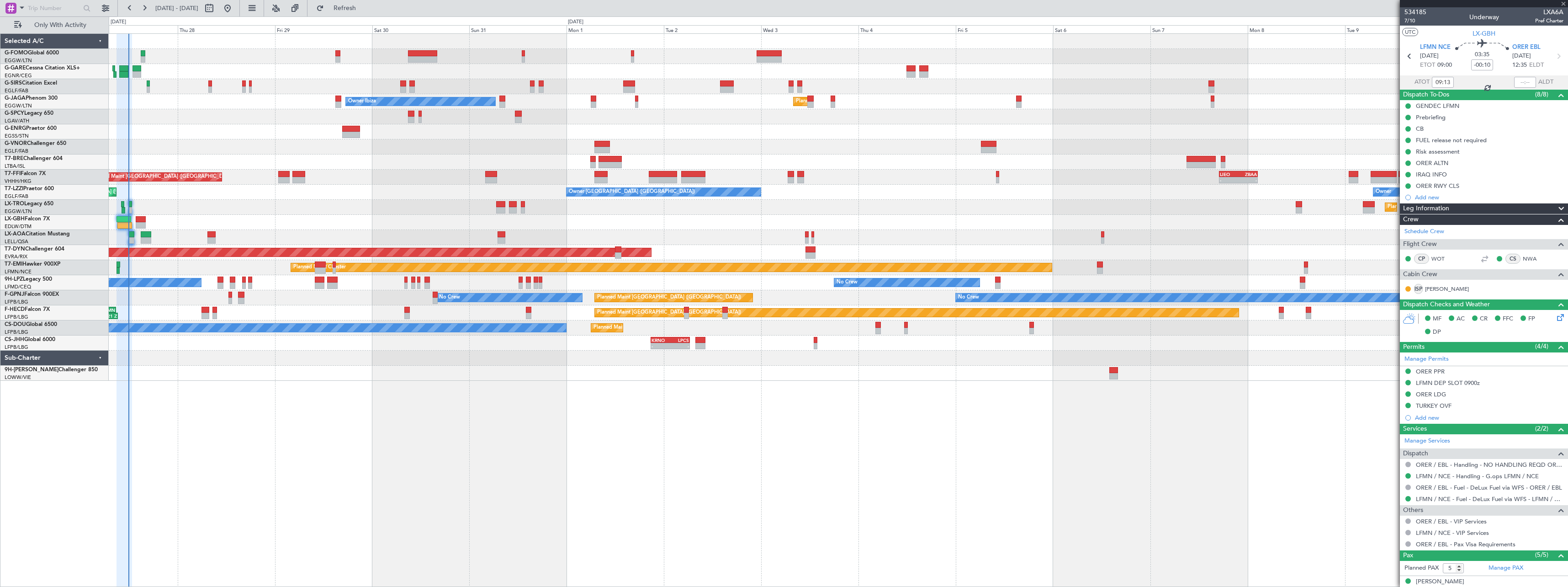
type input "+00:05"
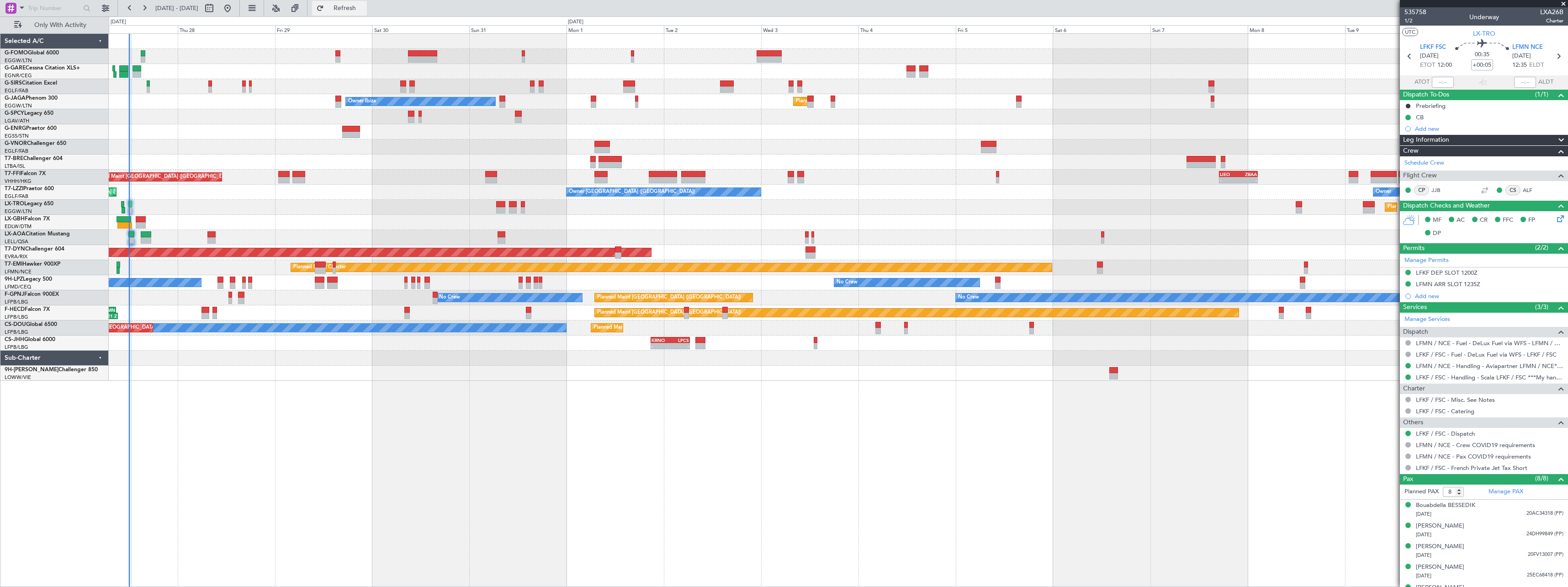
click at [364, 7] on span "Refresh" at bounding box center [345, 8] width 38 height 6
click at [364, 11] on span "Refresh" at bounding box center [345, 8] width 38 height 6
click at [364, 6] on span "Refresh" at bounding box center [345, 8] width 38 height 6
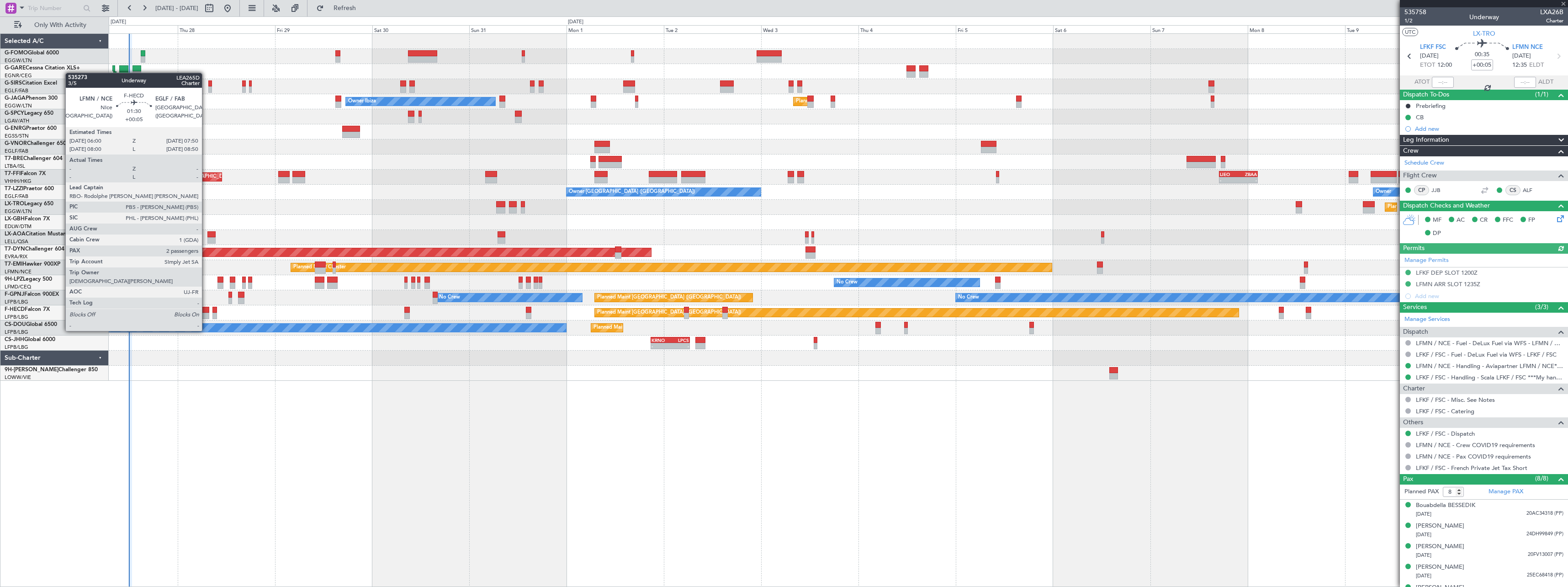
click at [206, 314] on div at bounding box center [205, 316] width 8 height 6
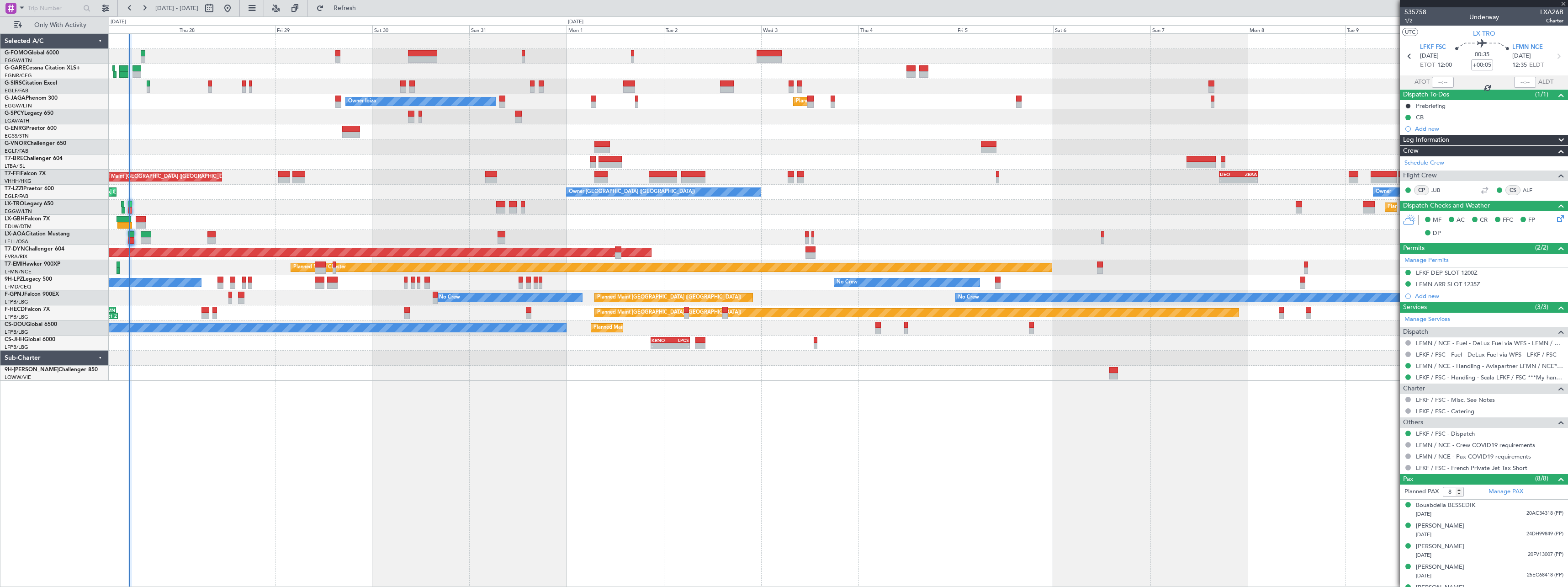
type input "2"
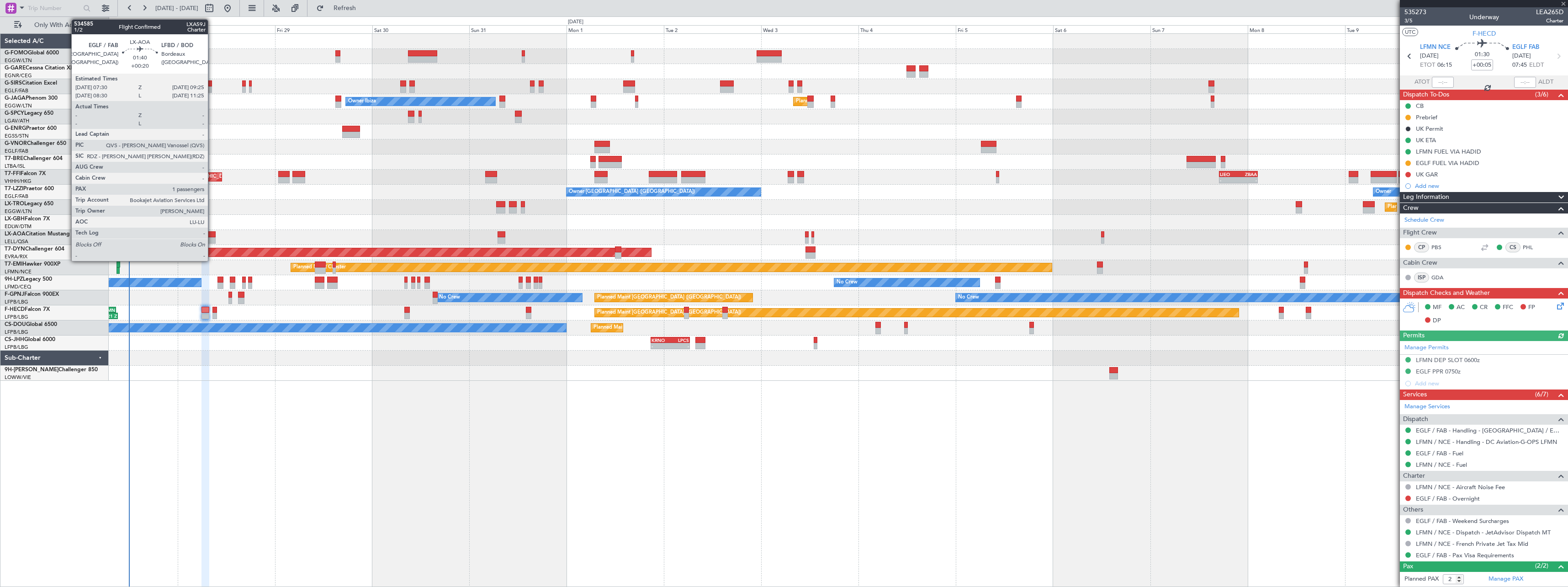
click at [212, 236] on div at bounding box center [211, 235] width 8 height 6
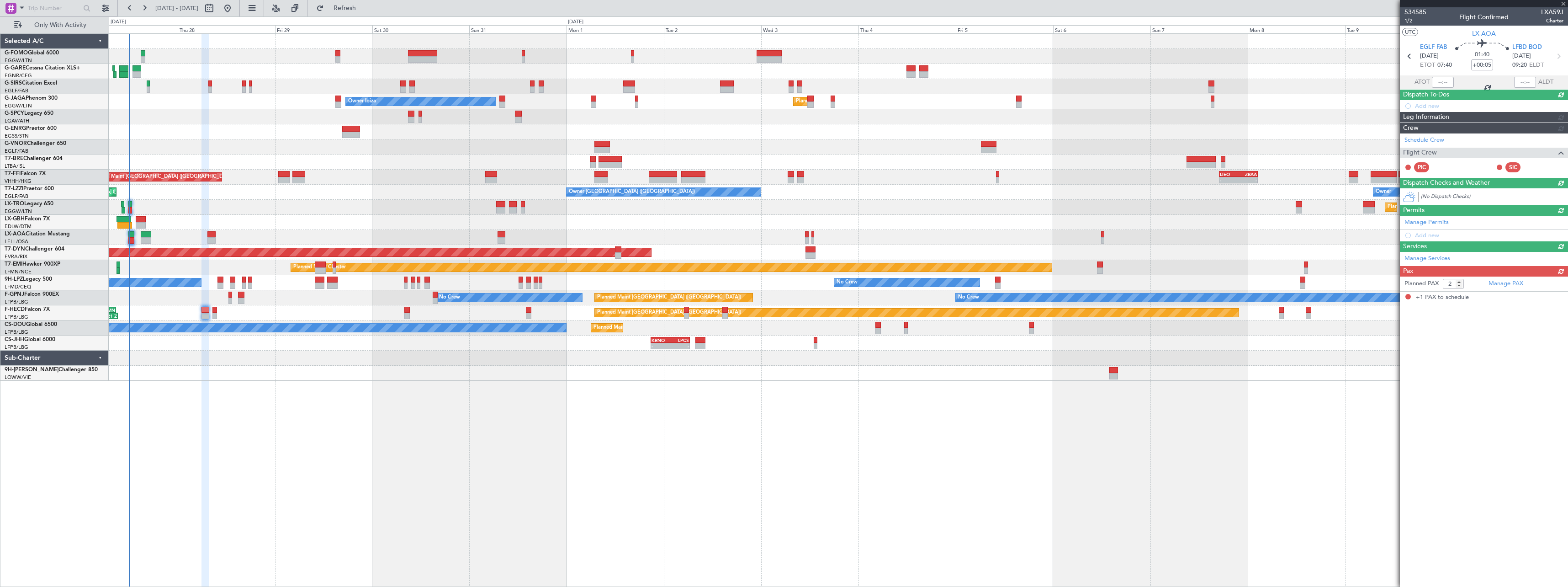
type input "+00:20"
type input "1"
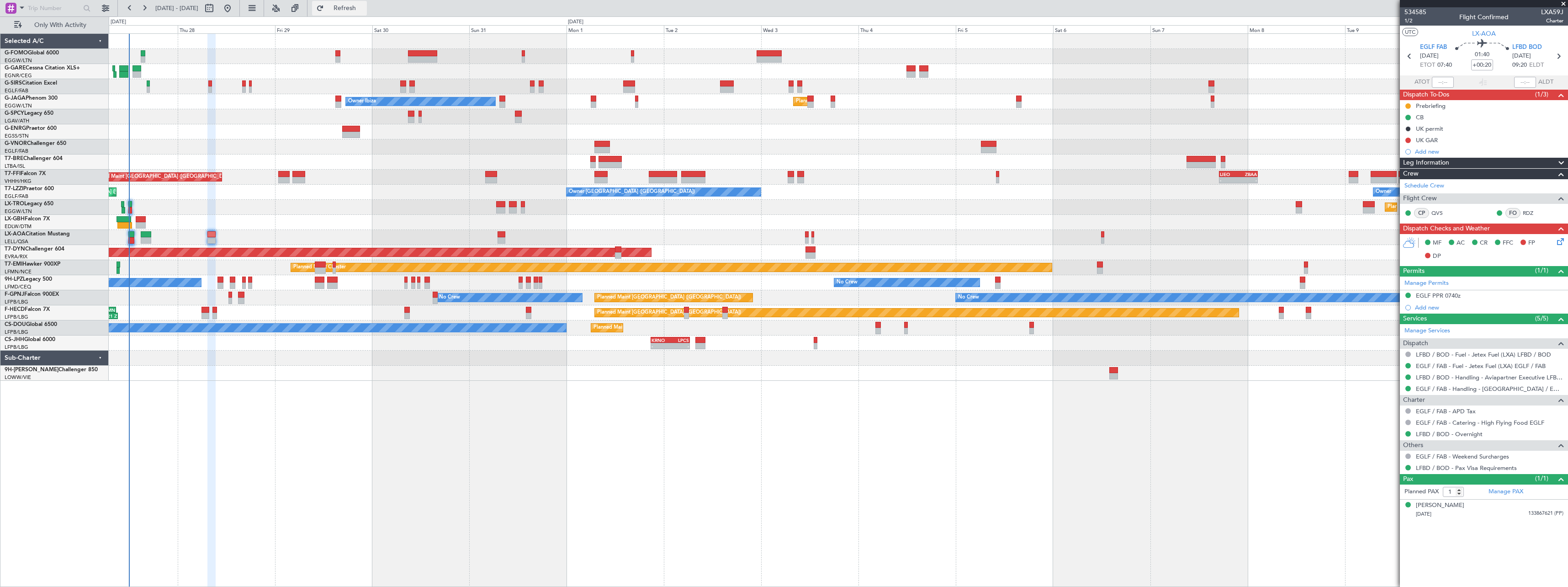
click at [364, 9] on span "Refresh" at bounding box center [345, 8] width 38 height 6
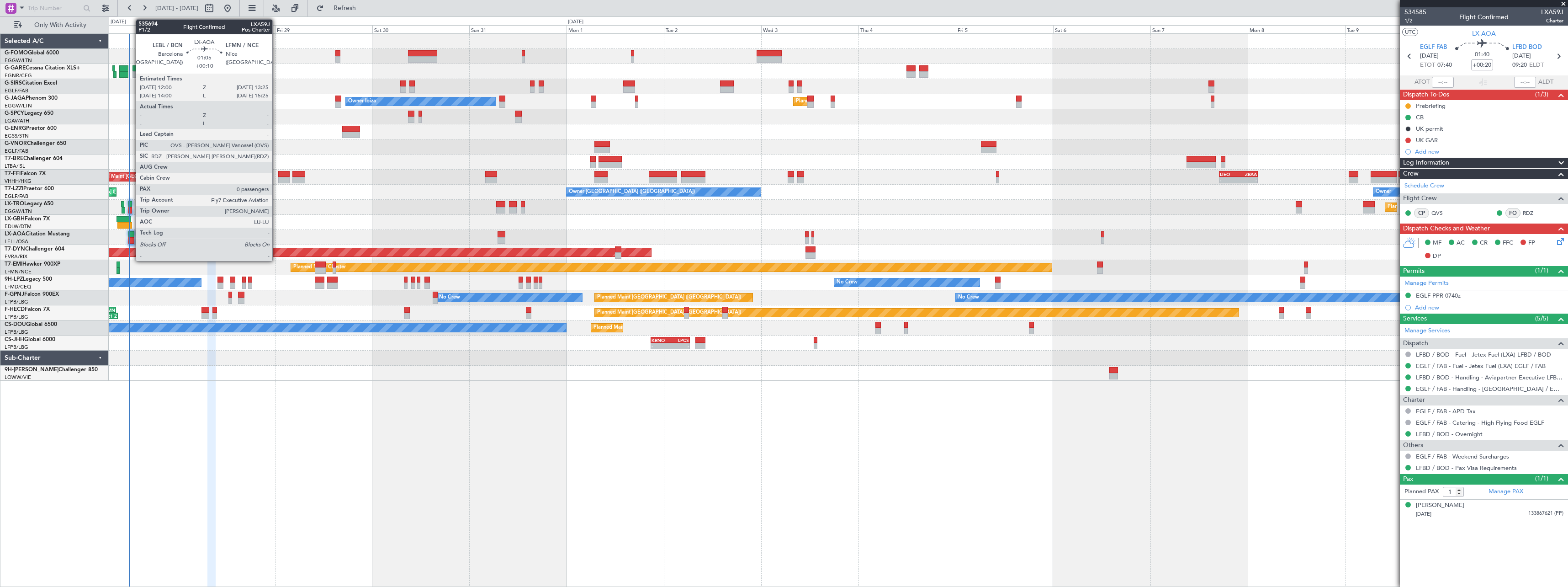
click at [131, 233] on div at bounding box center [131, 235] width 6 height 6
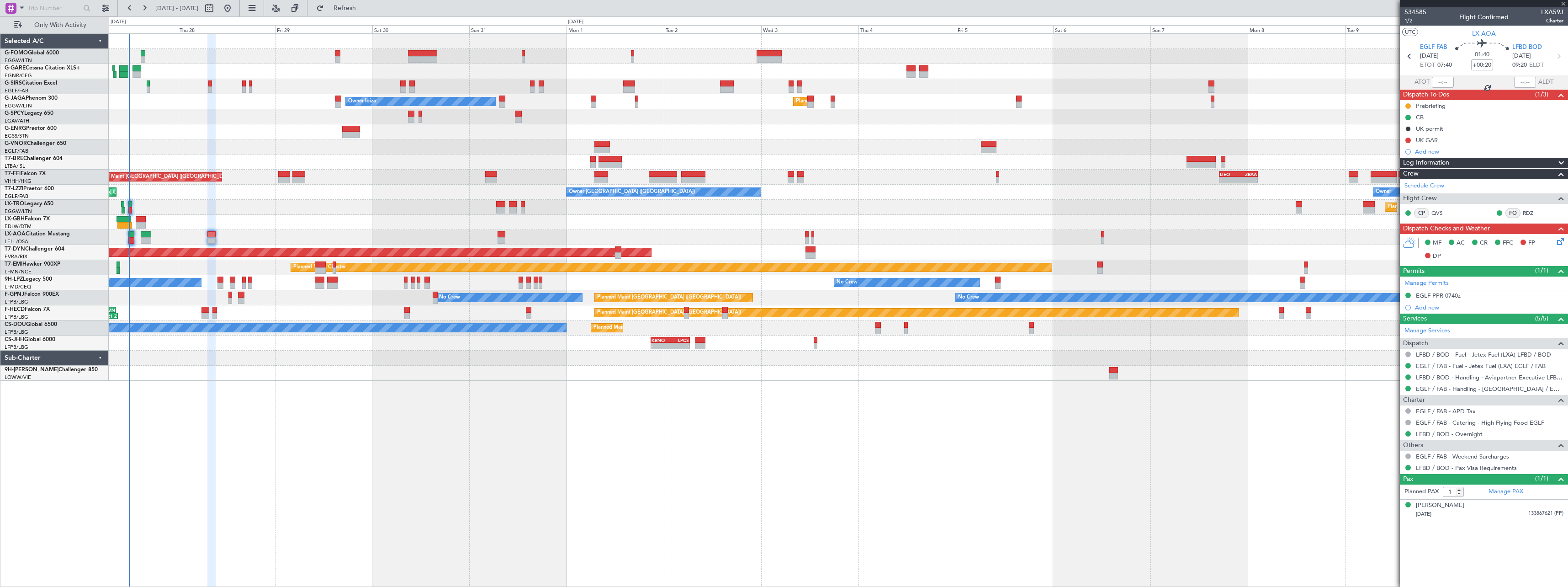
type input "+00:10"
type input "0"
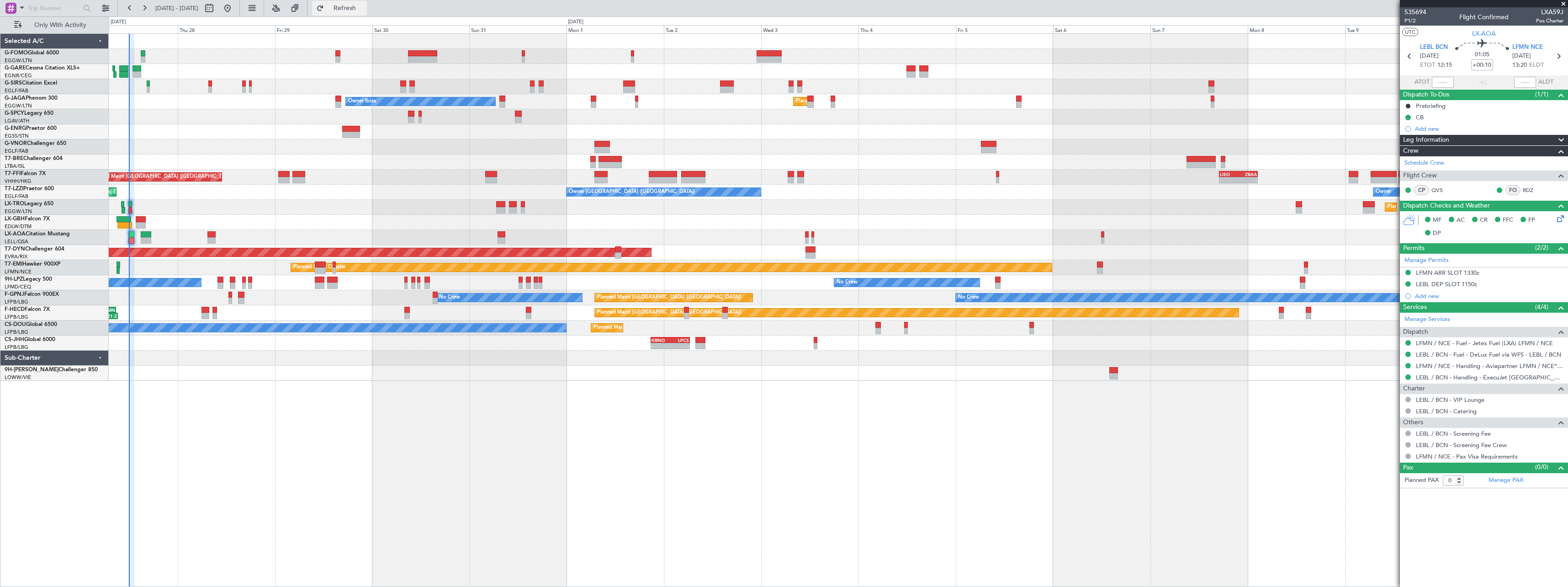
click at [363, 4] on button "Refresh" at bounding box center [339, 8] width 55 height 15
click at [364, 10] on span "Refresh" at bounding box center [345, 8] width 38 height 6
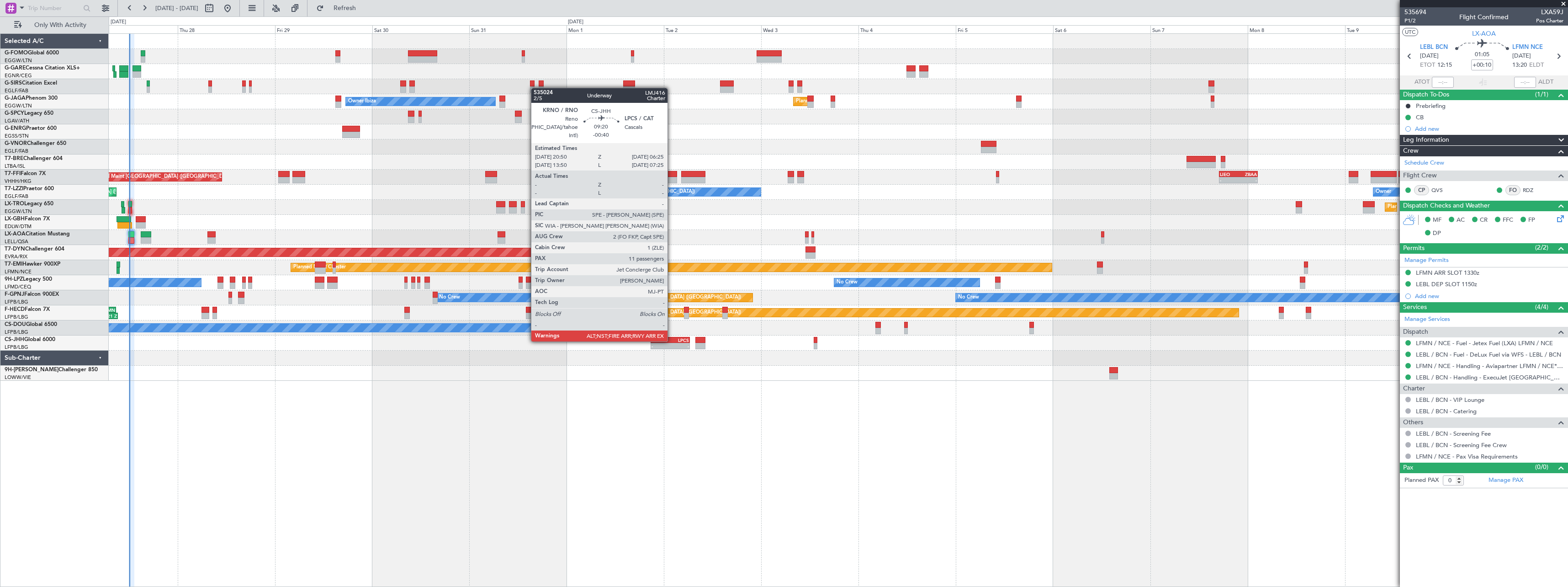
click at [672, 341] on div "LPCS" at bounding box center [680, 340] width 19 height 6
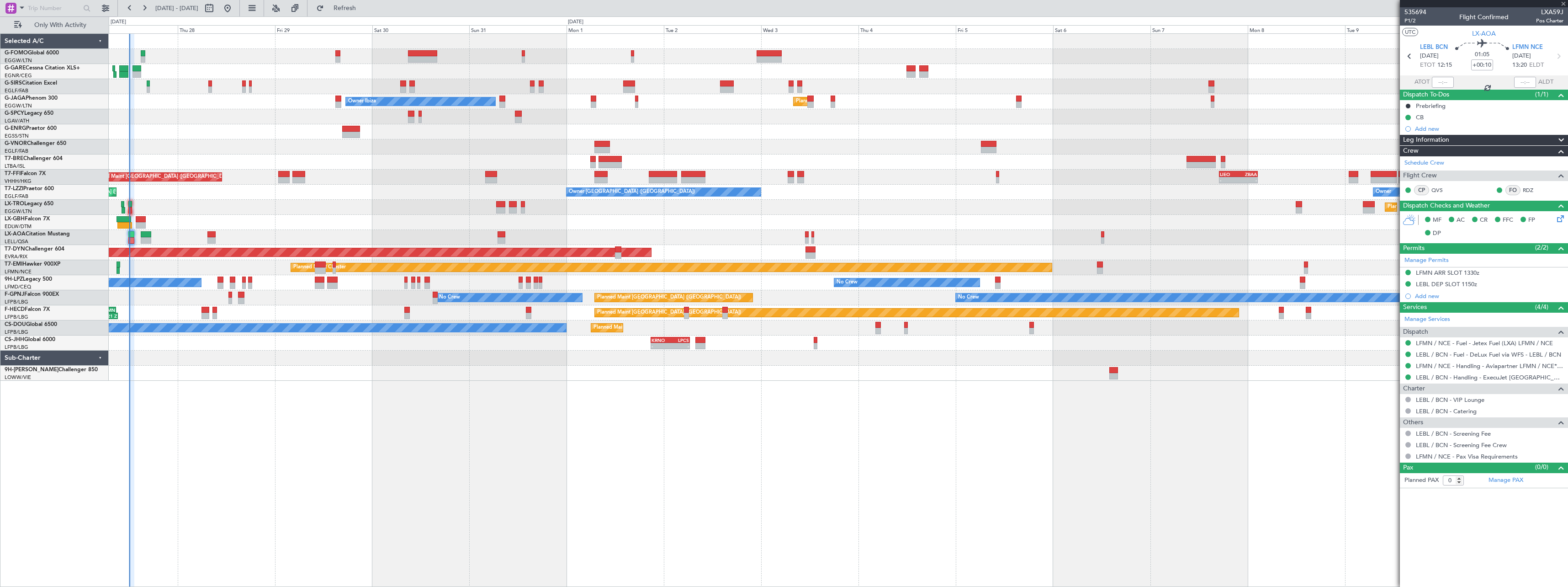
type input "-00:40"
type input "11"
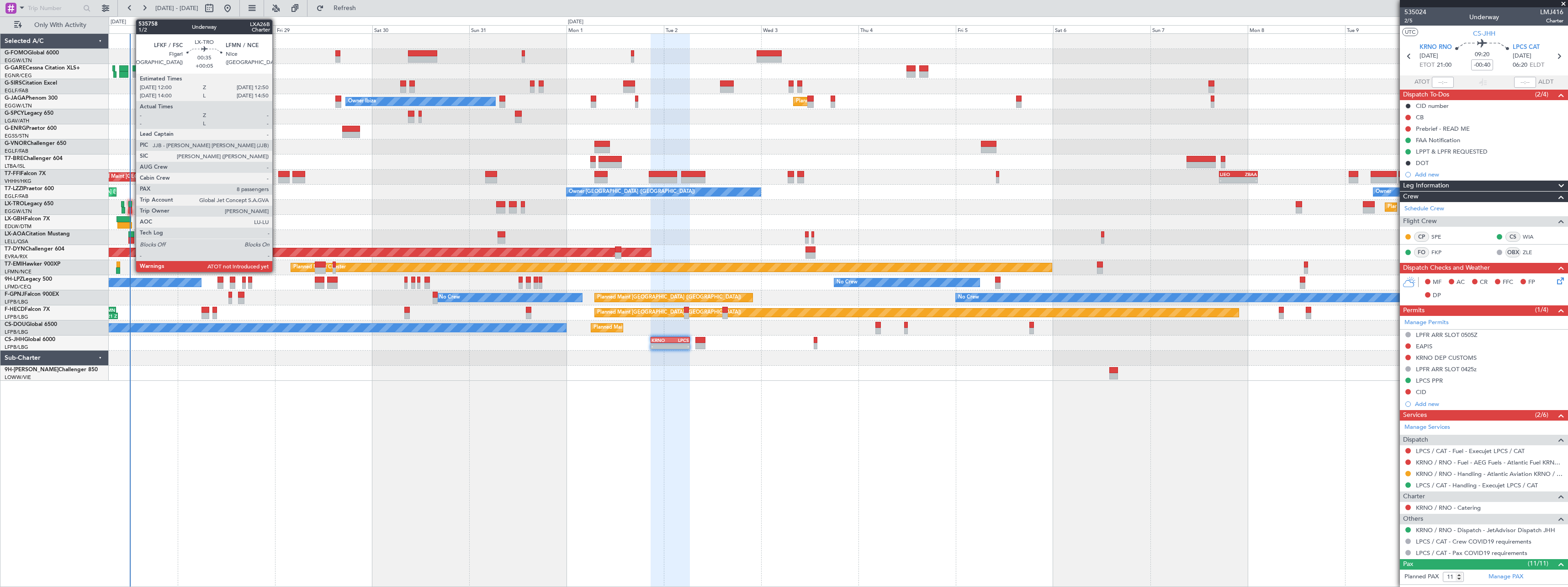
click at [131, 204] on div at bounding box center [130, 204] width 4 height 6
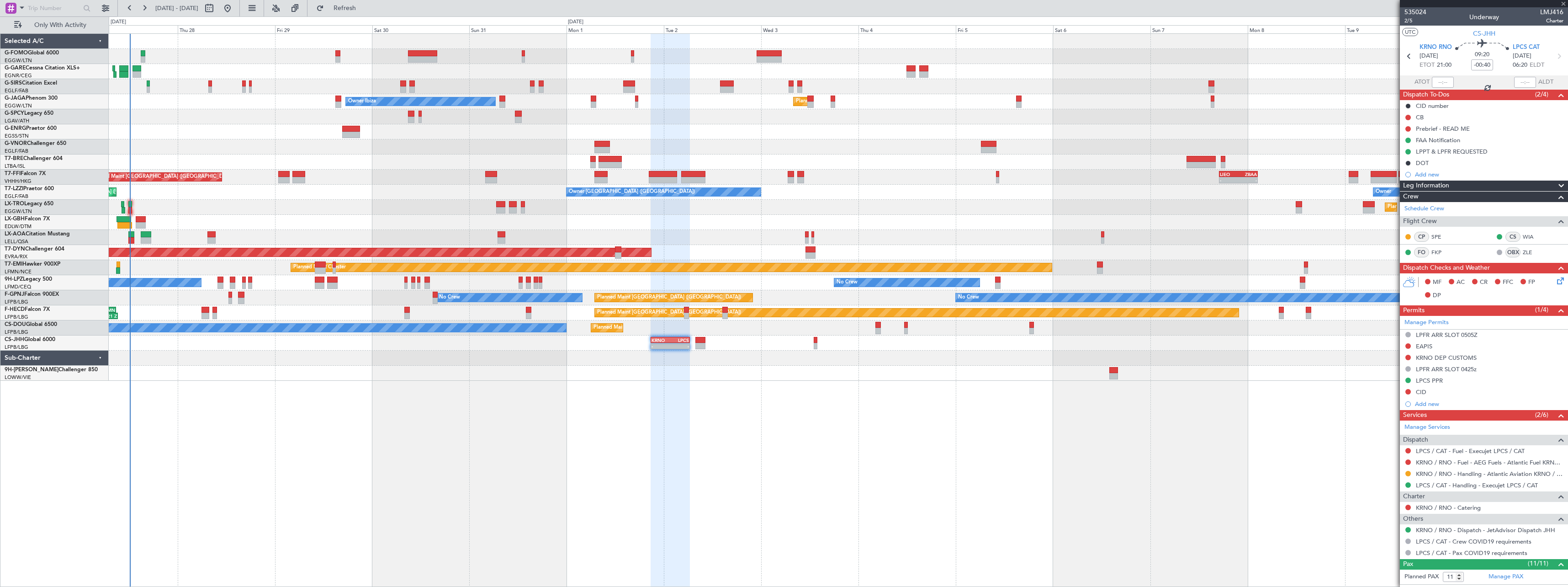
type input "+00:05"
type input "8"
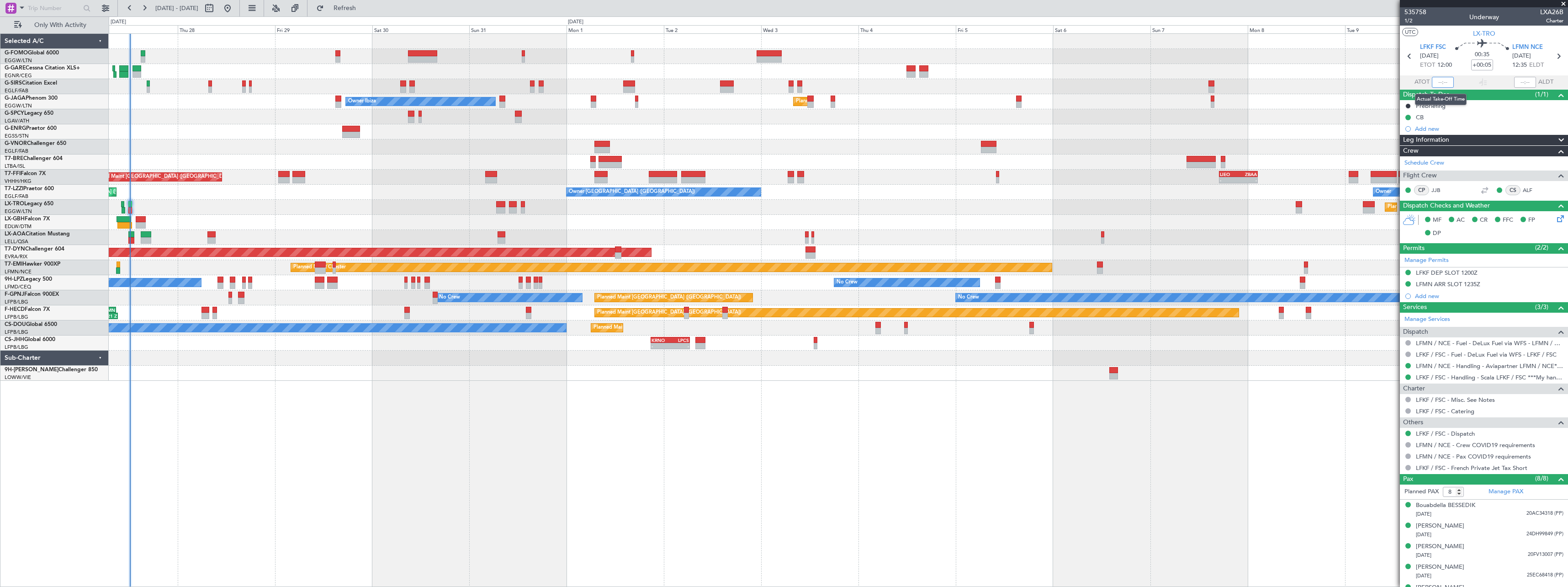
click at [1445, 81] on input "text" at bounding box center [1443, 82] width 22 height 11
type input "12:16"
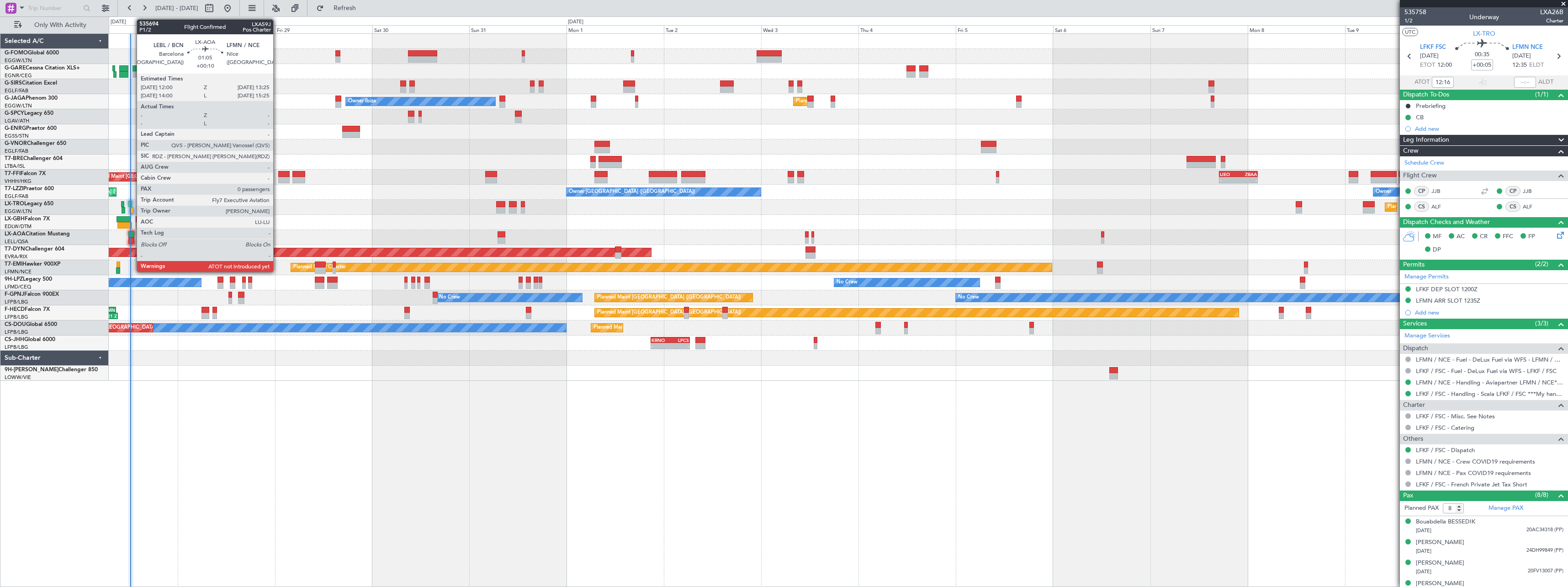
click at [132, 232] on div at bounding box center [131, 235] width 6 height 6
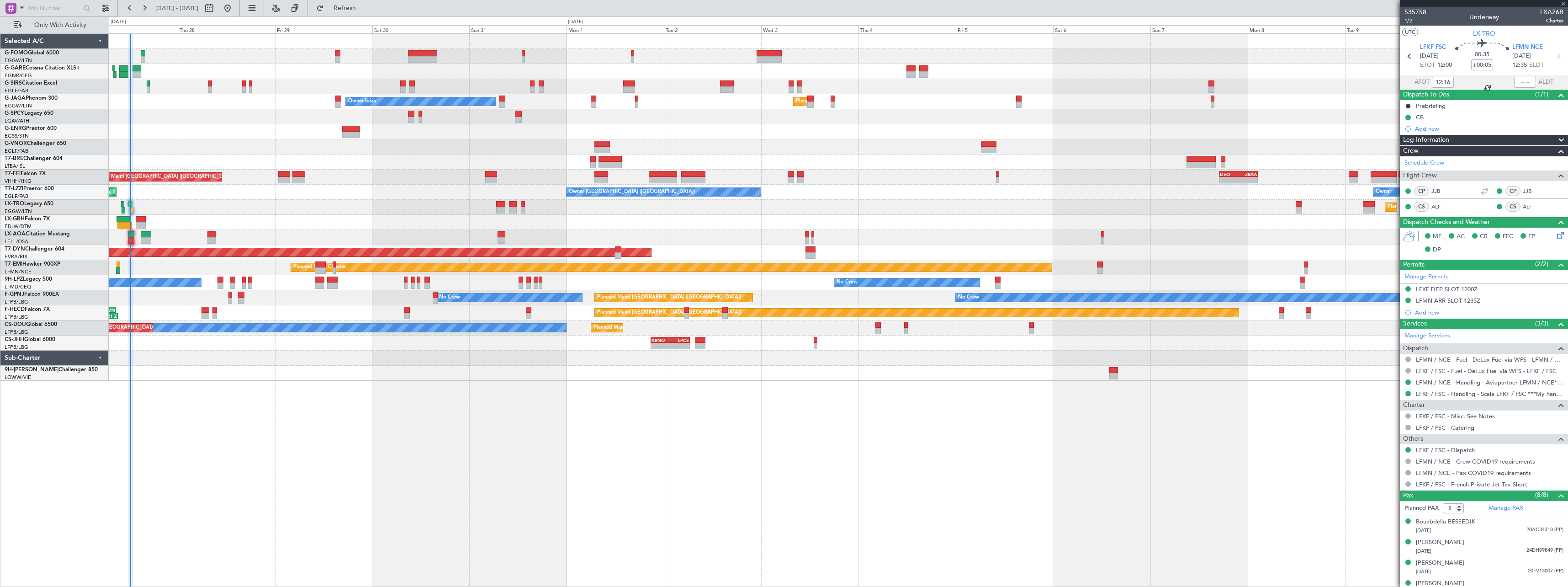
type input "+00:10"
type input "0"
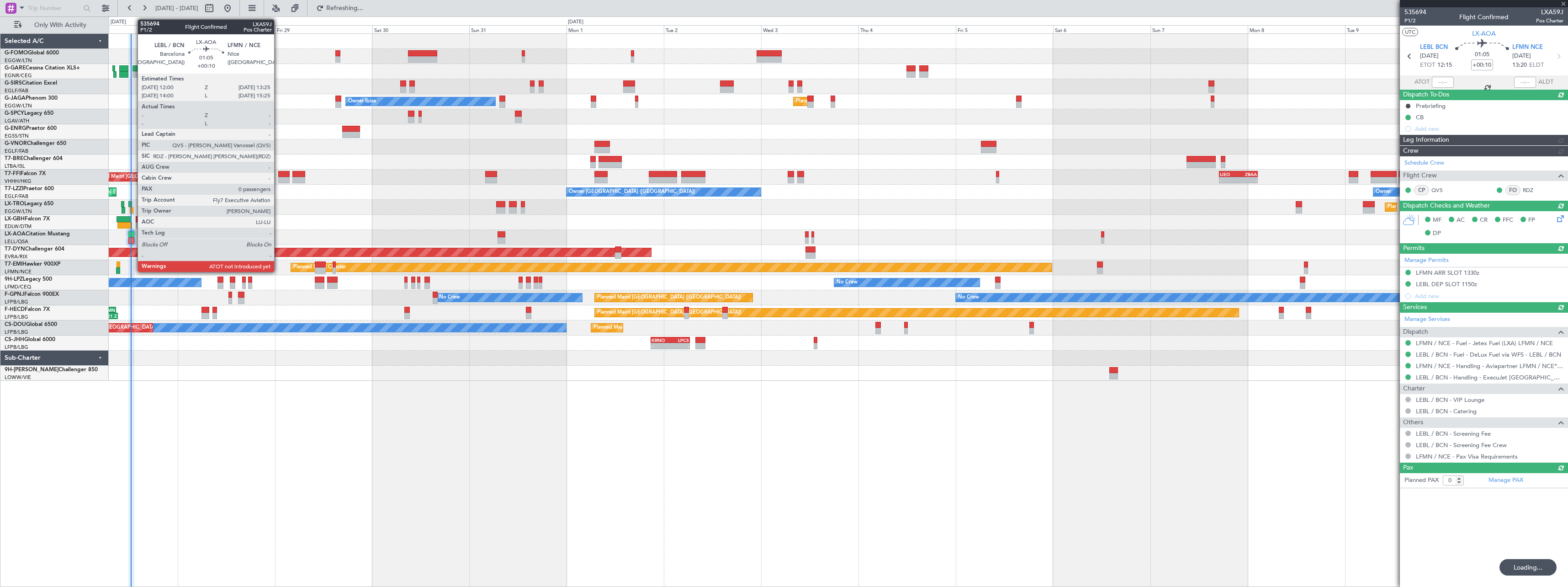
click at [133, 235] on div at bounding box center [131, 235] width 6 height 6
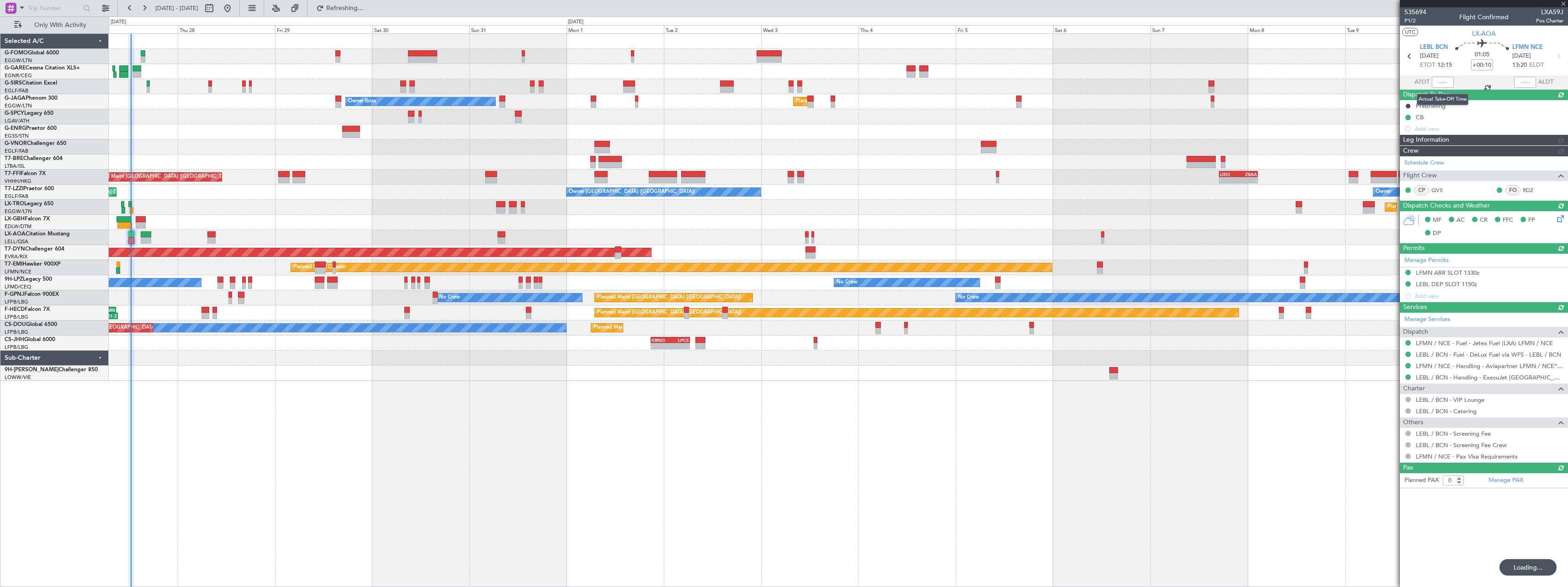
click at [1444, 82] on div at bounding box center [1443, 82] width 22 height 11
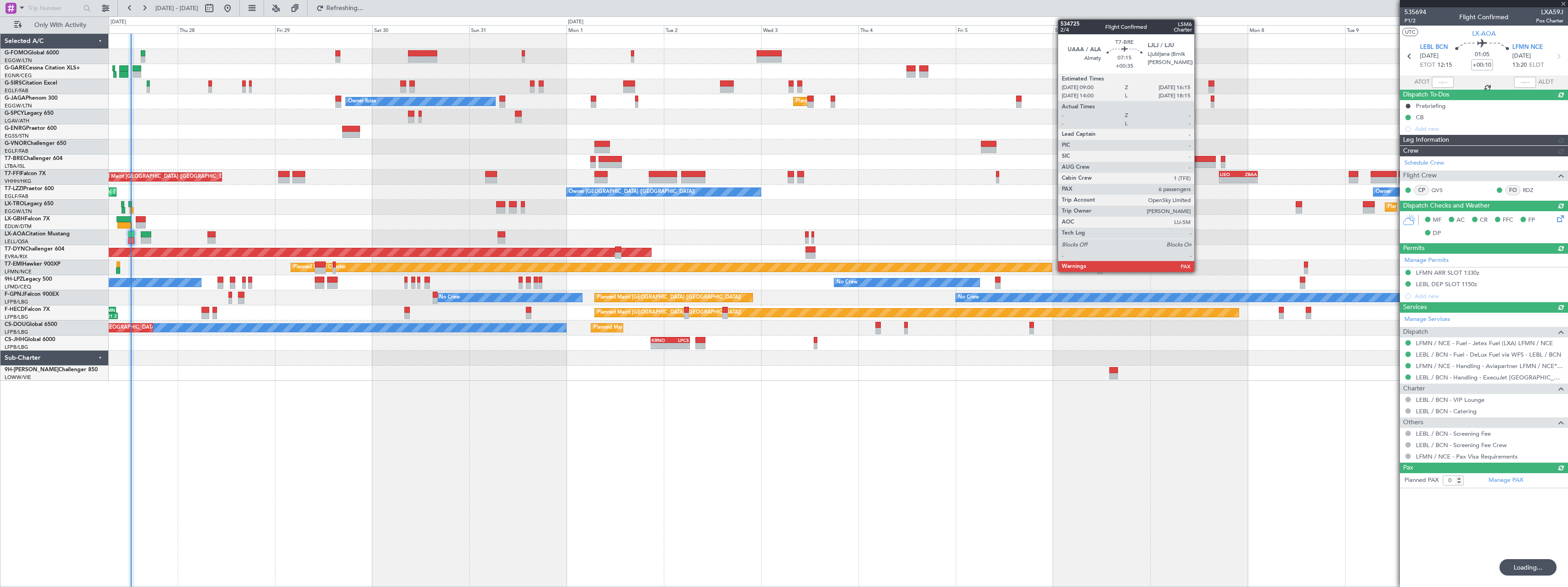
click at [1199, 162] on div at bounding box center [1202, 159] width 30 height 6
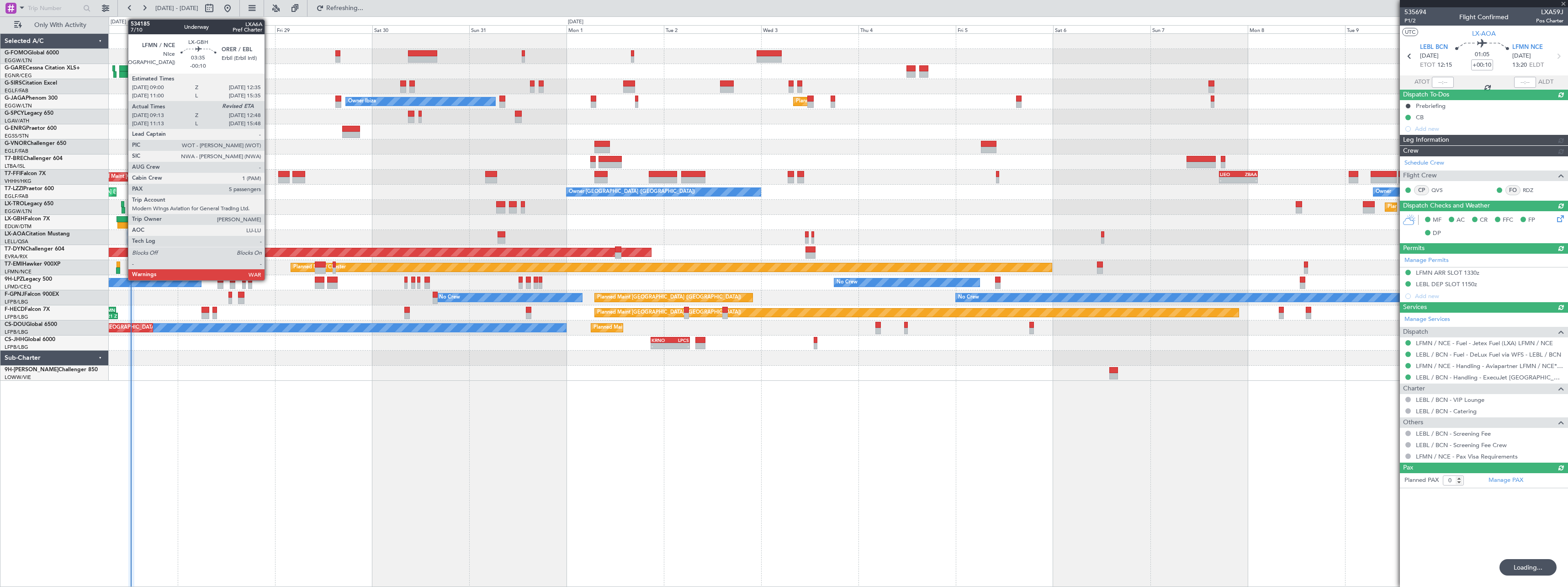
click at [123, 220] on div at bounding box center [124, 219] width 15 height 6
click at [123, 223] on div at bounding box center [125, 225] width 15 height 6
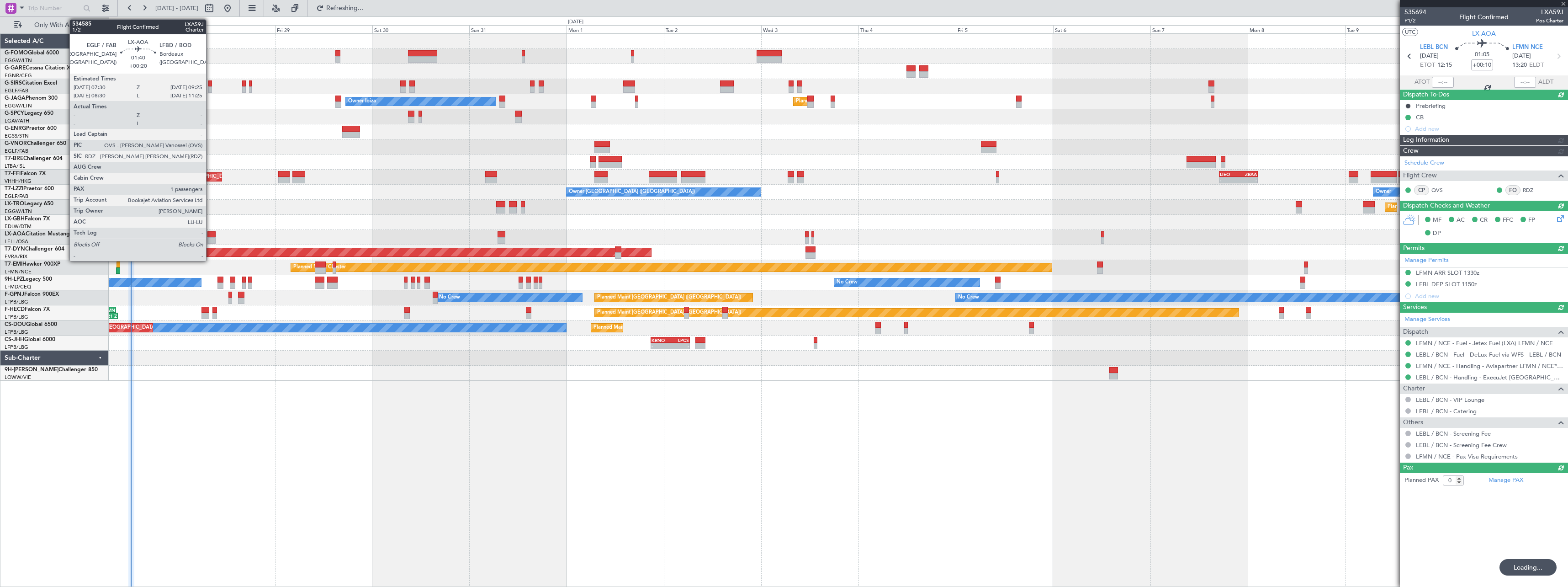
click at [210, 236] on div at bounding box center [211, 235] width 8 height 6
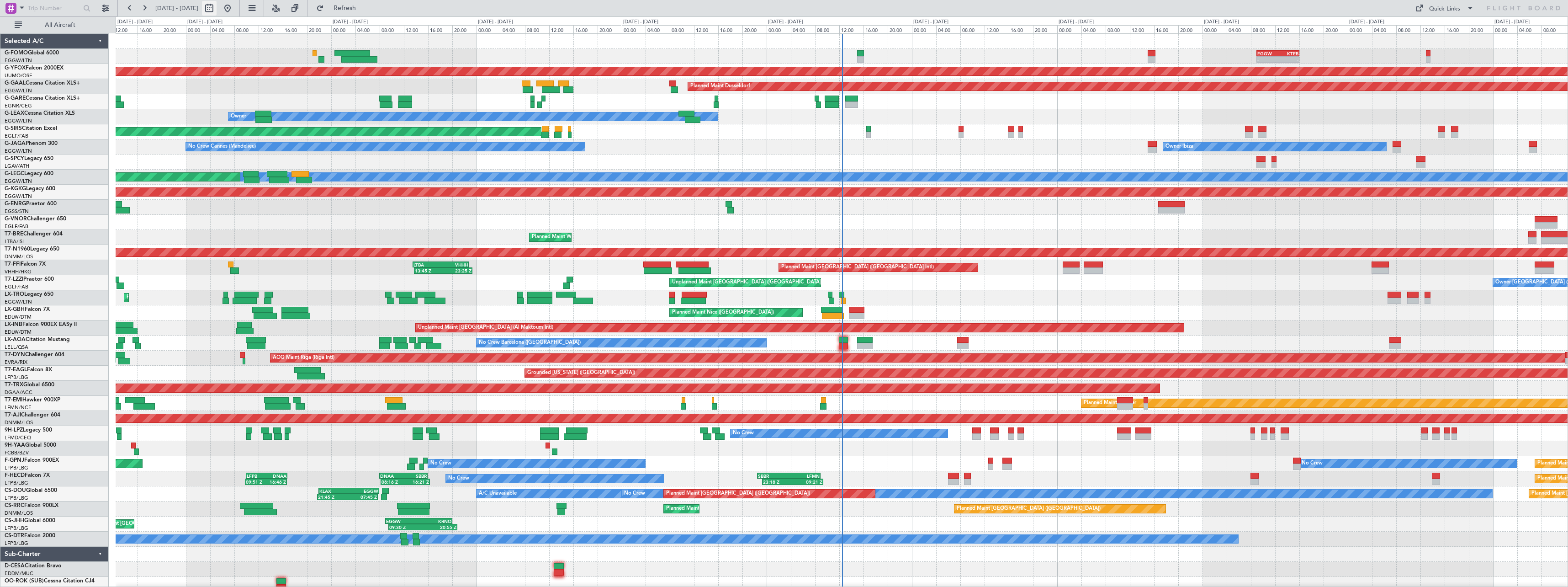
click at [217, 8] on button at bounding box center [209, 8] width 15 height 15
select select "8"
select select "2025"
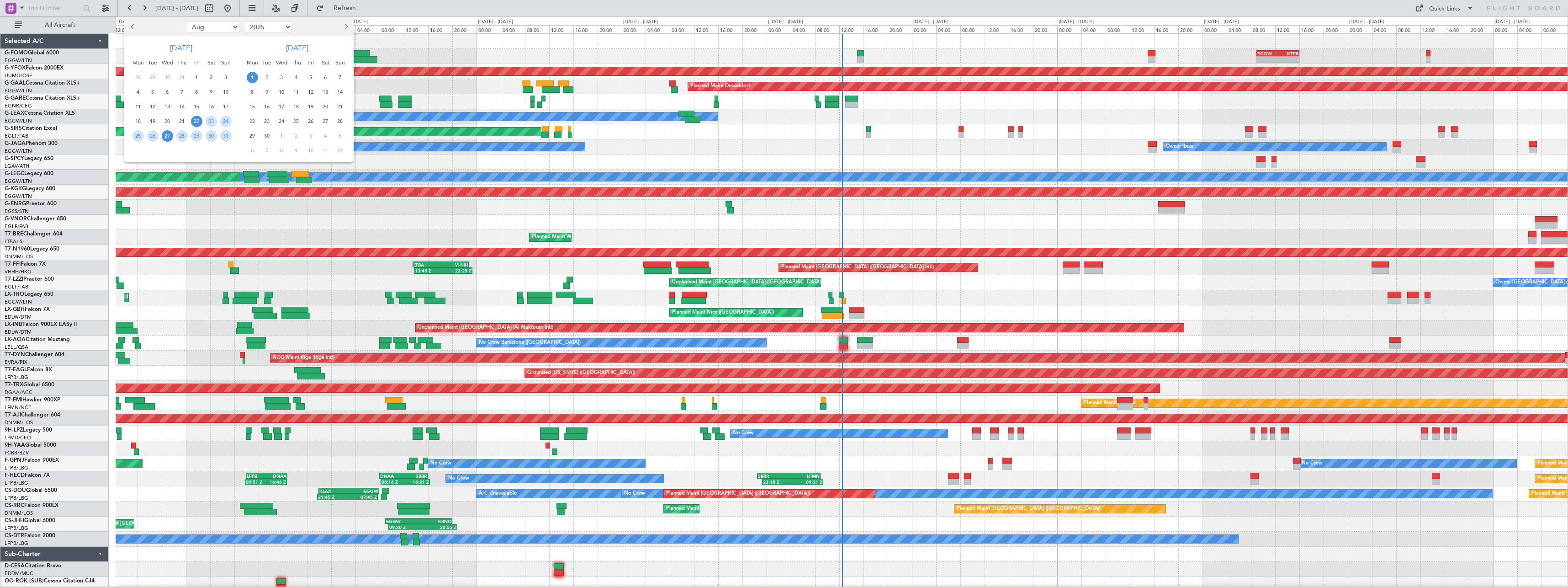
click at [167, 137] on span "27" at bounding box center [167, 136] width 12 height 12
click at [284, 93] on span "10" at bounding box center [281, 92] width 12 height 12
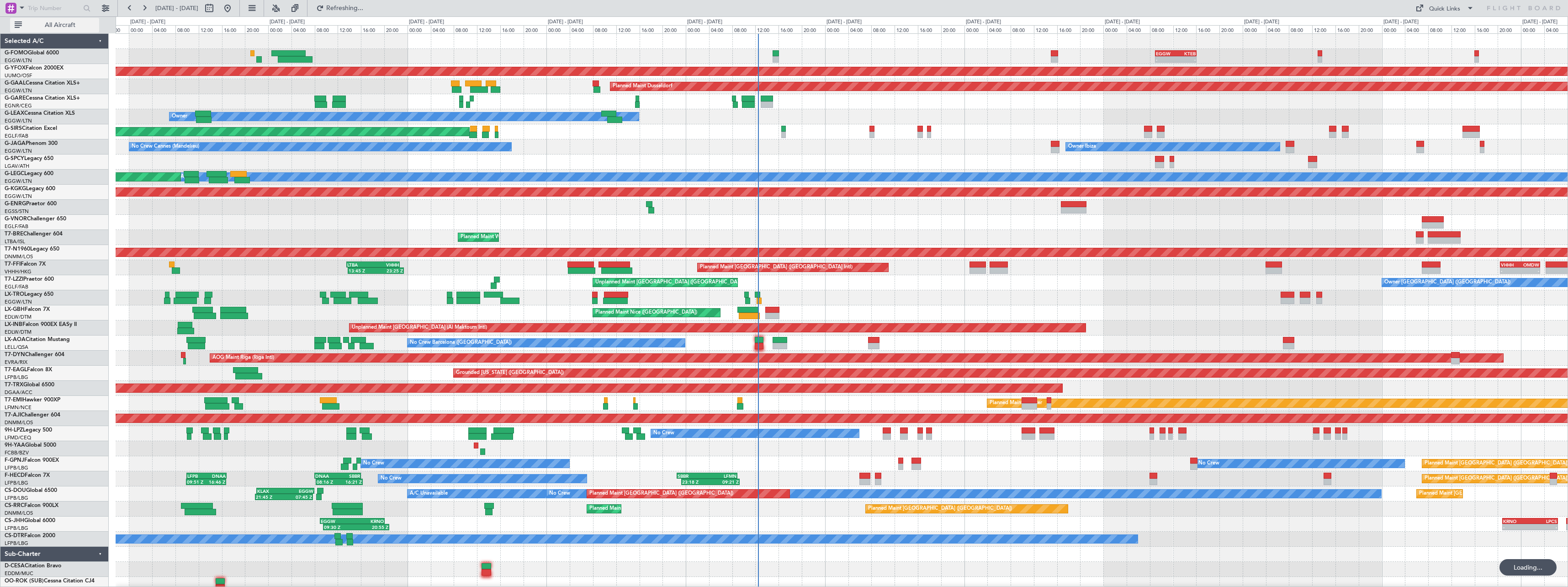
click at [43, 23] on span "All Aircraft" at bounding box center [60, 25] width 73 height 6
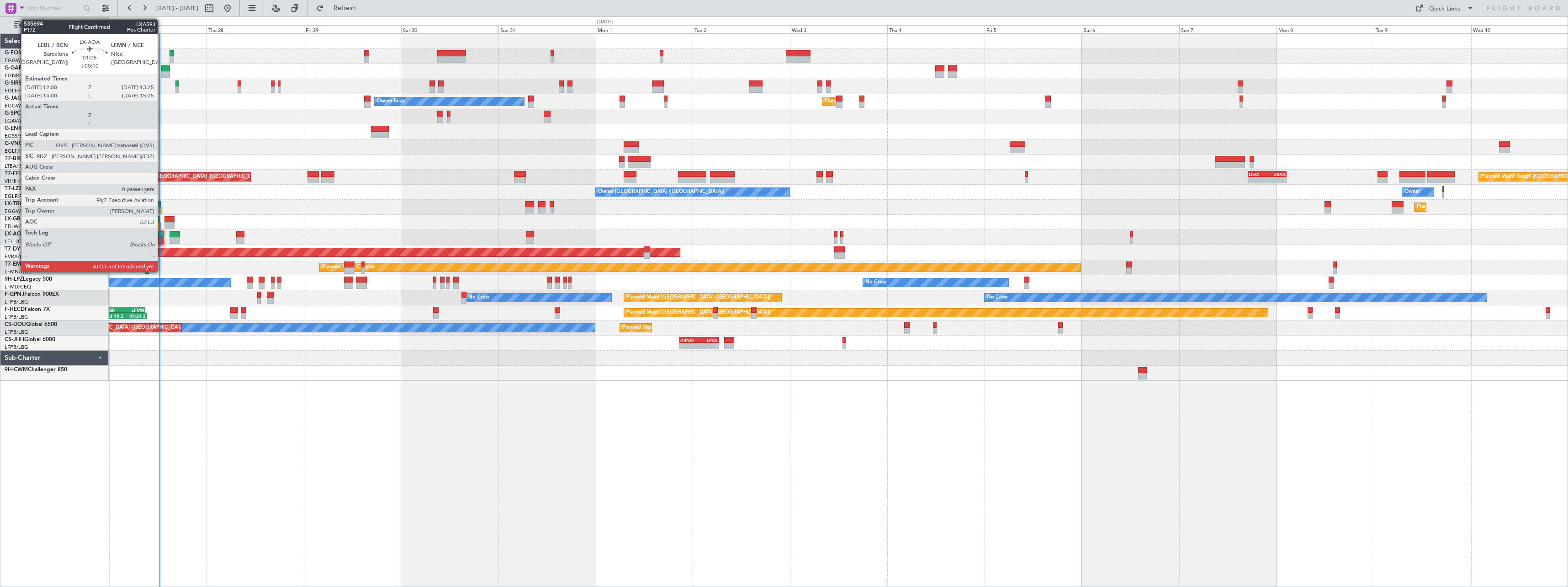
click at [162, 237] on div at bounding box center [160, 235] width 6 height 6
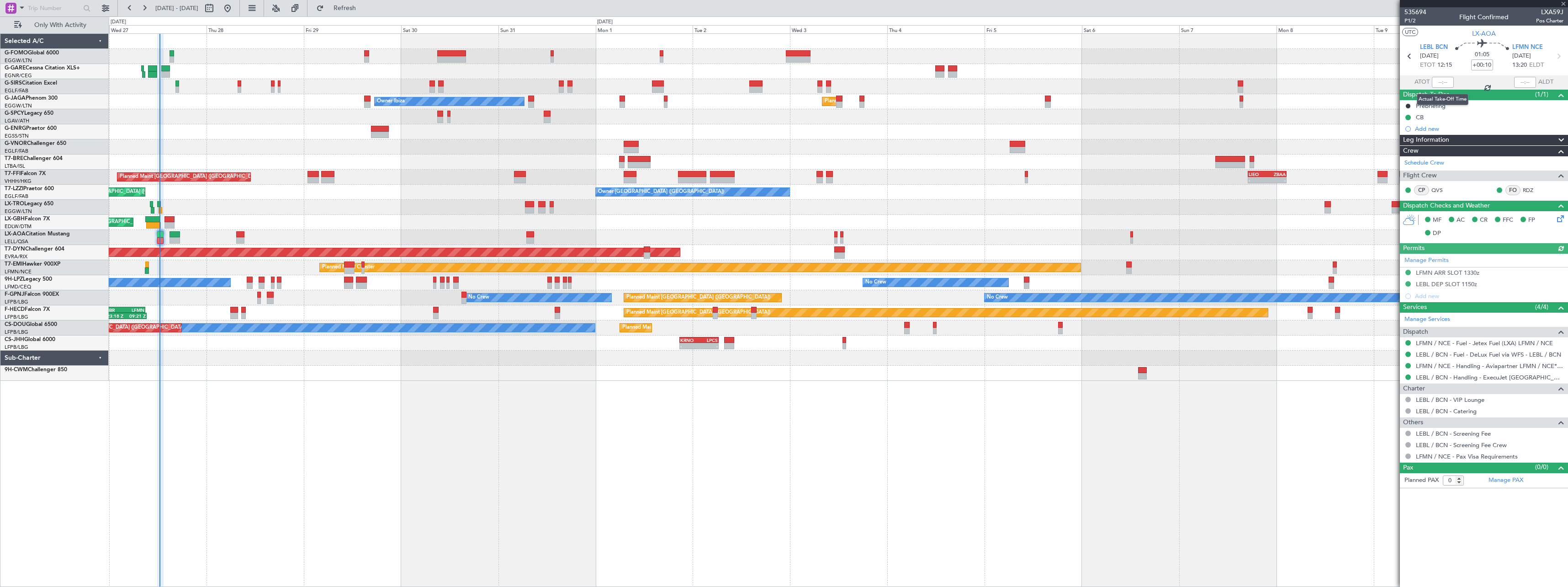
click at [1443, 83] on div at bounding box center [1443, 82] width 22 height 11
click at [1444, 84] on div at bounding box center [1443, 82] width 22 height 11
click at [1443, 83] on input "text" at bounding box center [1443, 82] width 22 height 11
click at [364, 8] on span "Refresh" at bounding box center [345, 8] width 38 height 6
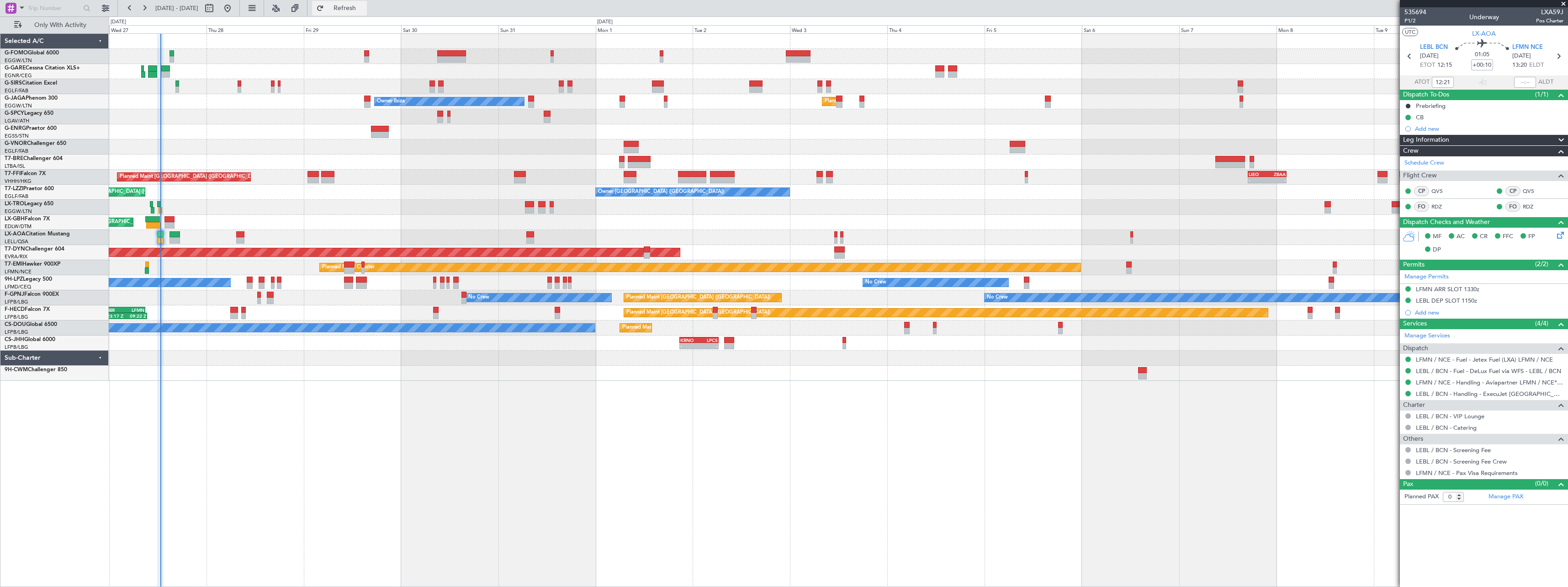
click at [364, 9] on span "Refresh" at bounding box center [345, 8] width 38 height 6
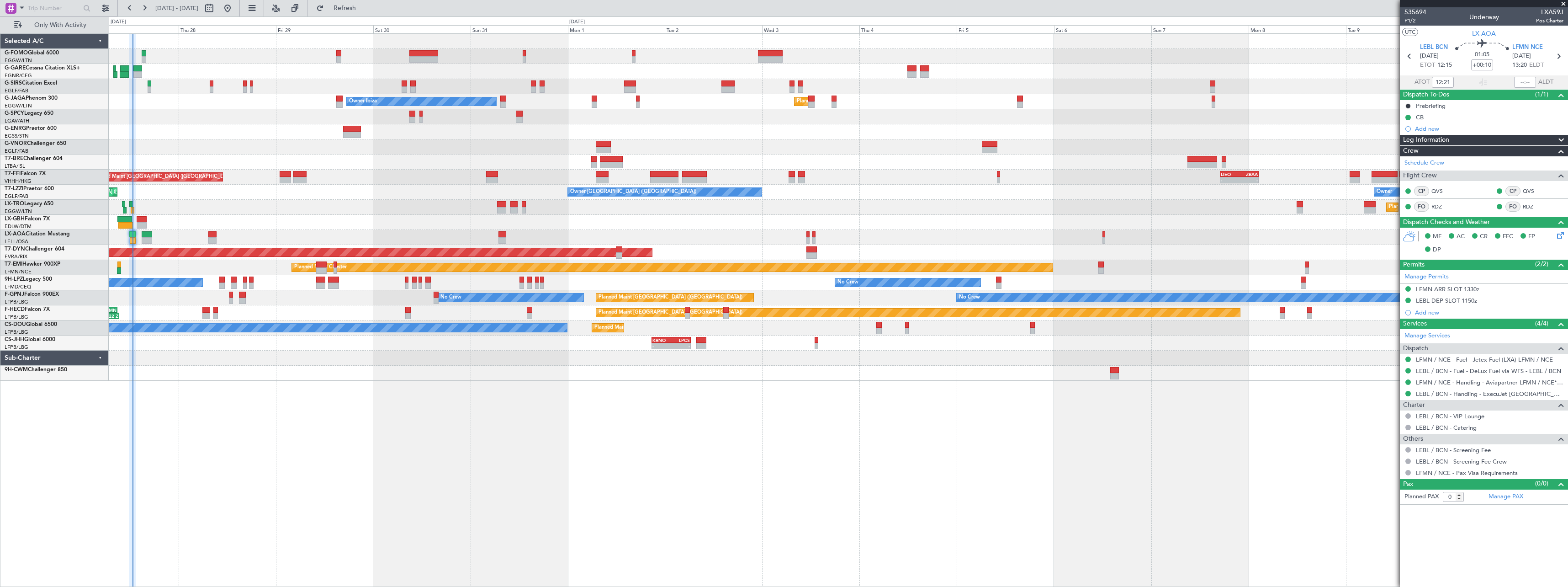
click at [279, 209] on div "Planned Maint Dusseldorf" at bounding box center [838, 207] width 1459 height 15
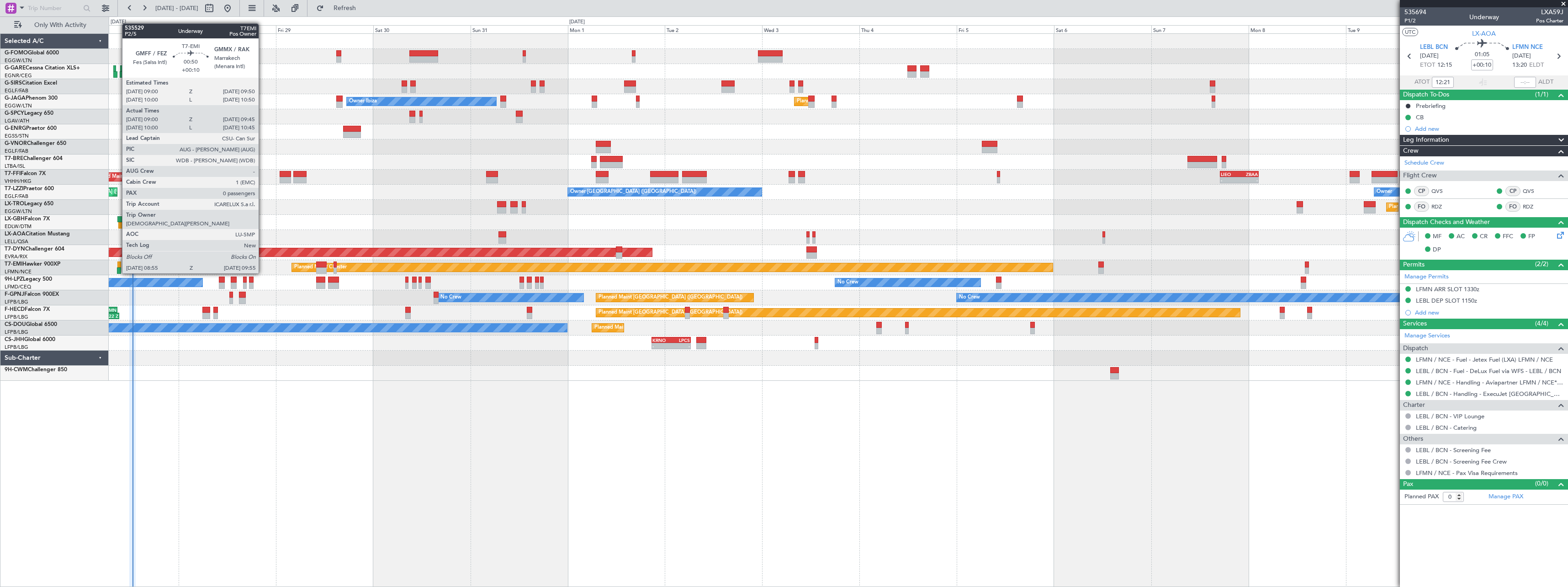
click at [117, 264] on div at bounding box center [119, 265] width 4 height 6
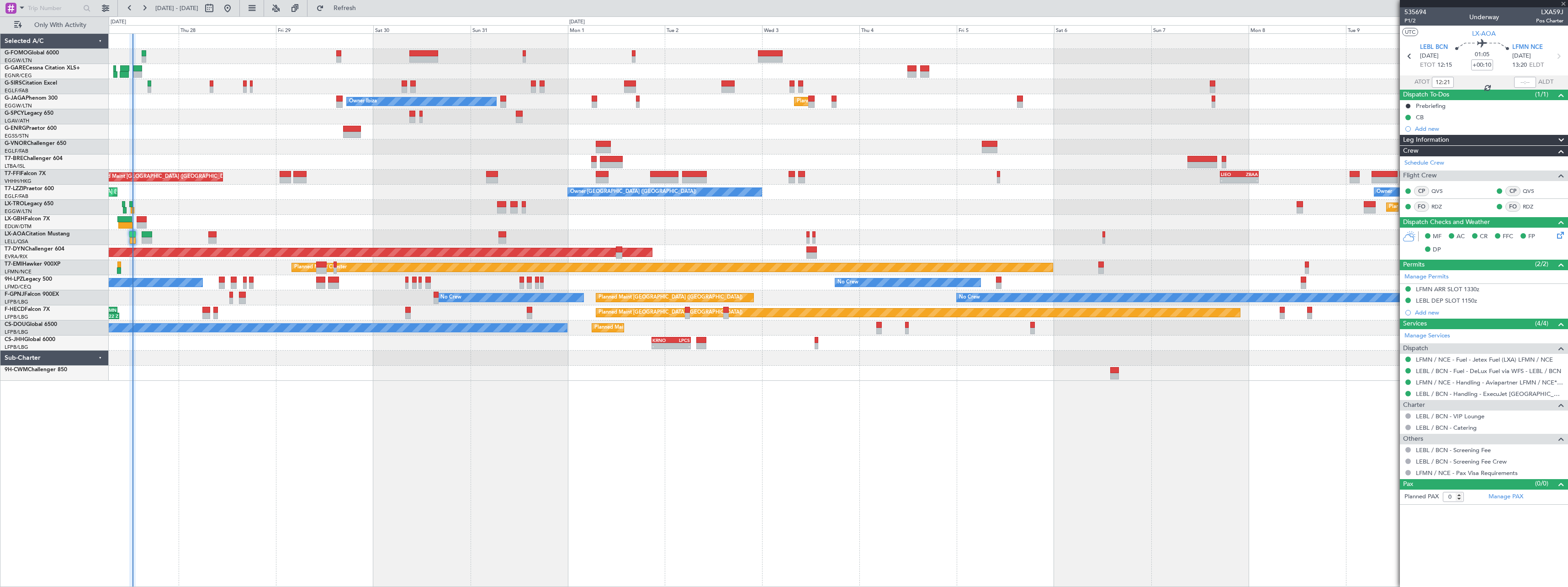
type input "09:00"
type input "09:45"
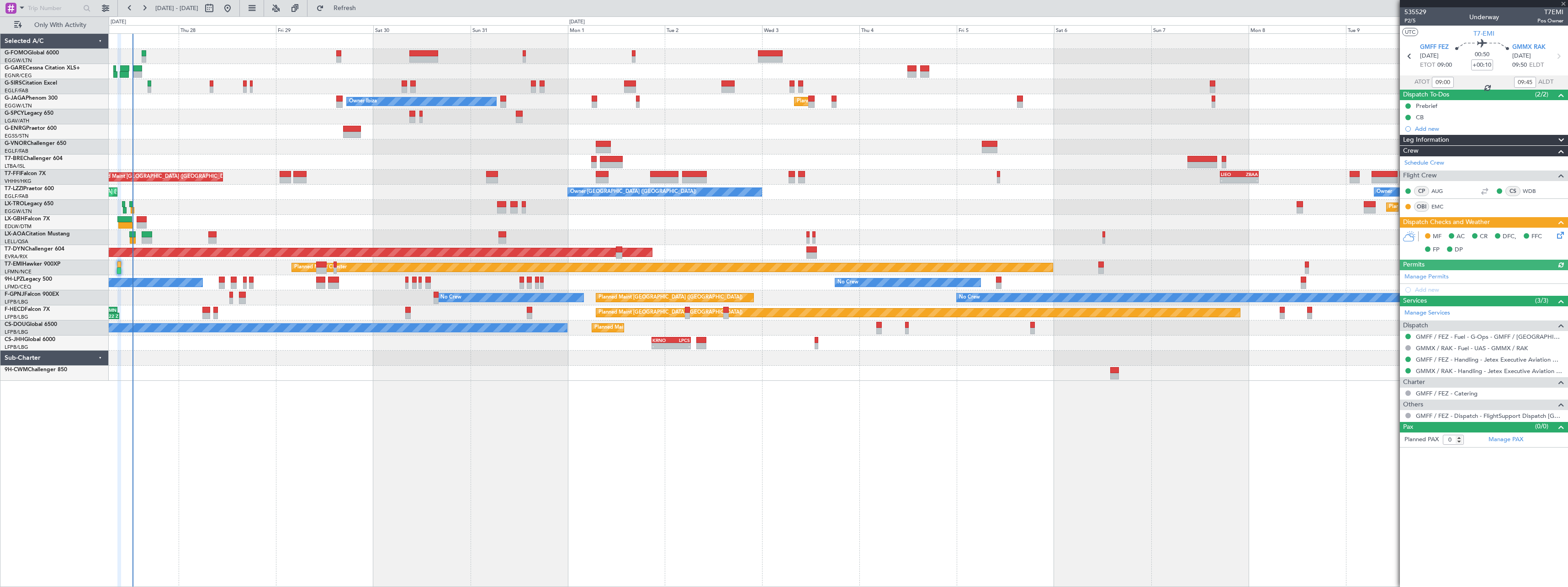
click at [1562, 235] on icon at bounding box center [1559, 234] width 7 height 7
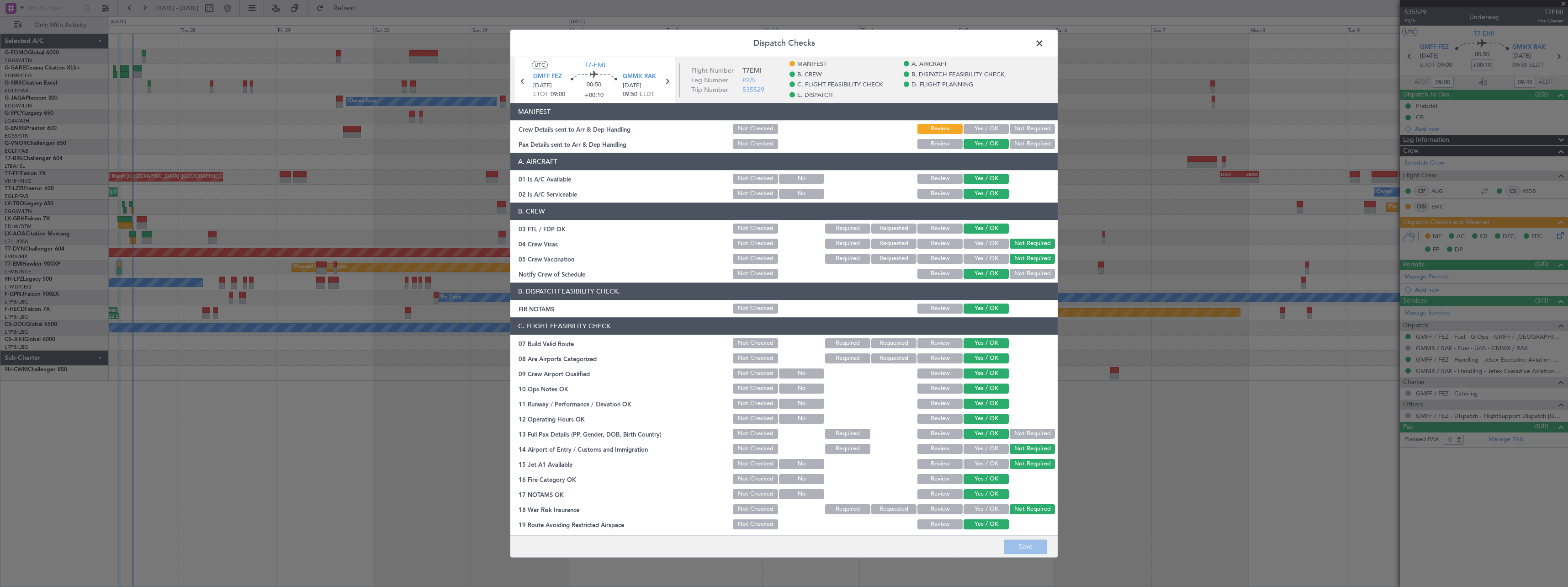
click at [976, 128] on button "Yes / OK" at bounding box center [986, 129] width 45 height 10
click at [1020, 542] on button "Save" at bounding box center [1026, 547] width 43 height 15
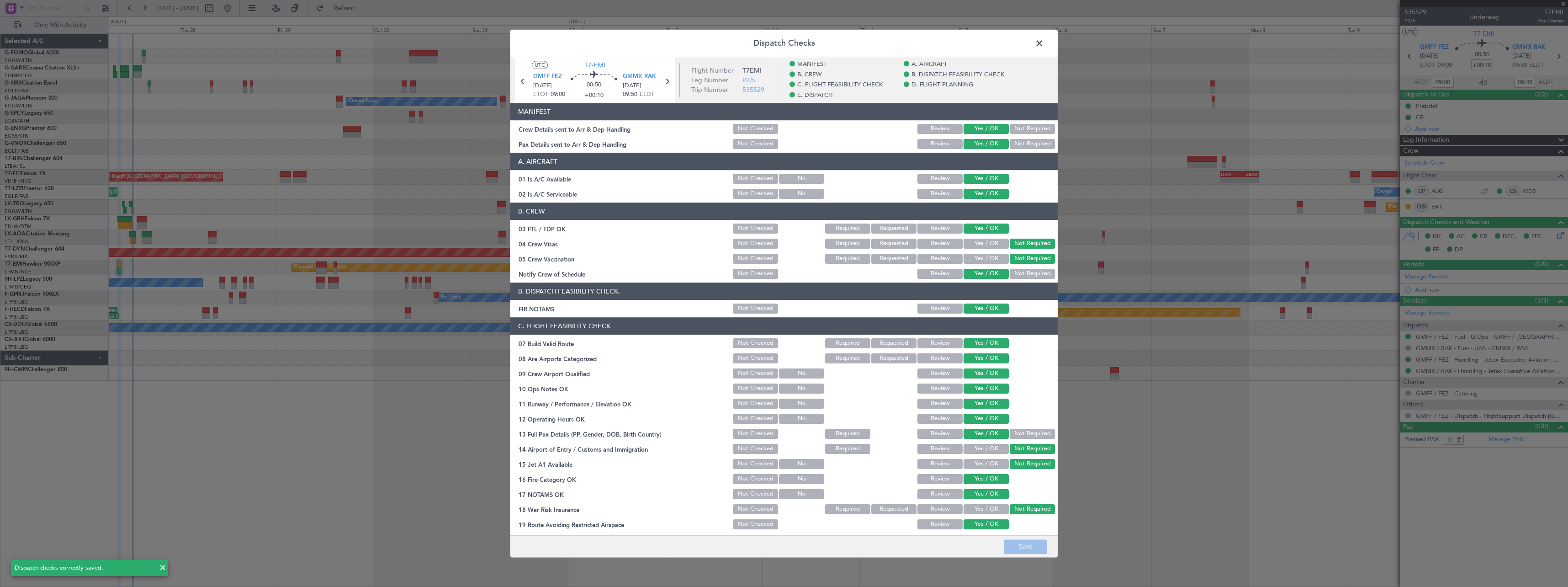
click at [1044, 43] on span at bounding box center [1044, 46] width 0 height 19
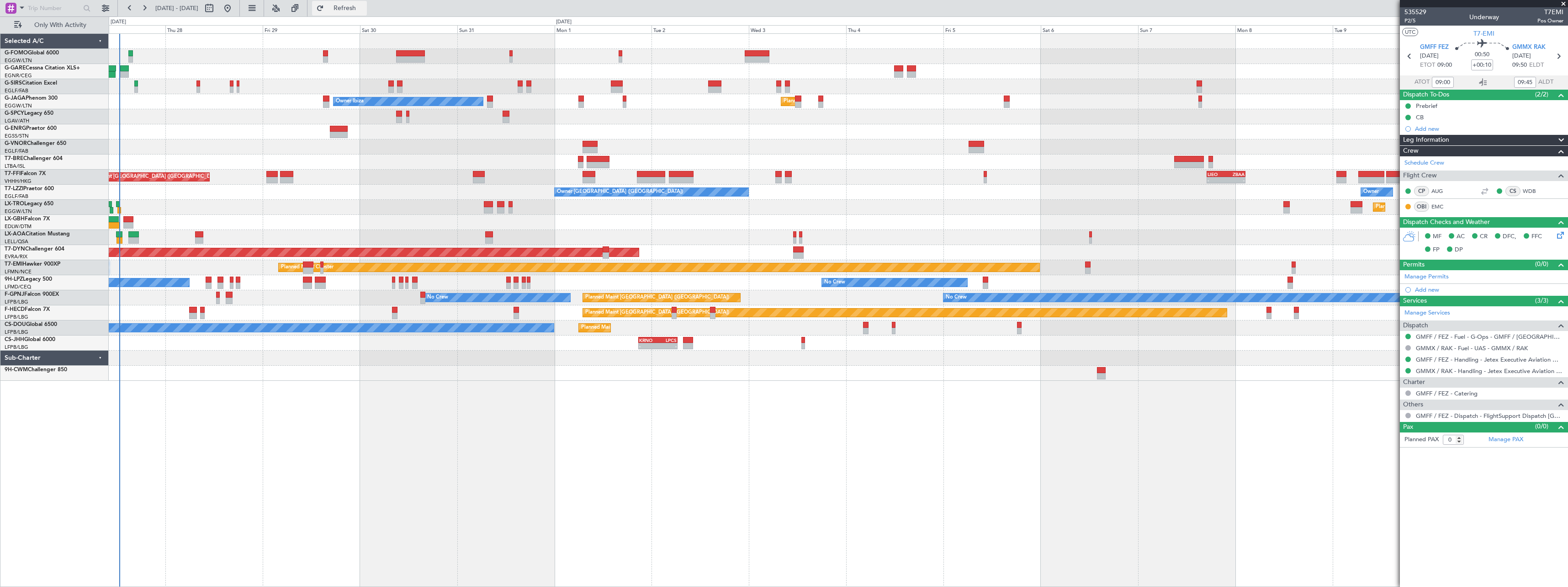
click at [364, 7] on span "Refresh" at bounding box center [345, 8] width 38 height 6
click at [364, 8] on span "Refresh" at bounding box center [345, 8] width 38 height 6
click at [362, 6] on span "Refresh" at bounding box center [345, 8] width 38 height 6
click at [364, 8] on span "Refresh" at bounding box center [345, 8] width 38 height 6
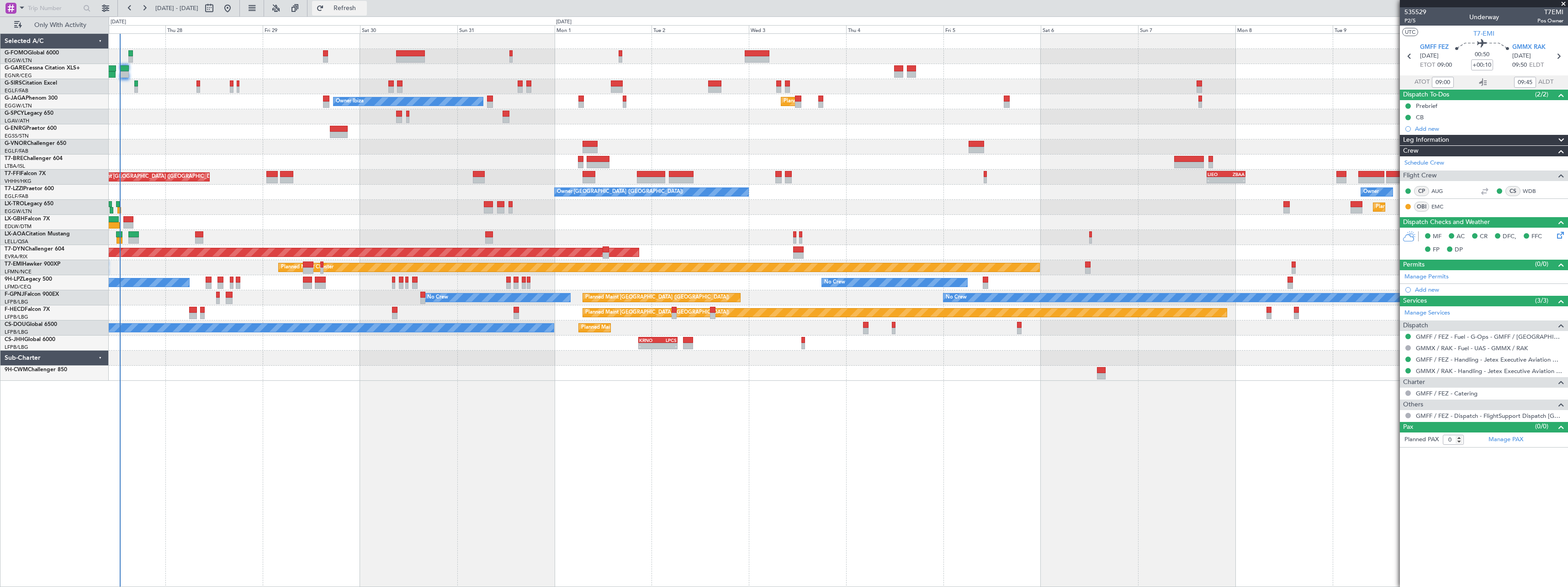
click at [367, 2] on button "Refresh" at bounding box center [339, 8] width 55 height 15
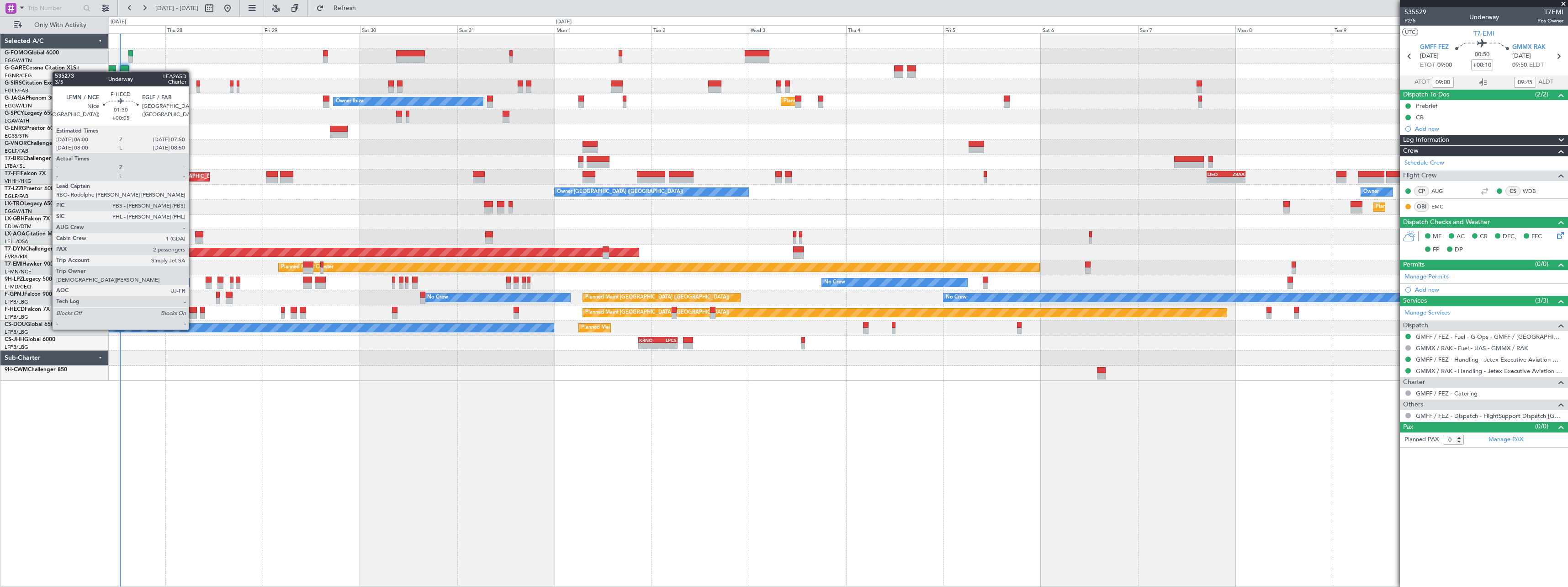
click at [193, 312] on div at bounding box center [193, 310] width 8 height 6
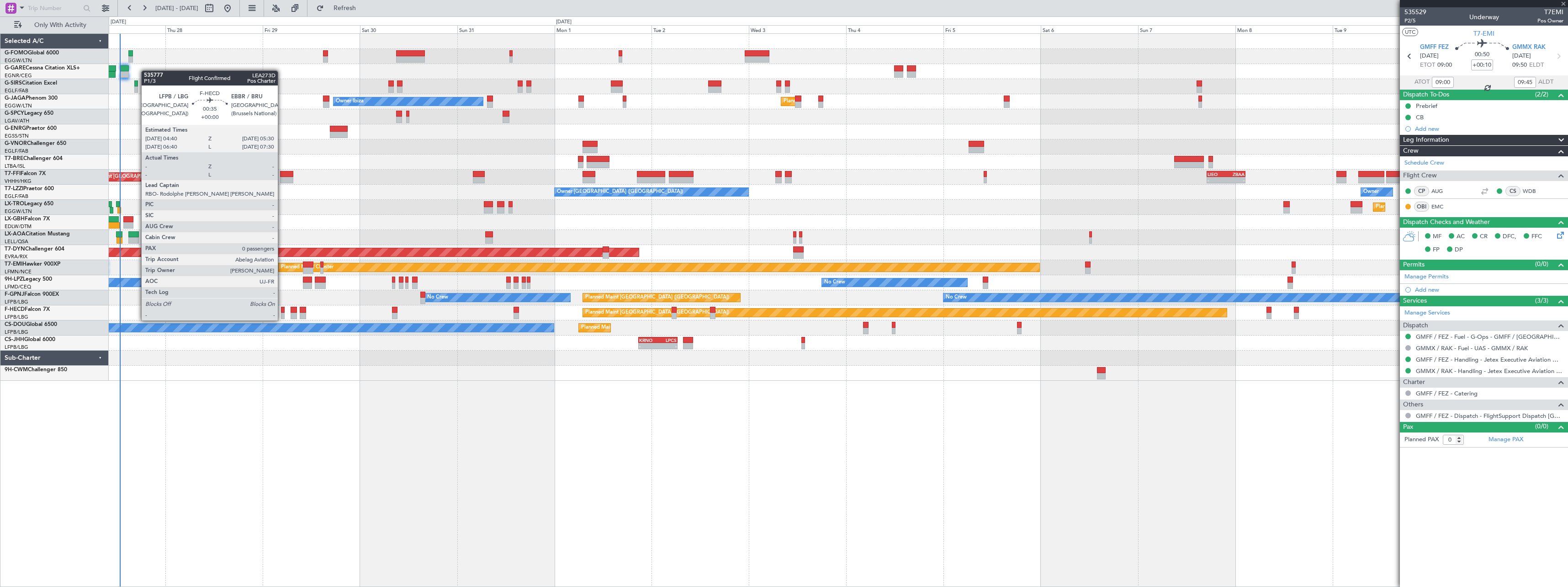
type input "+00:05"
type input "2"
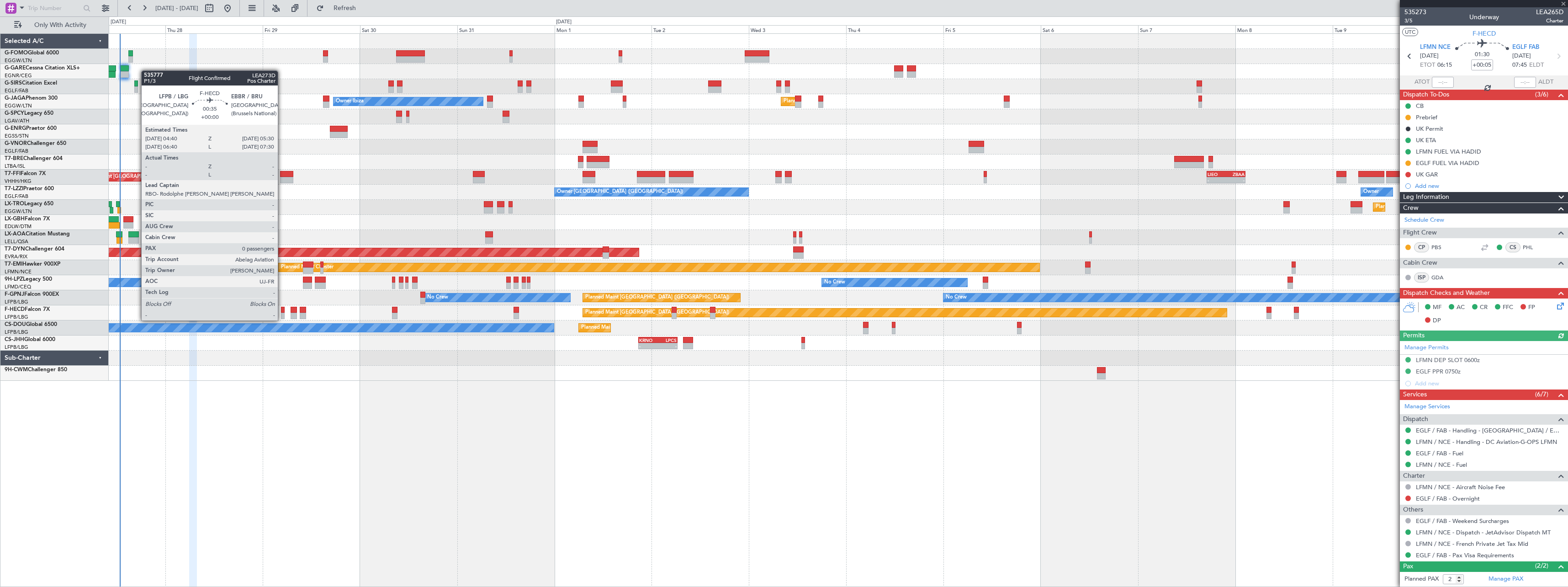
click at [282, 312] on div at bounding box center [283, 310] width 4 height 6
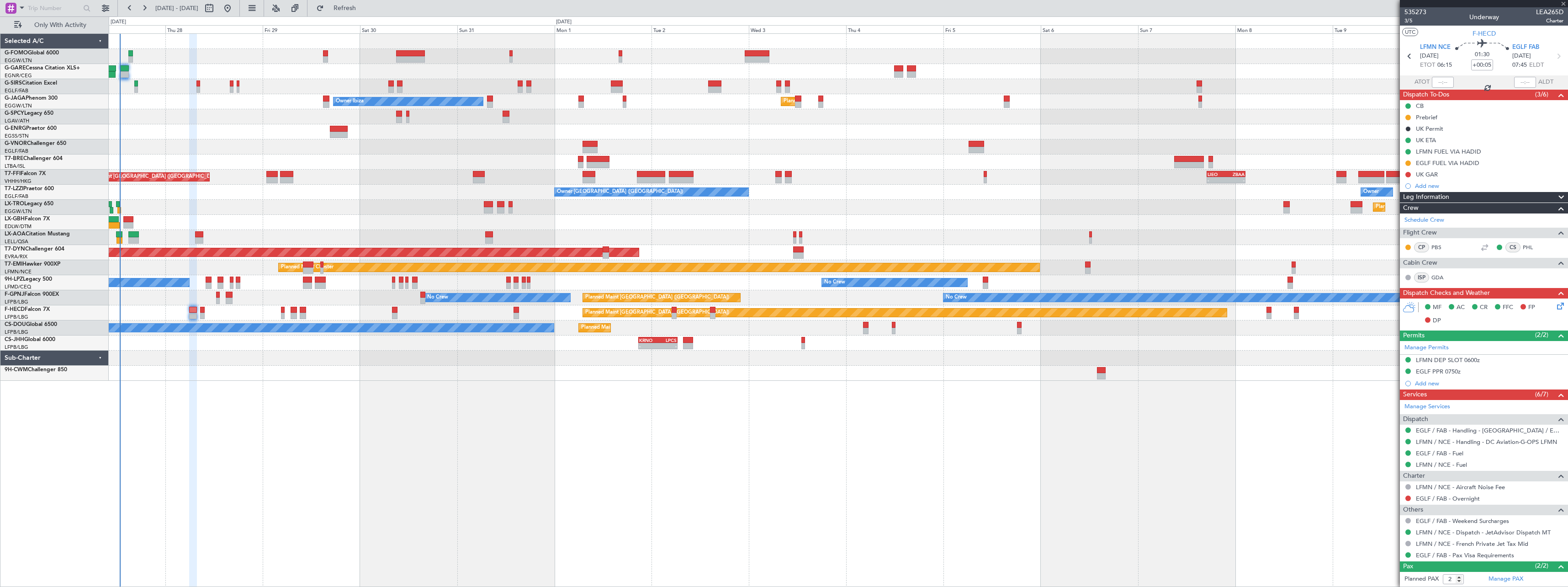
type input "0"
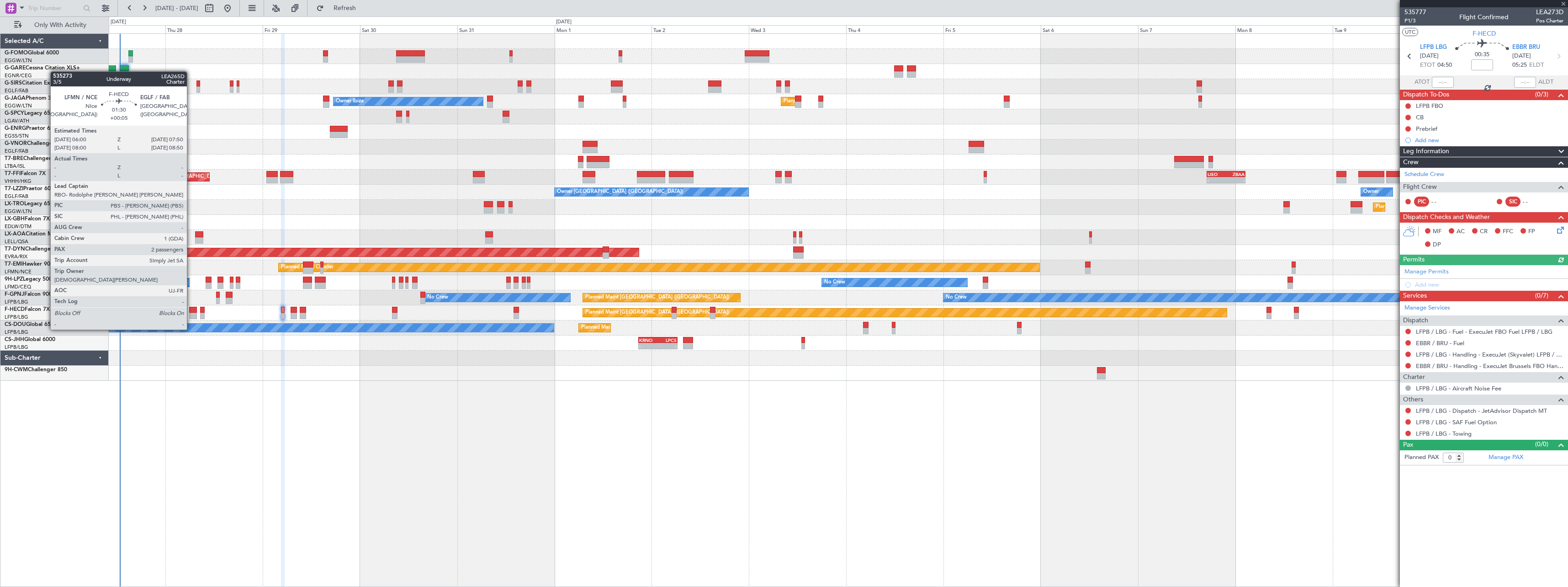
click at [191, 312] on div at bounding box center [193, 310] width 8 height 6
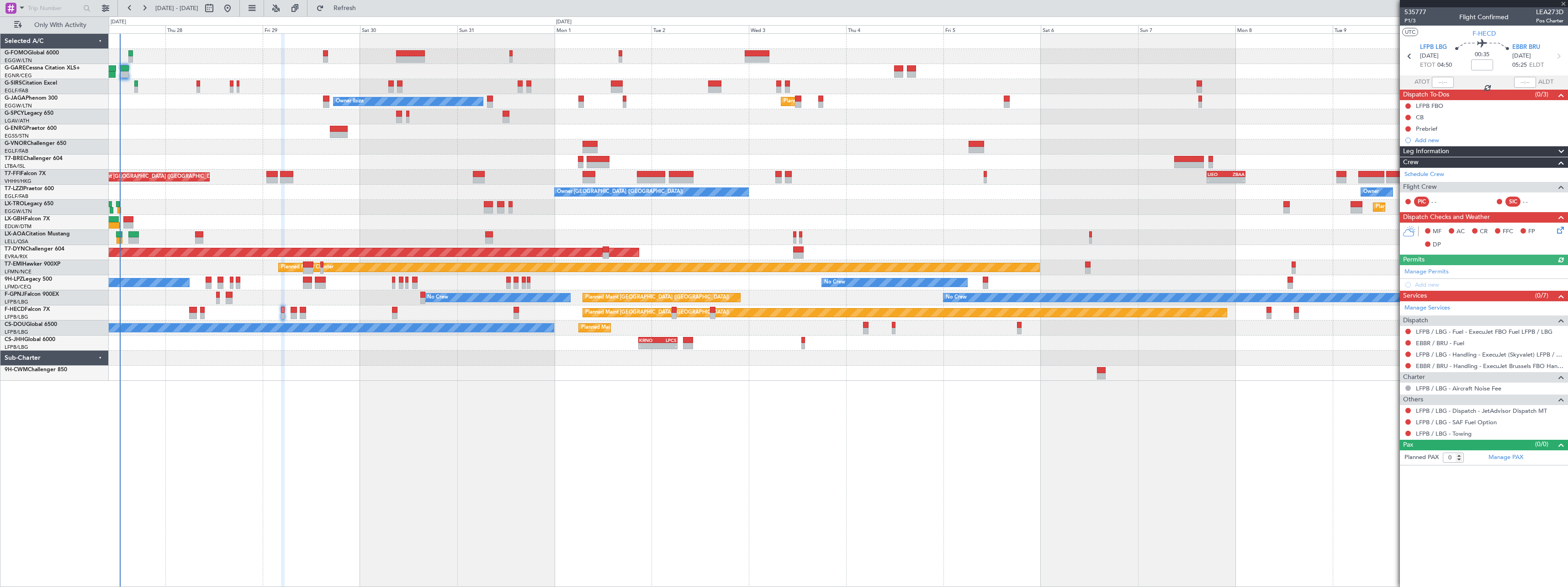
type input "+00:05"
type input "2"
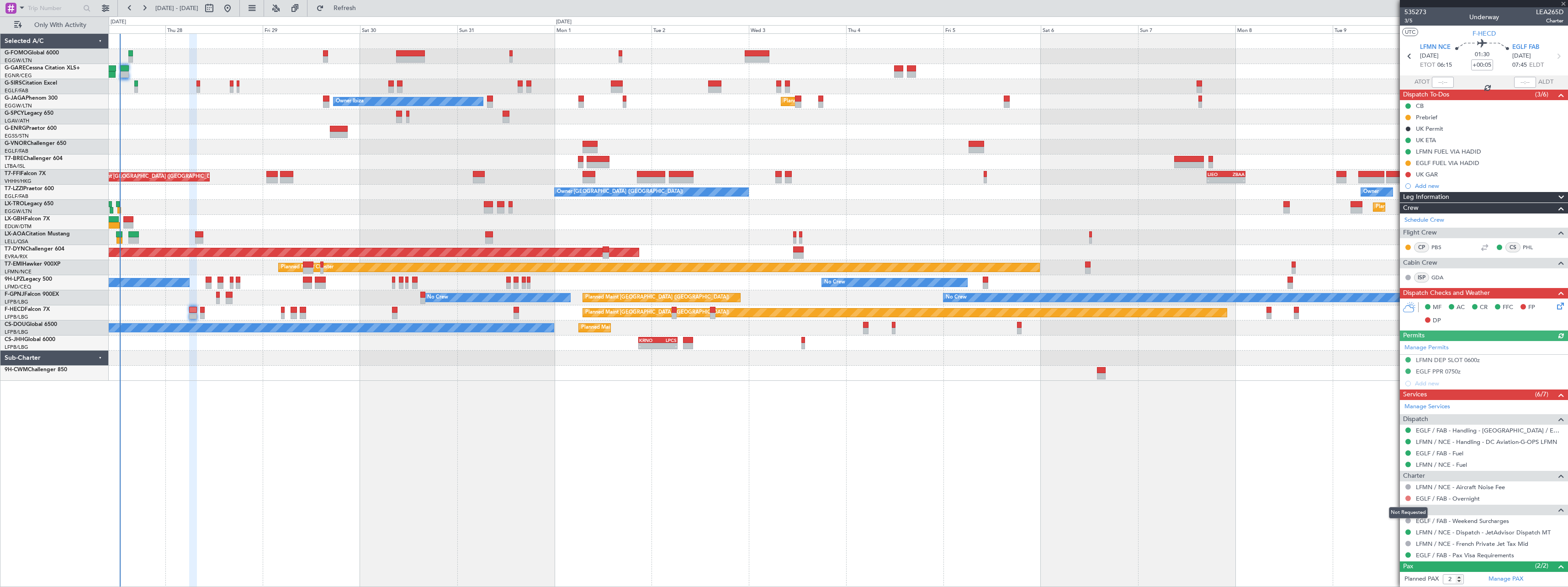
click at [1408, 498] on button at bounding box center [1408, 498] width 6 height 6
click at [1376, 385] on span "Not Required" at bounding box center [1386, 388] width 36 height 9
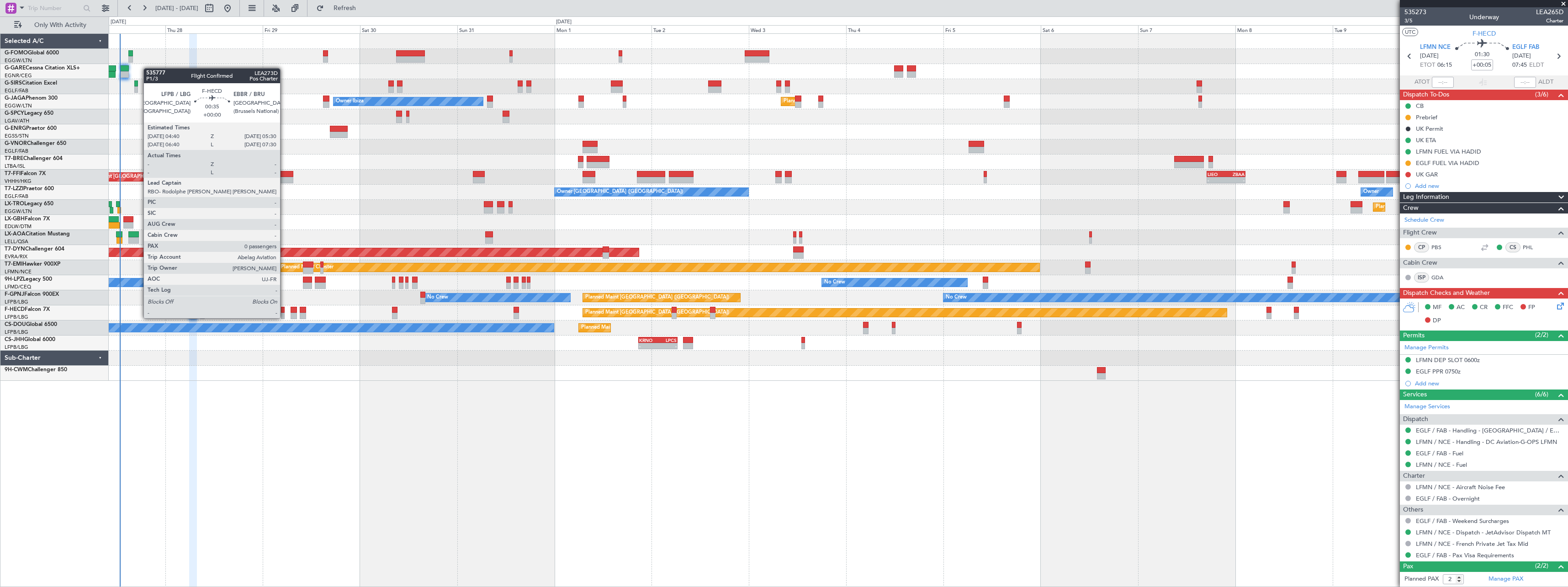
click at [284, 310] on div at bounding box center [283, 310] width 4 height 6
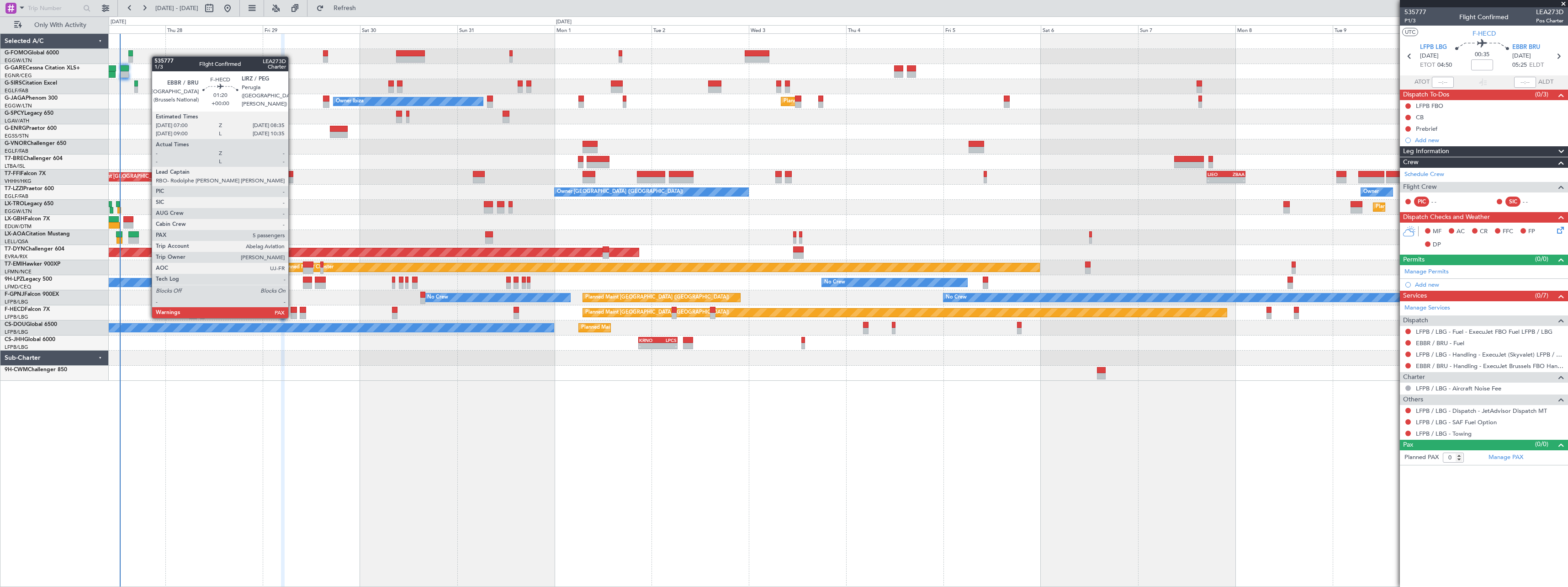
click at [292, 309] on div at bounding box center [294, 310] width 7 height 6
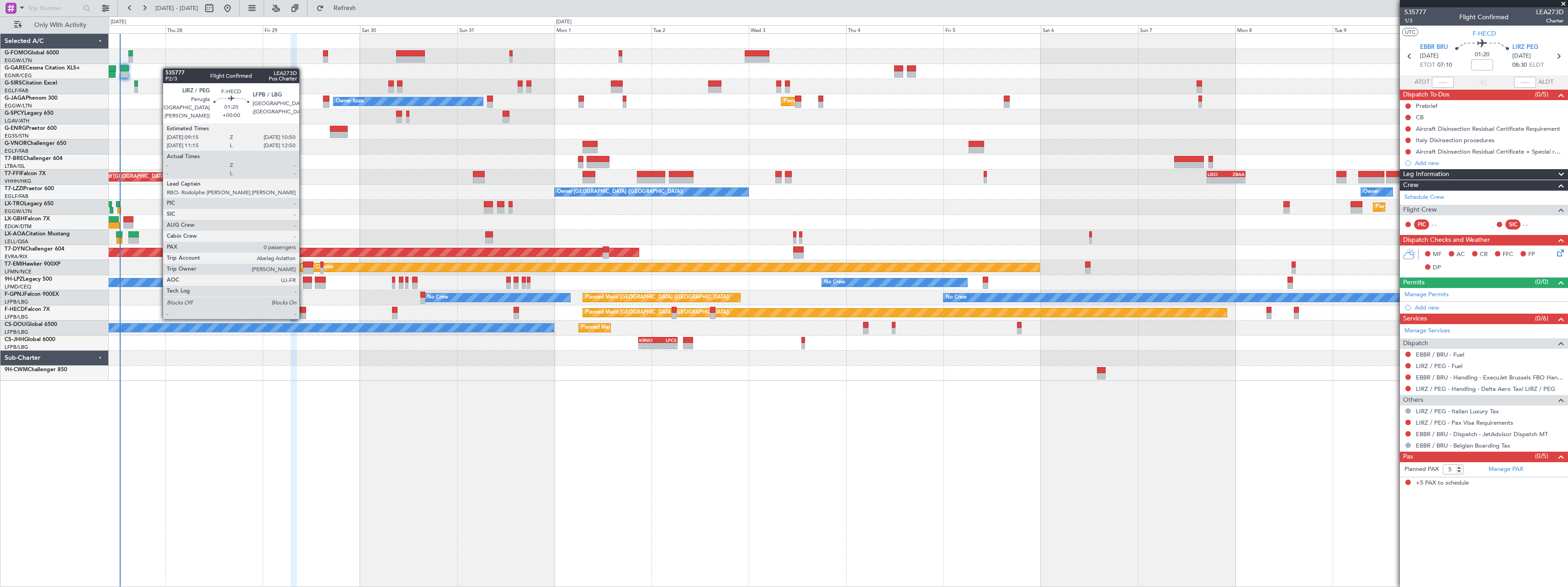
click at [303, 309] on div at bounding box center [303, 310] width 7 height 6
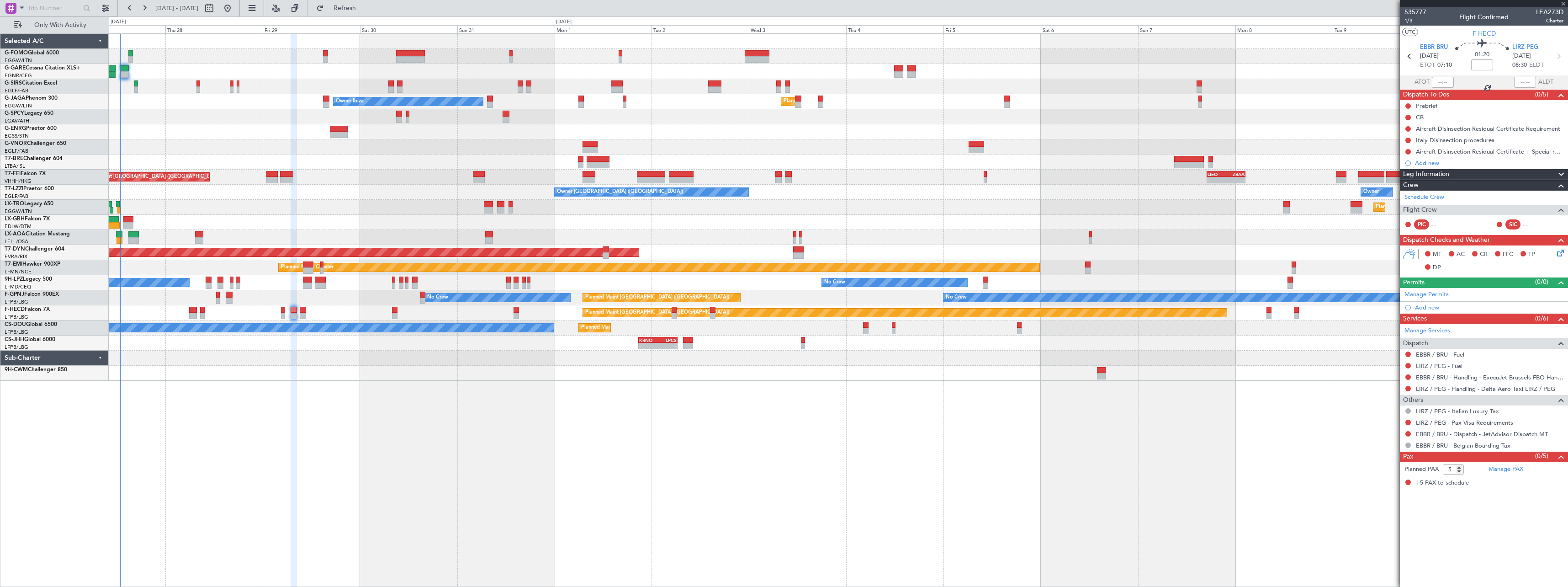
type input "0"
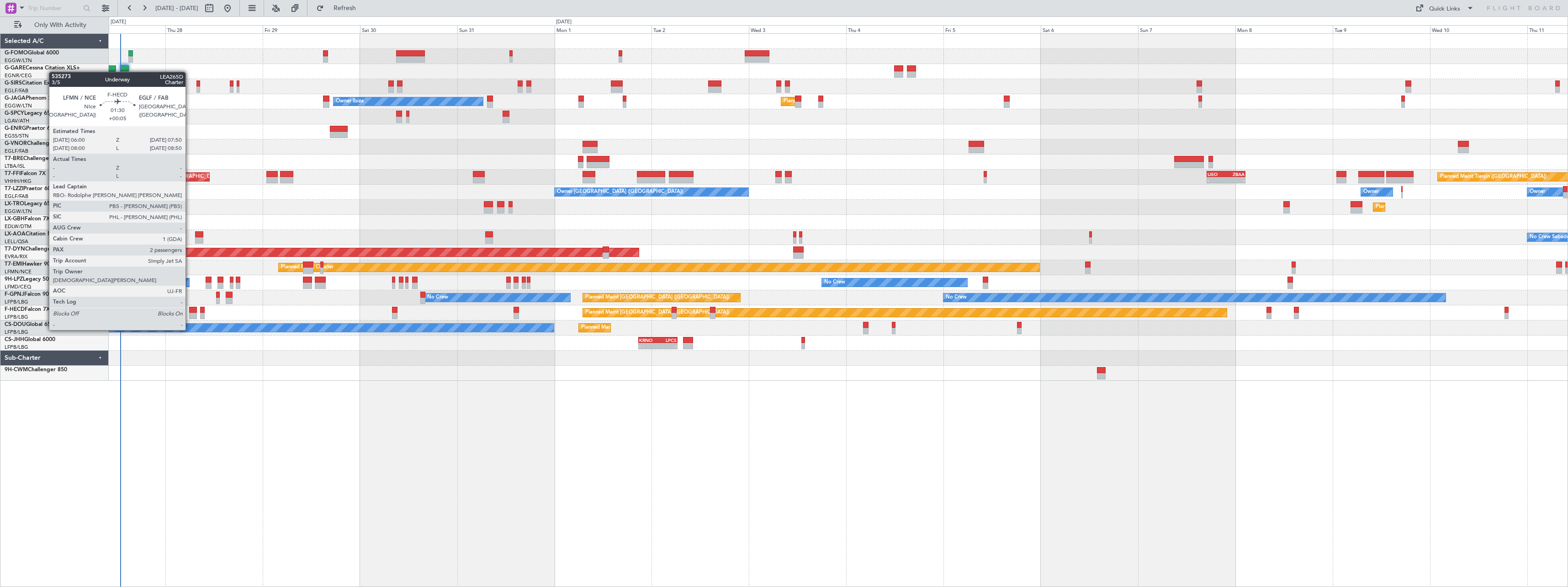
click at [189, 313] on div at bounding box center [193, 316] width 8 height 6
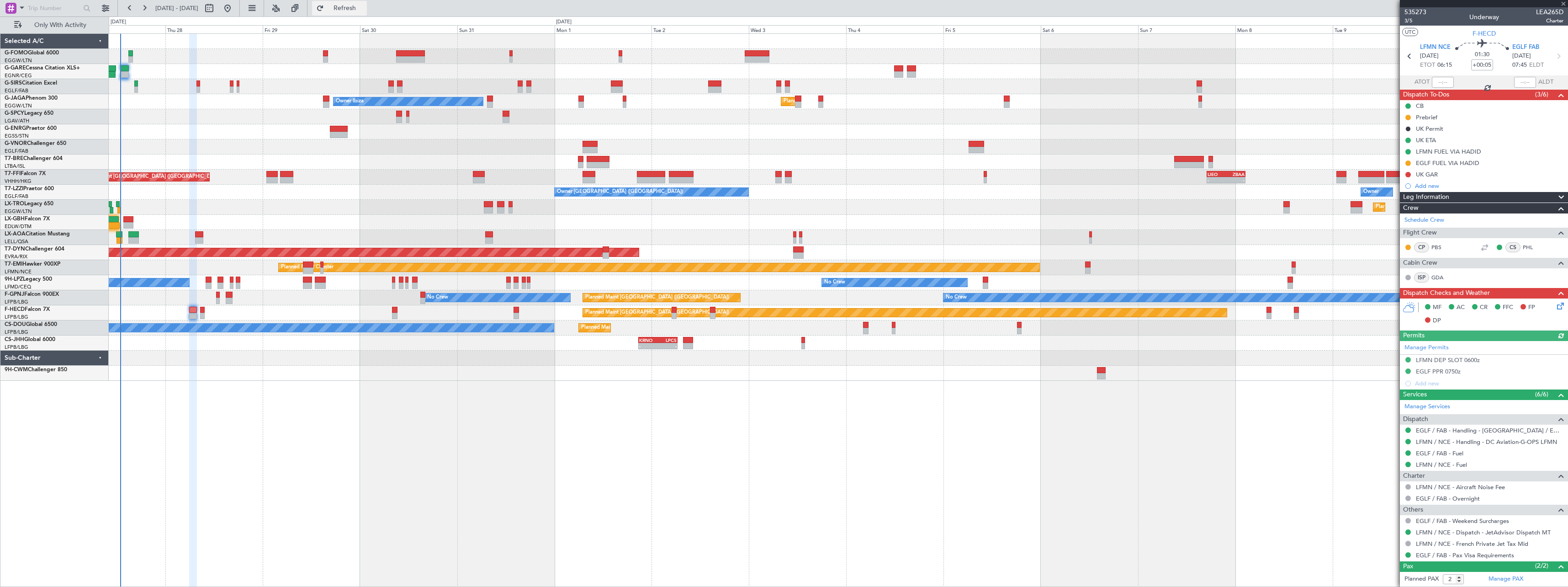
click at [364, 9] on span "Refresh" at bounding box center [345, 8] width 38 height 6
click at [364, 8] on span "Refresh" at bounding box center [345, 8] width 38 height 6
click at [364, 10] on span "Refresh" at bounding box center [345, 8] width 38 height 6
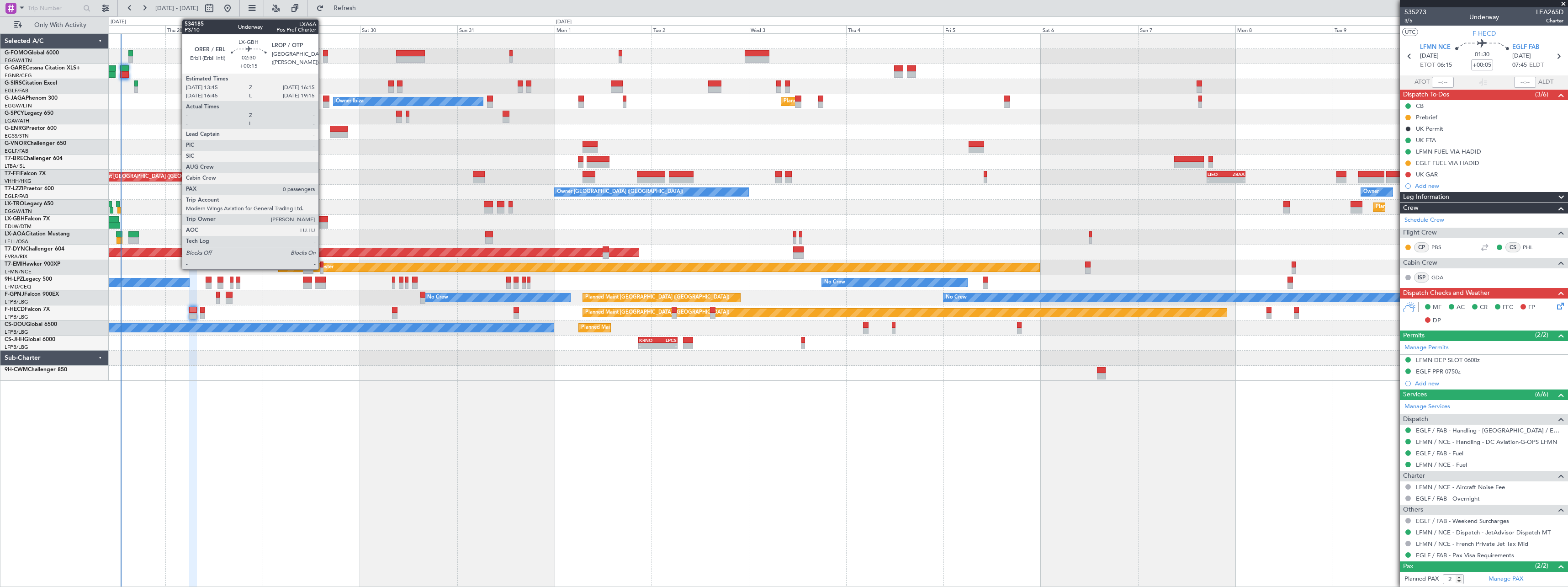
click at [323, 220] on div at bounding box center [323, 219] width 10 height 6
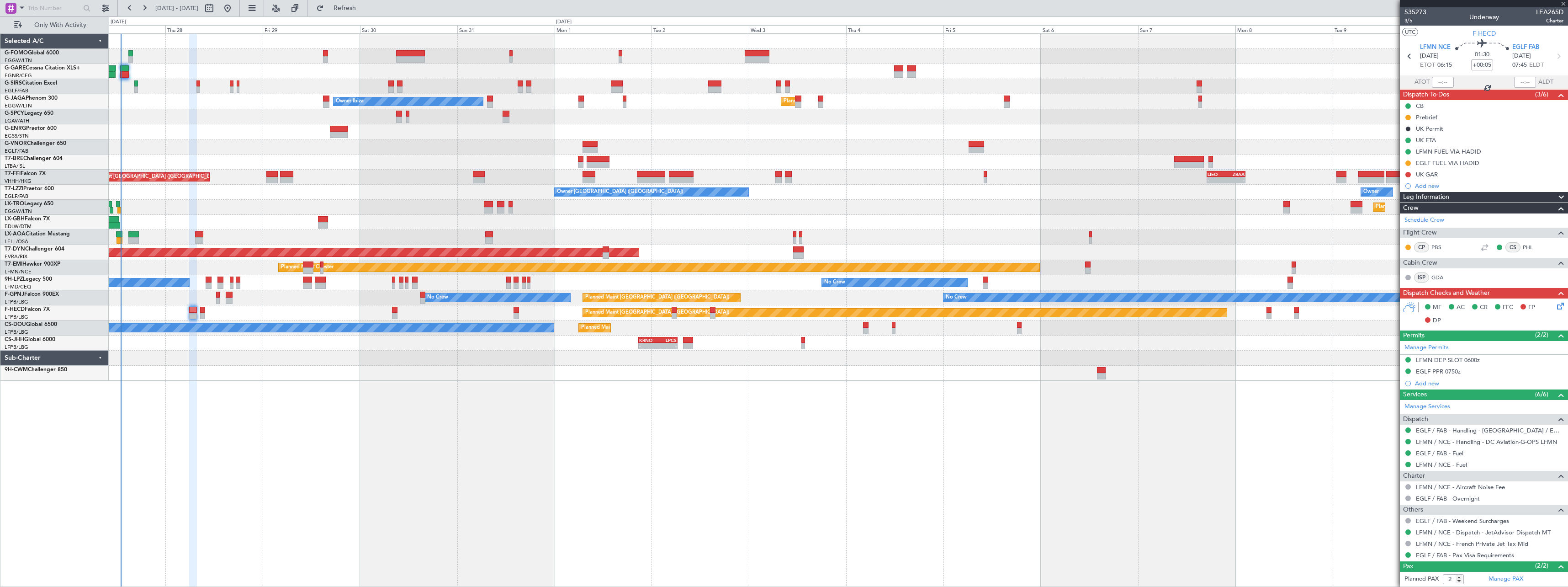
type input "+00:15"
type input "0"
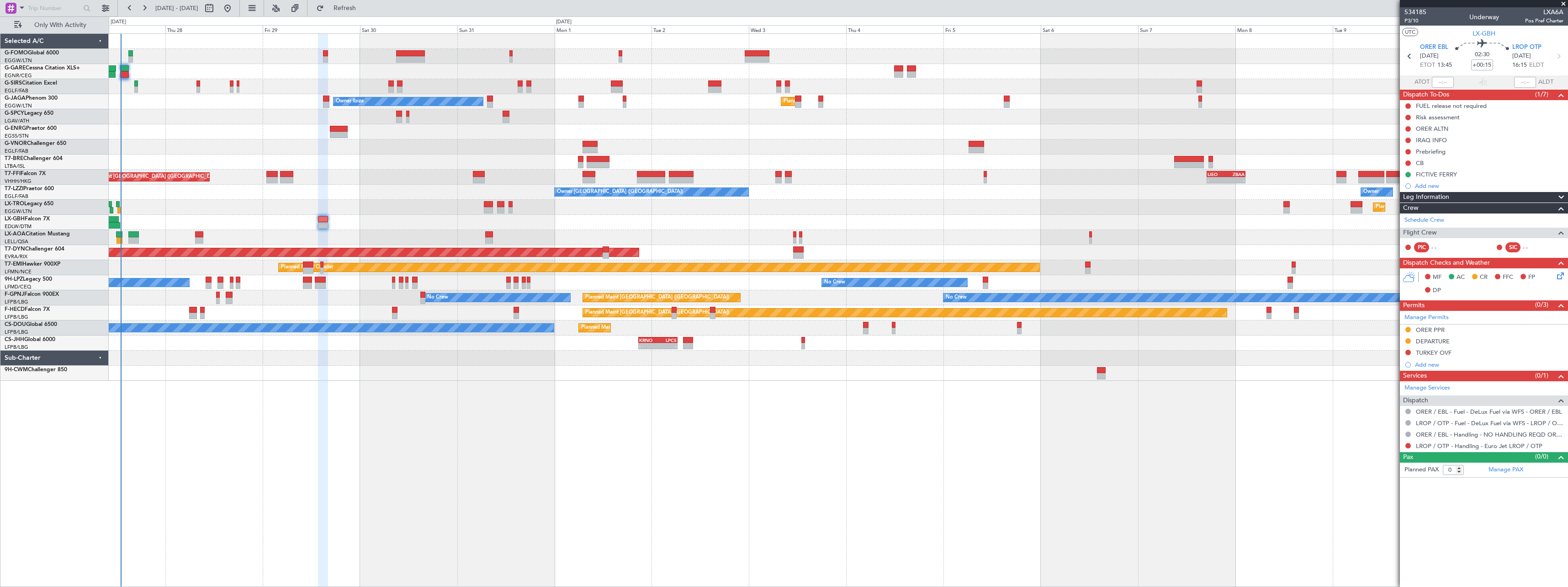
drag, startPoint x: 1408, startPoint y: 350, endPoint x: 1408, endPoint y: 356, distance: 6.0
click at [1408, 351] on button at bounding box center [1408, 352] width 6 height 6
click at [1384, 459] on span "Received OK" at bounding box center [1385, 461] width 35 height 9
click at [364, 9] on span "Refresh" at bounding box center [345, 8] width 38 height 6
click at [364, 7] on span "Refresh" at bounding box center [345, 8] width 38 height 6
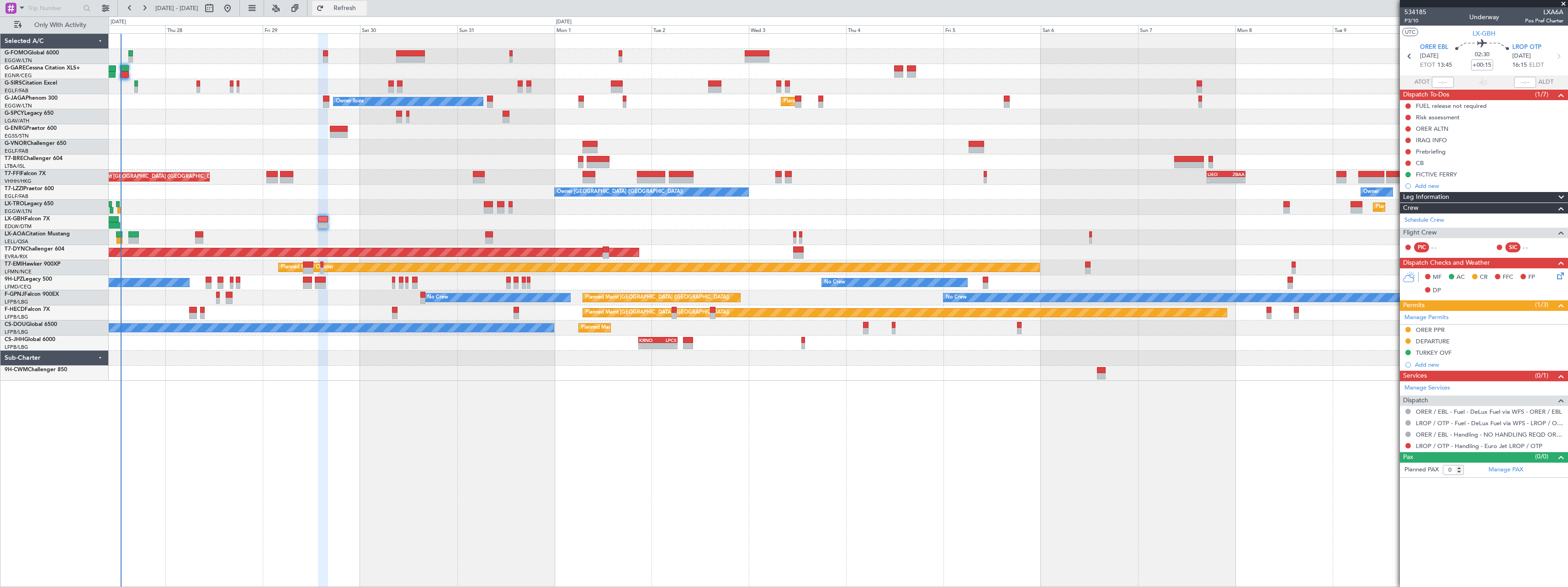
click at [364, 7] on span "Refresh" at bounding box center [345, 8] width 38 height 6
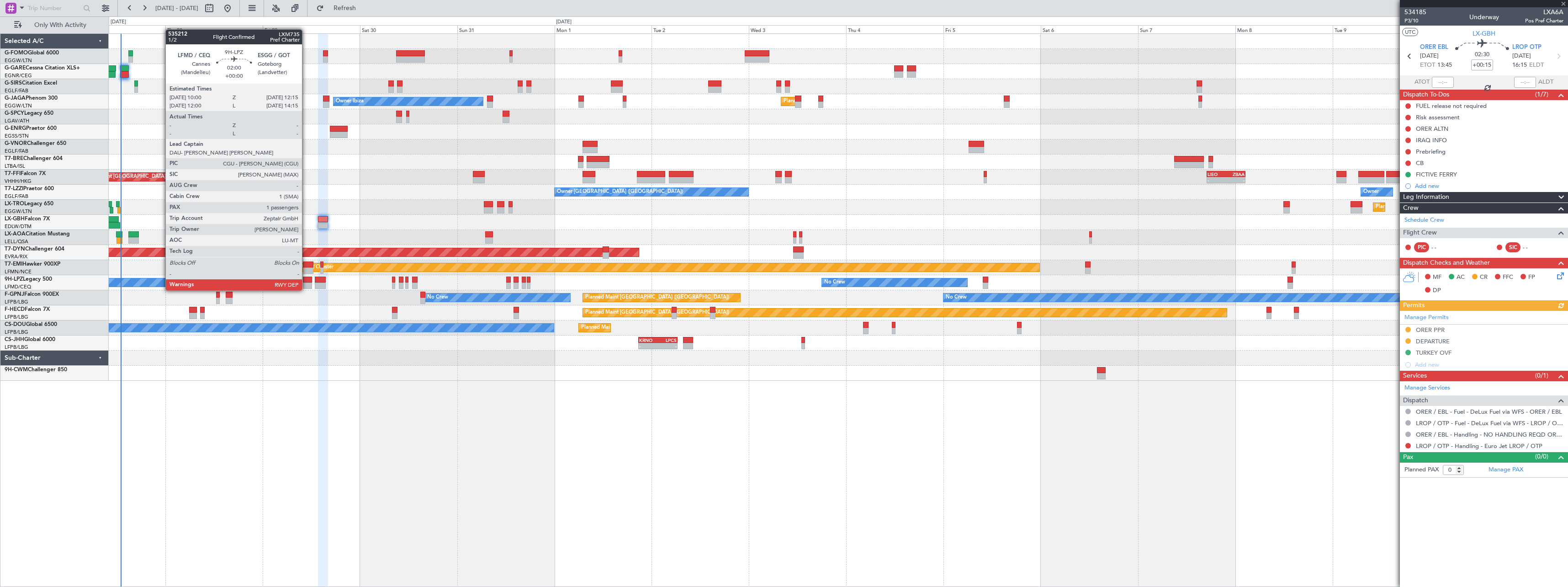
click at [306, 281] on div at bounding box center [307, 280] width 9 height 6
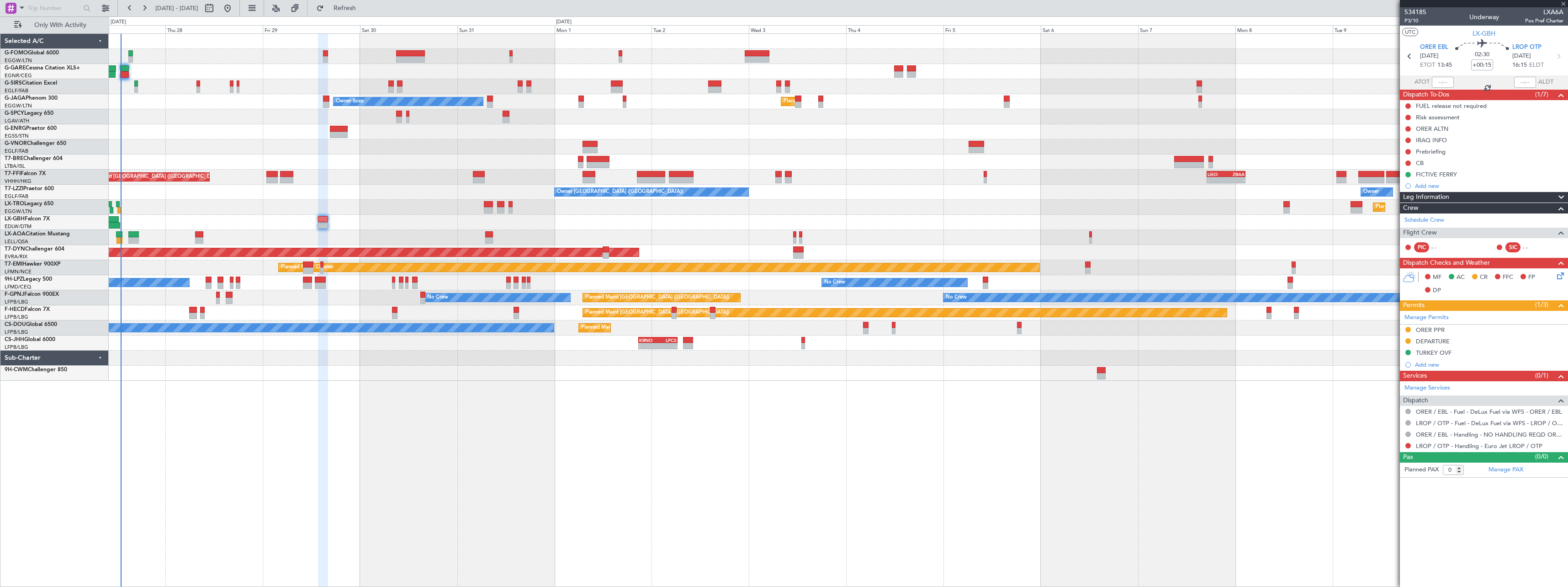
type input "1"
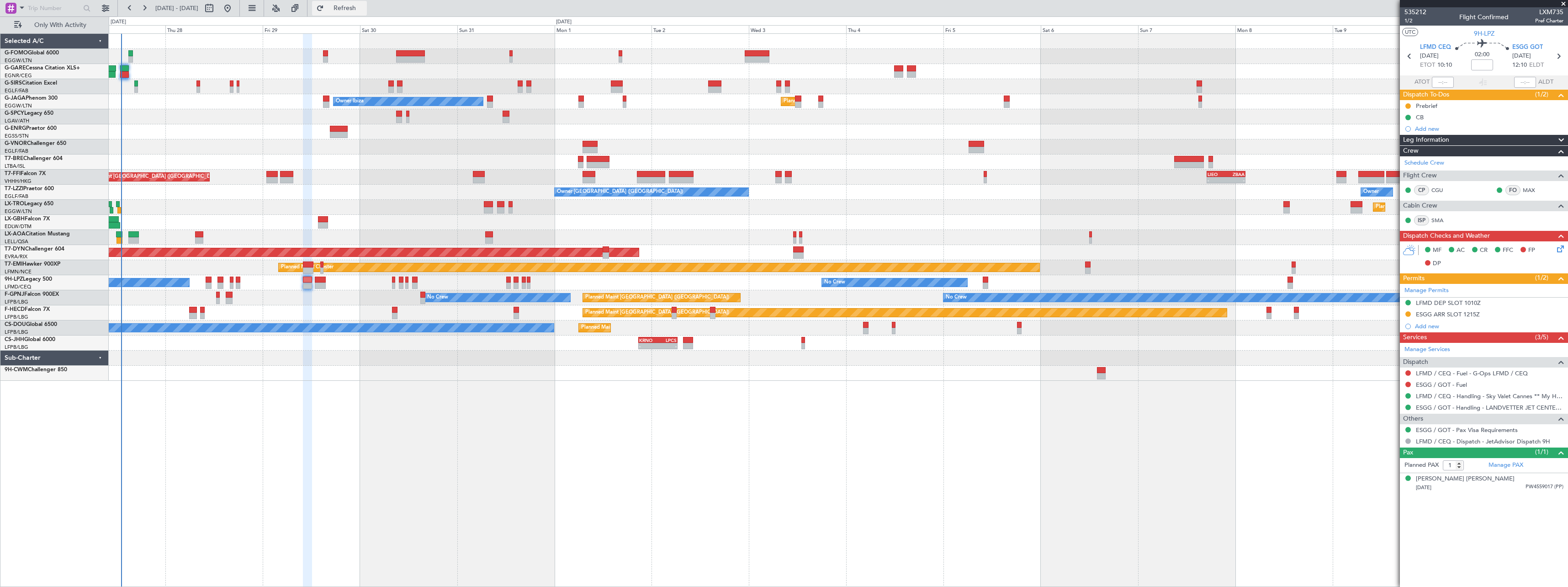
click at [364, 11] on span "Refresh" at bounding box center [345, 8] width 38 height 6
click at [364, 10] on span "Refresh" at bounding box center [345, 8] width 38 height 6
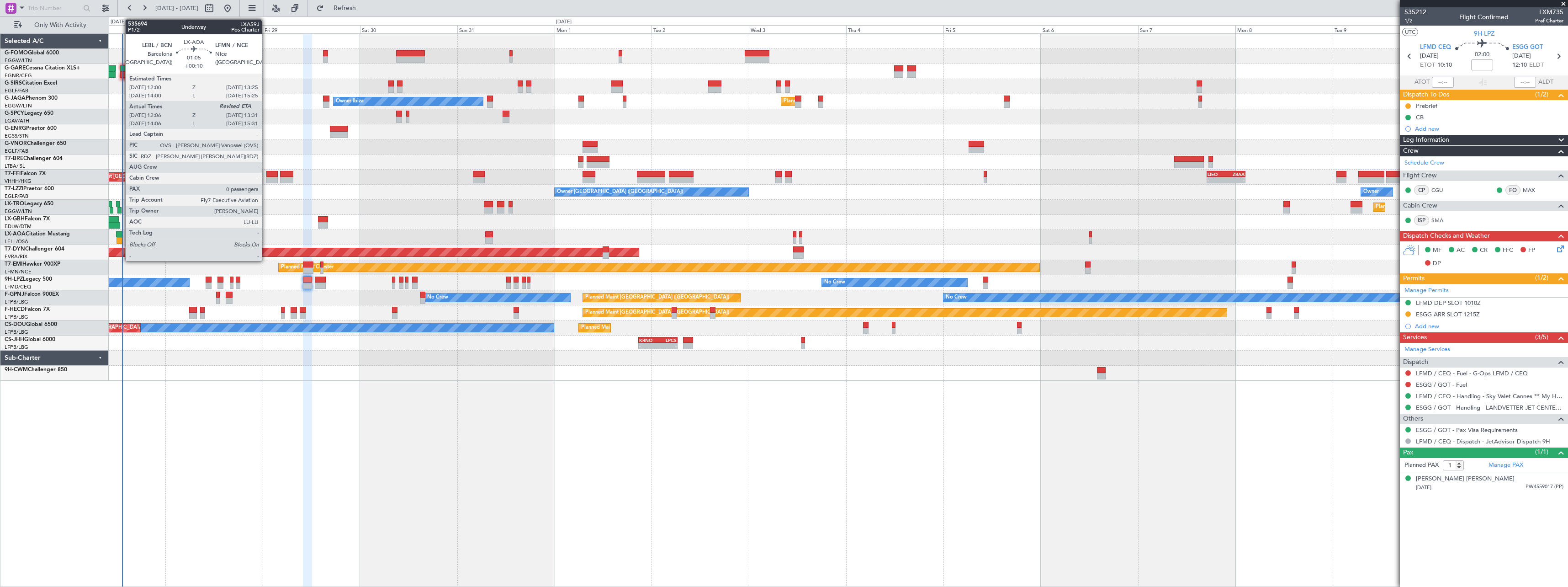
click at [121, 235] on div at bounding box center [119, 235] width 6 height 6
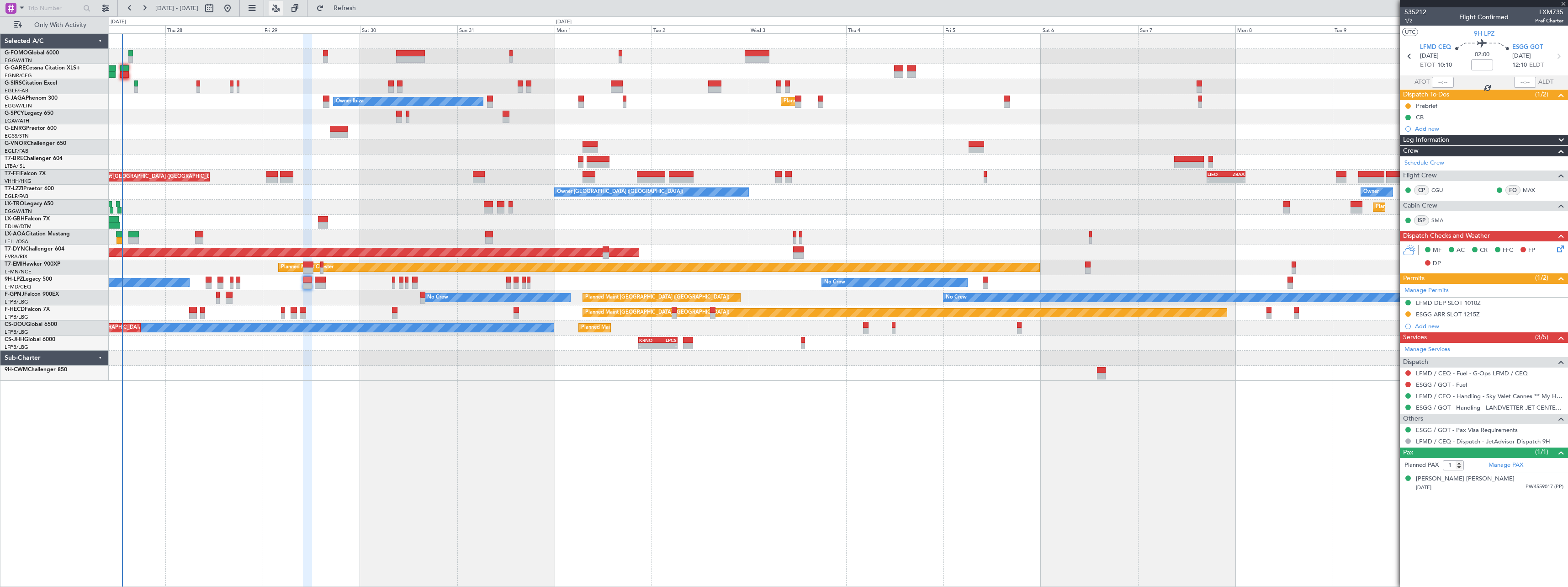
type input "+00:10"
type input "12:21"
type input "0"
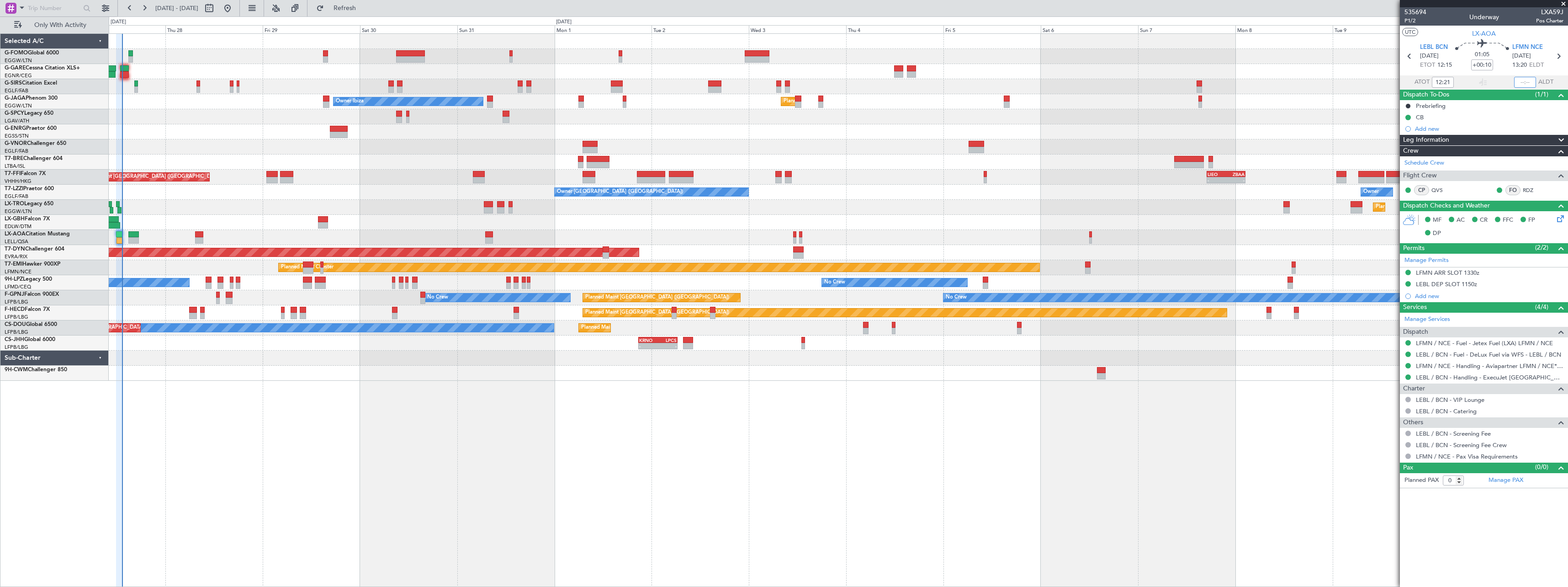
click at [1522, 84] on input "text" at bounding box center [1525, 82] width 22 height 11
type input "13:22"
click at [364, 6] on span "Refresh" at bounding box center [345, 8] width 38 height 6
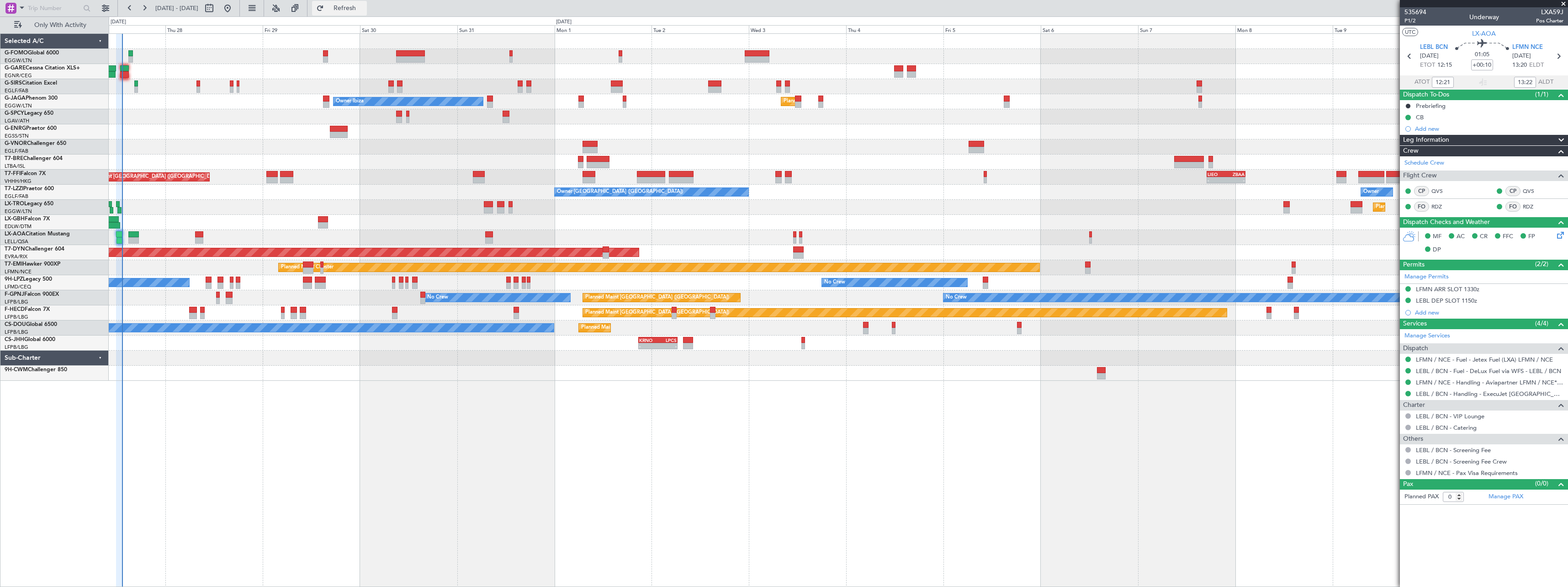
click at [364, 11] on span "Refresh" at bounding box center [345, 8] width 38 height 6
click at [364, 5] on span "Refresh" at bounding box center [345, 8] width 38 height 6
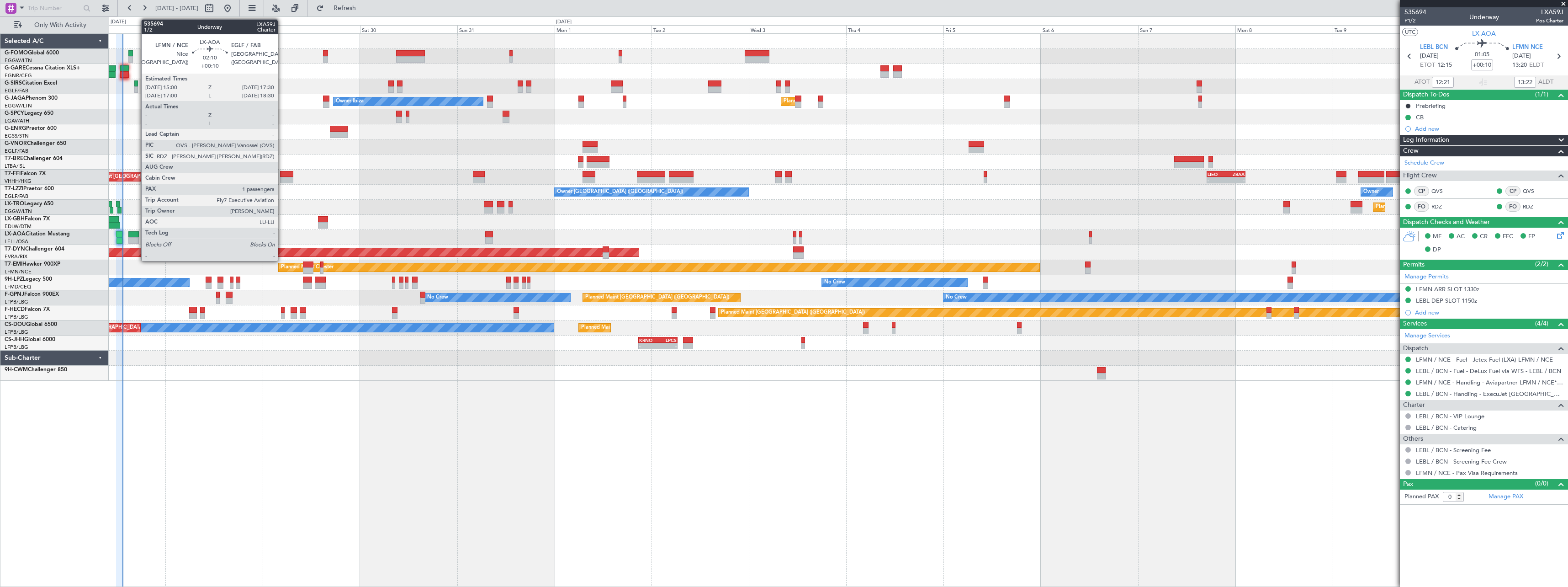
click at [137, 234] on div at bounding box center [133, 235] width 10 height 6
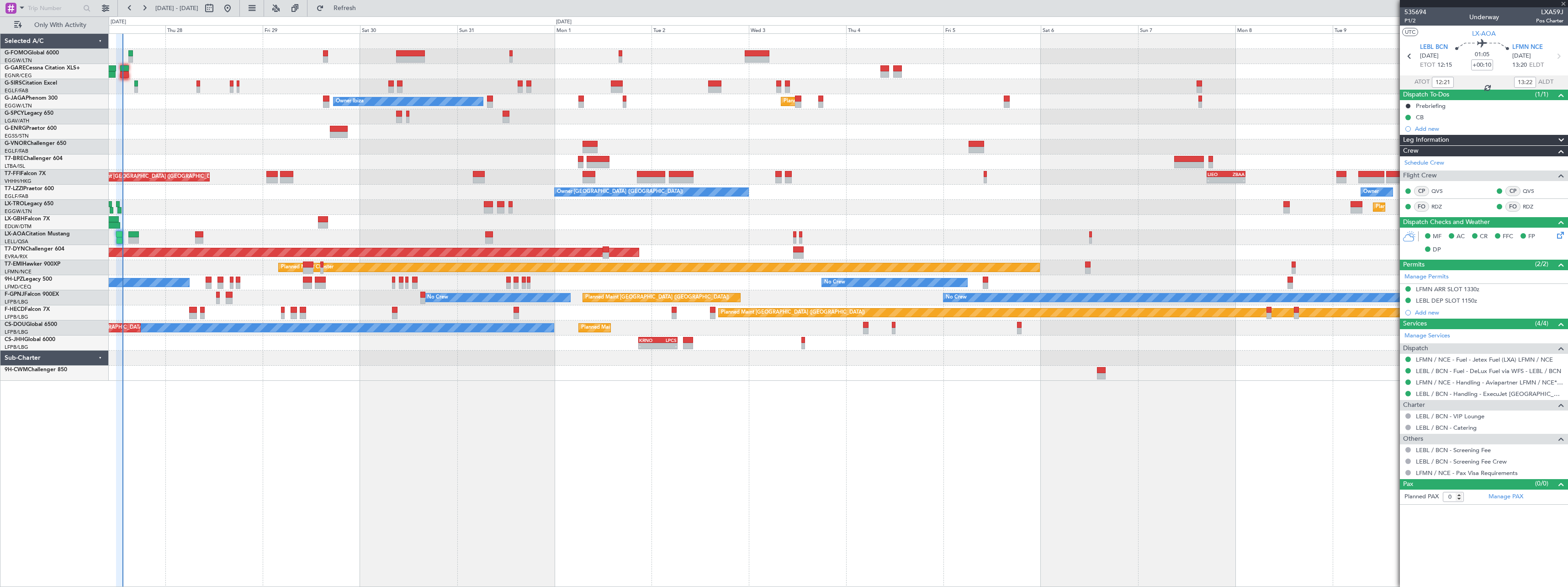
type input "1"
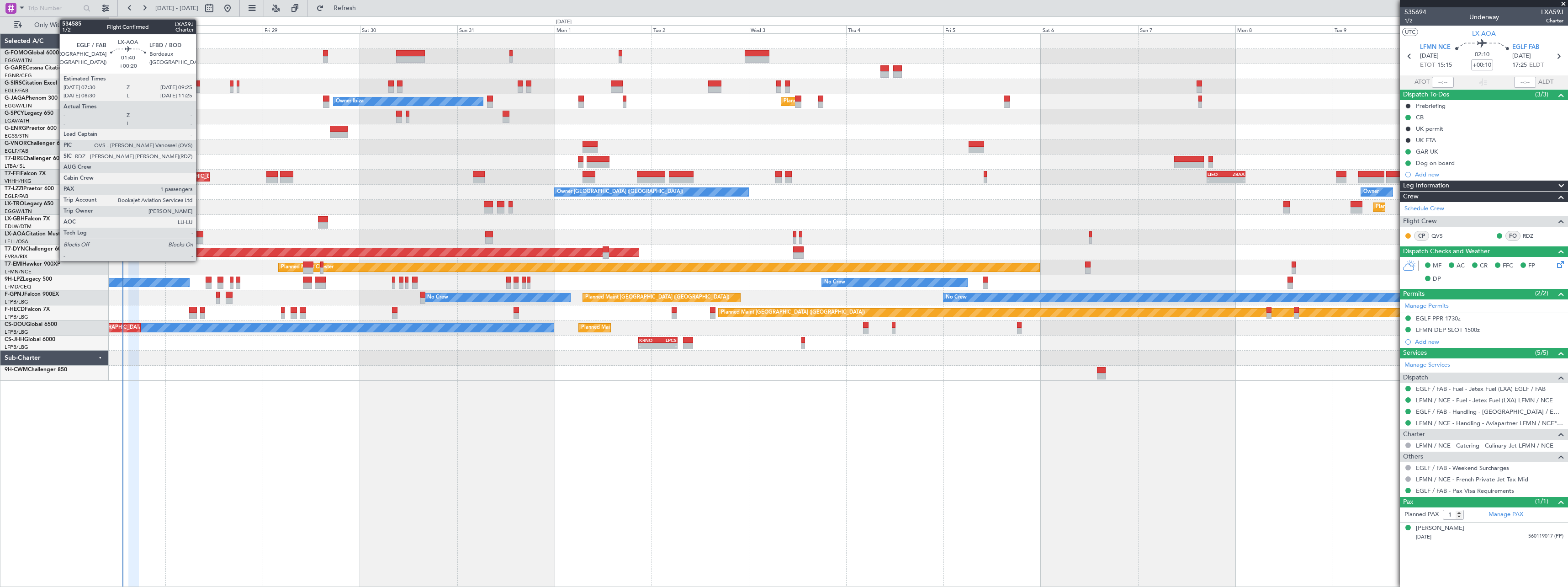
click at [200, 235] on div at bounding box center [199, 235] width 8 height 6
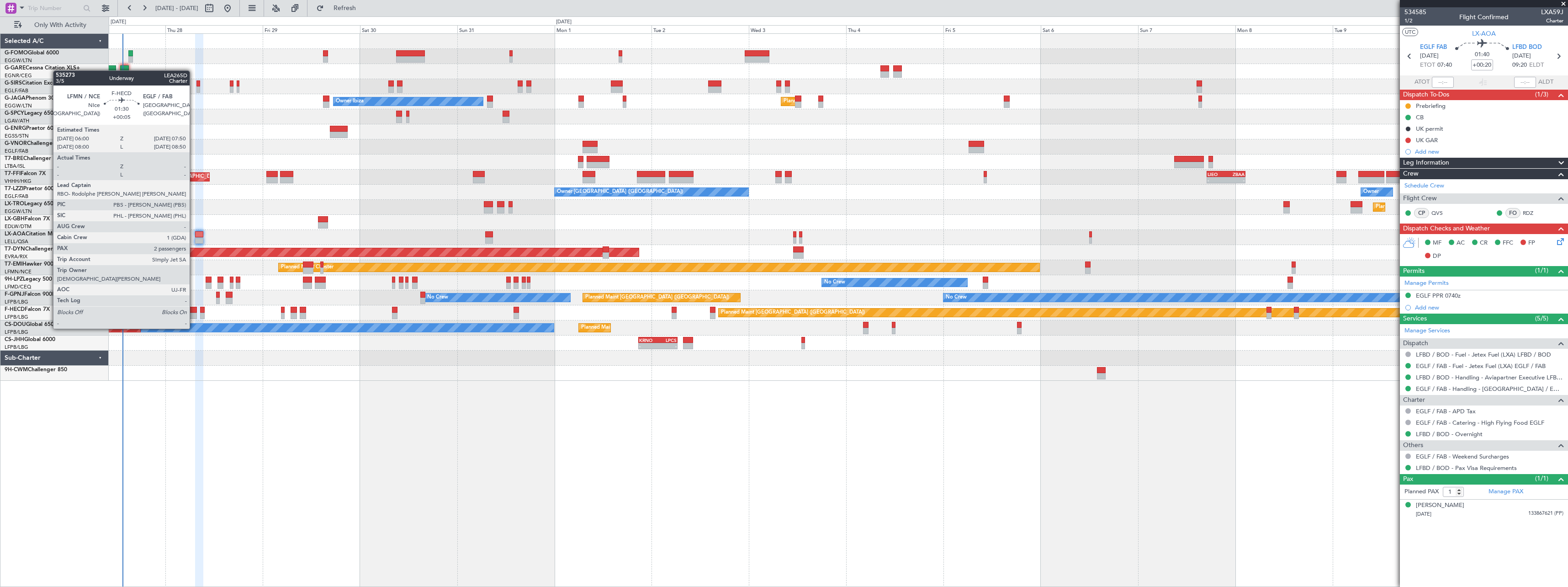
click at [194, 311] on div at bounding box center [193, 310] width 8 height 6
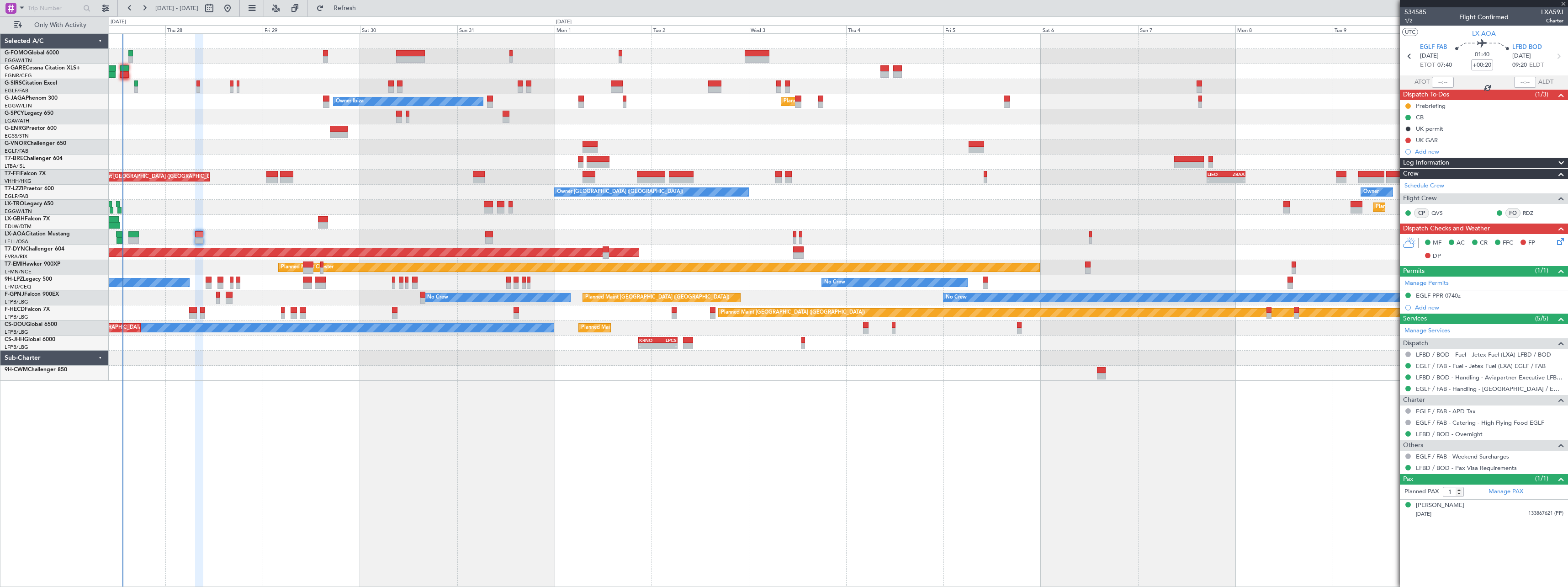
type input "+00:05"
type input "2"
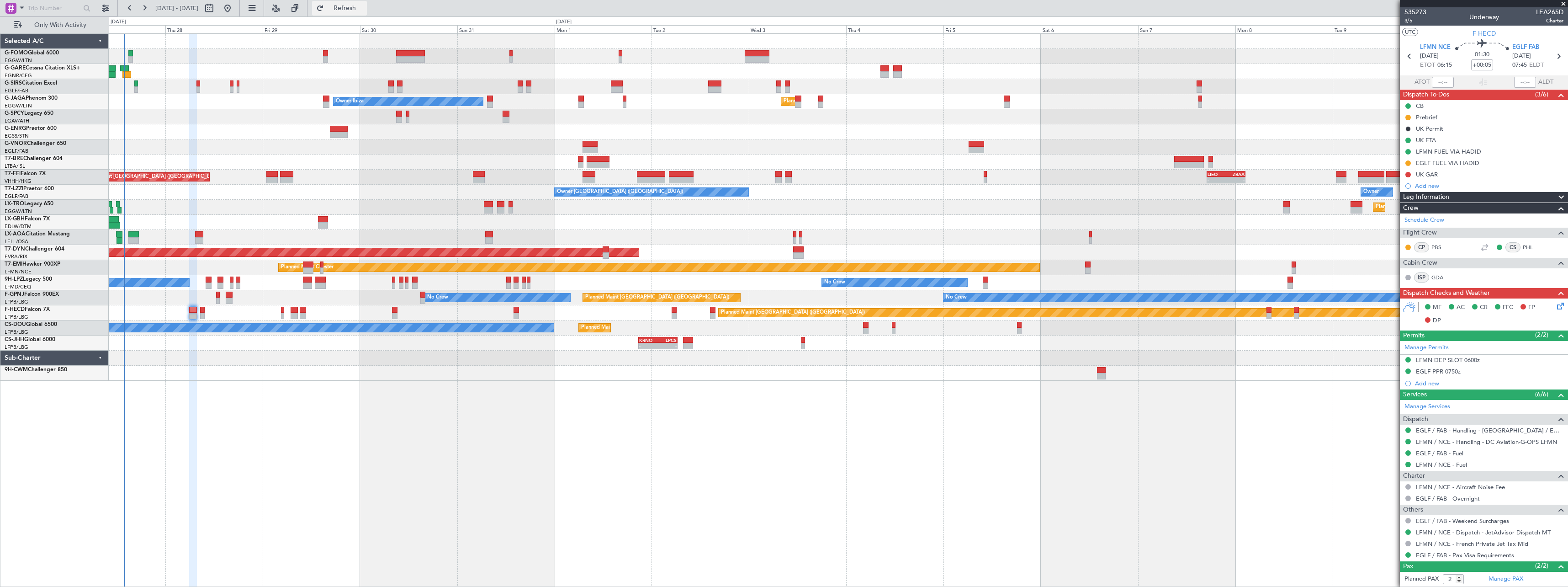
click at [364, 10] on span "Refresh" at bounding box center [345, 8] width 38 height 6
